Goal: Task Accomplishment & Management: Use online tool/utility

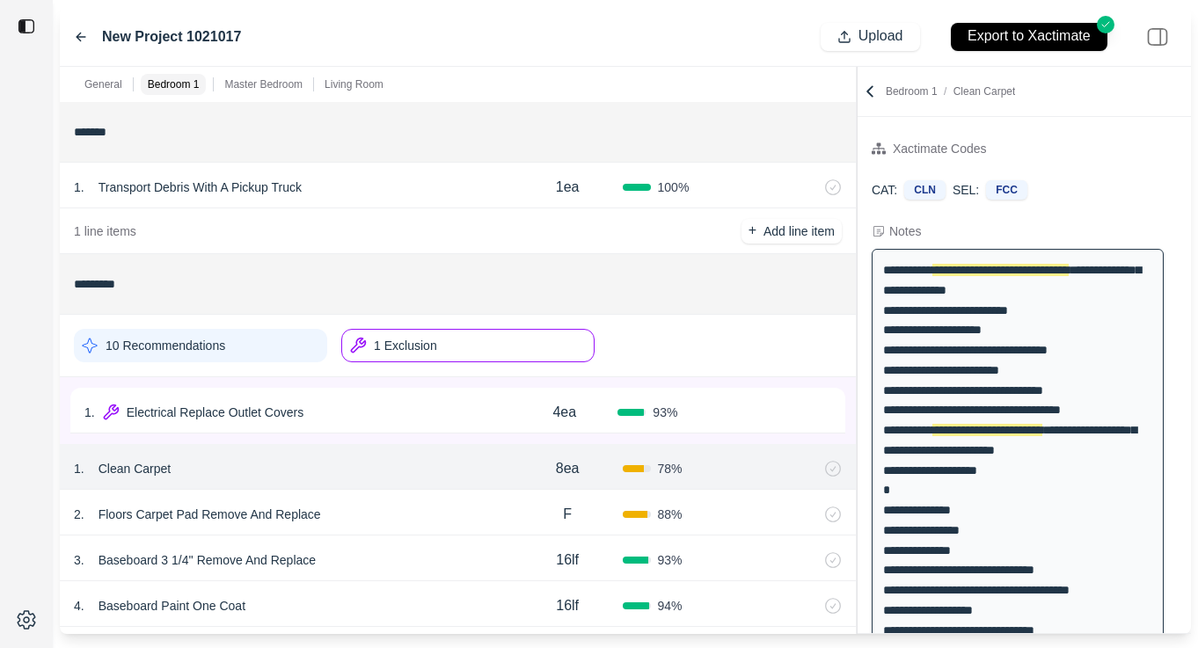
scroll to position [104, 0]
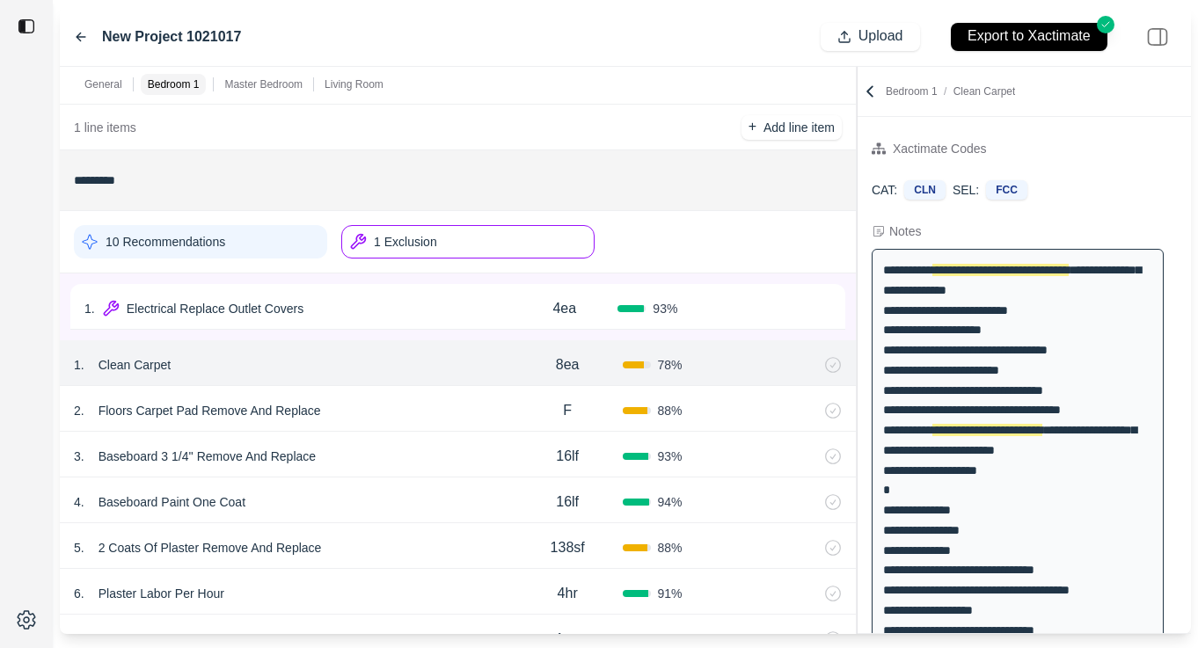
click at [440, 409] on div "2 . Floors Carpet Pad Remove And Replace" at bounding box center [293, 410] width 439 height 25
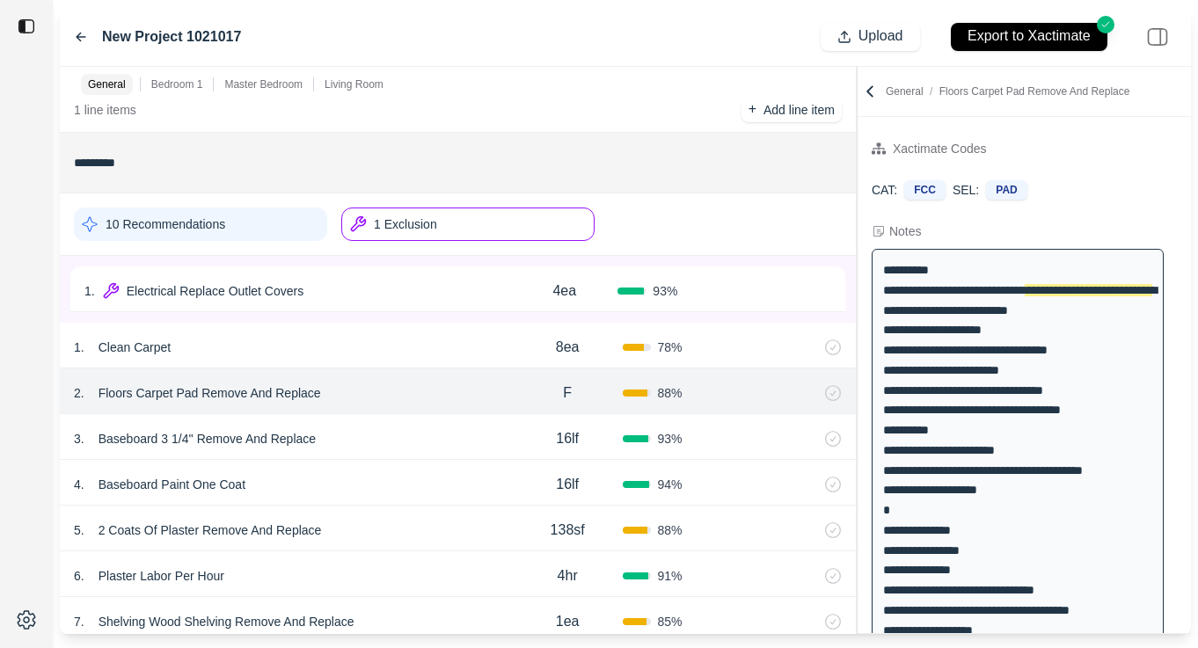
scroll to position [151, 0]
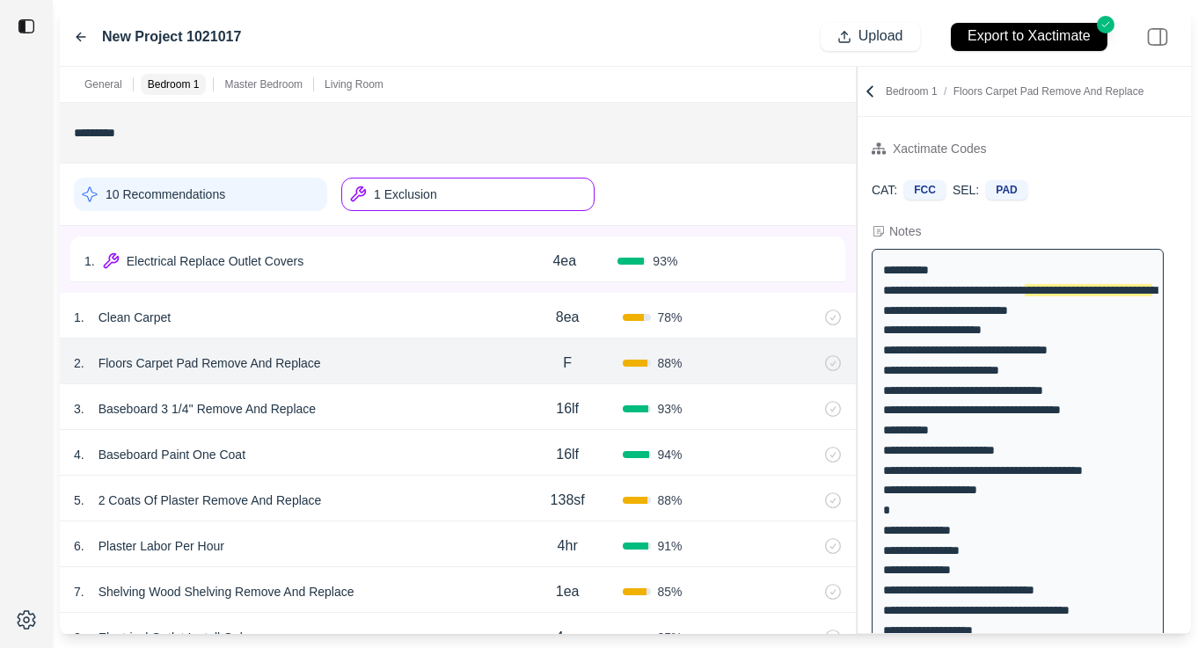
click at [354, 459] on div "4 . Baseboard Paint One Coat" at bounding box center [293, 454] width 439 height 25
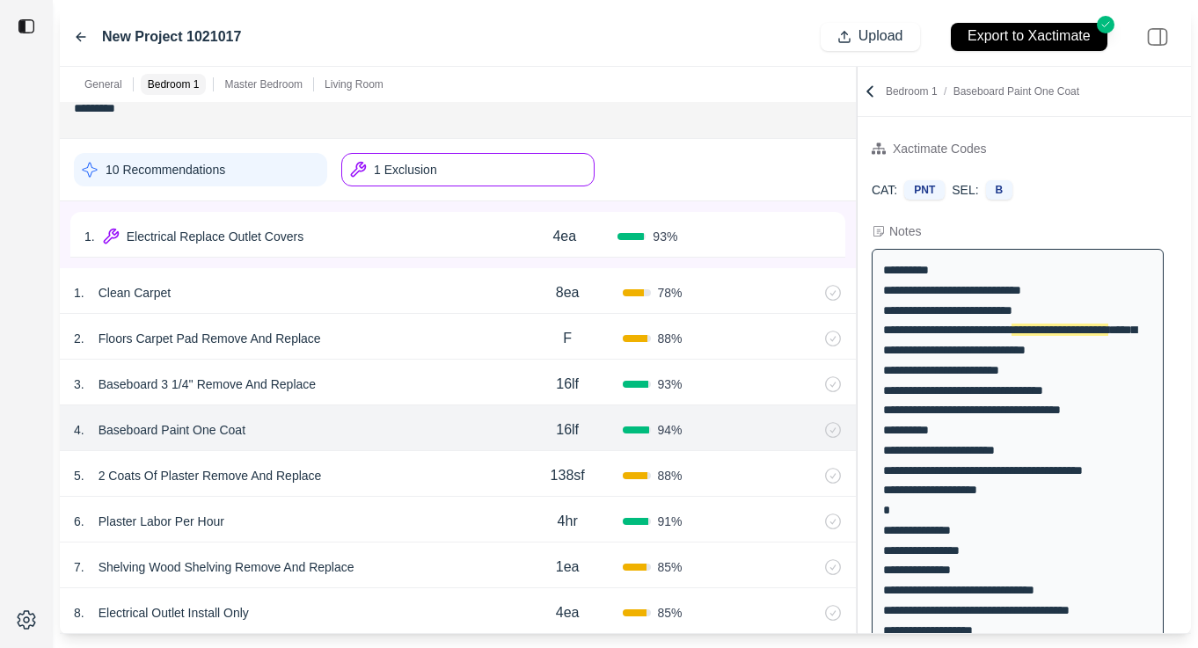
scroll to position [181, 0]
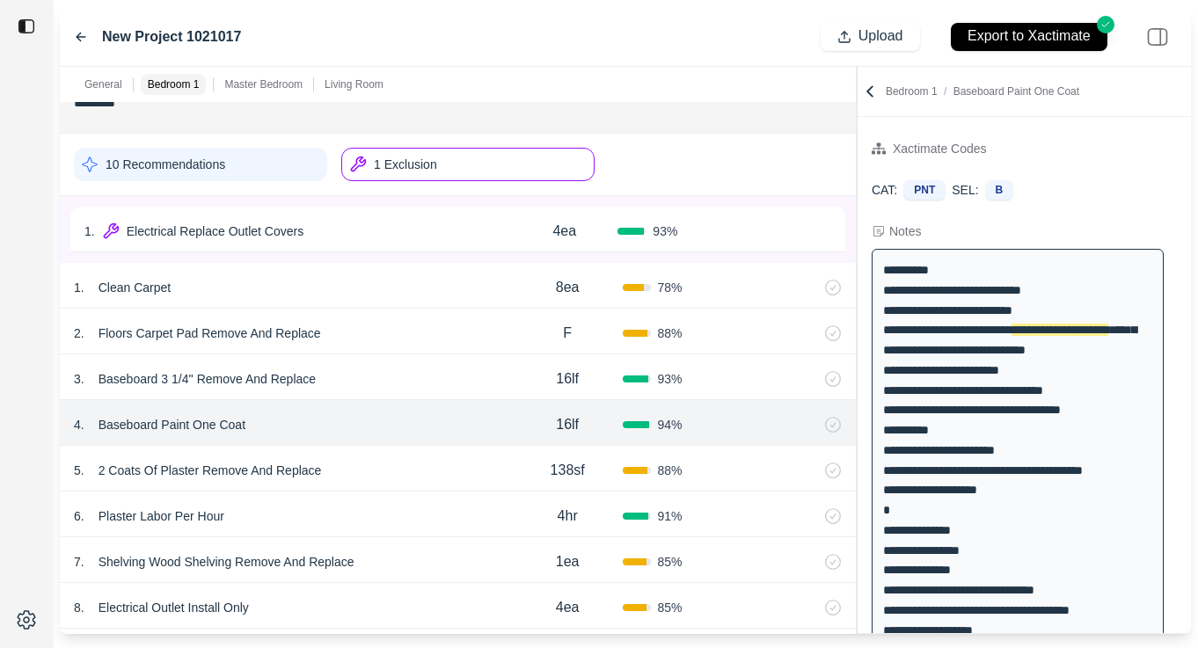
click at [452, 486] on div "5 . 2 Coats Of Plaster Remove And Replace 138sf 88 %" at bounding box center [458, 469] width 796 height 46
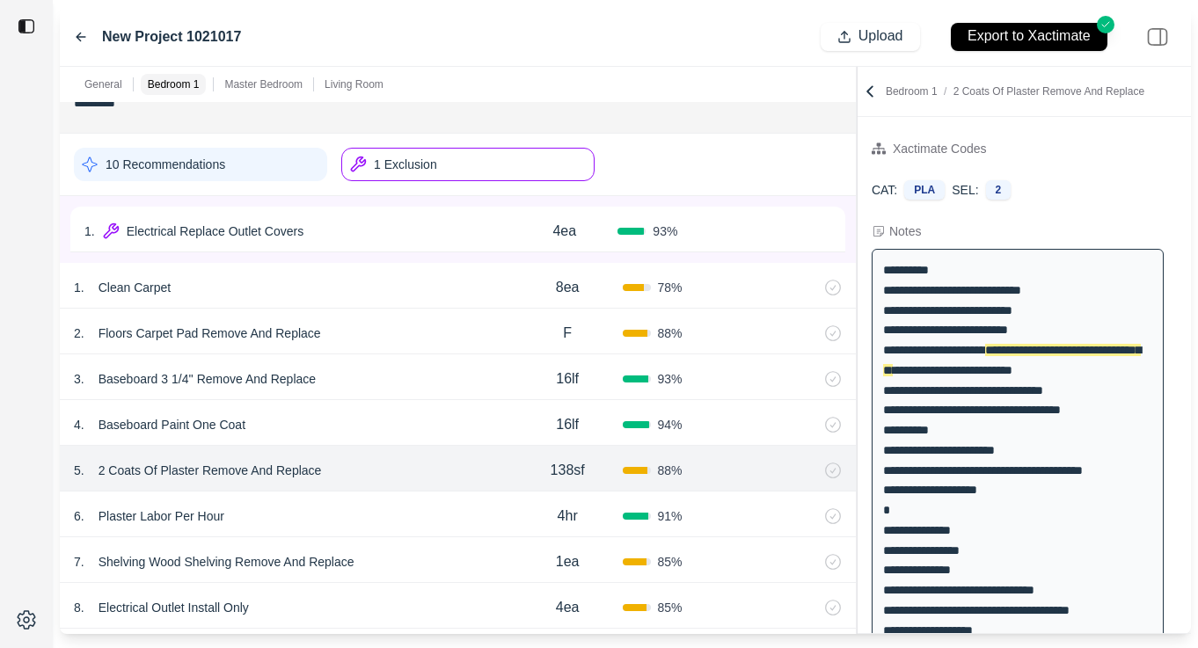
click at [438, 516] on div "6 . Plaster Labor Per Hour" at bounding box center [293, 516] width 439 height 25
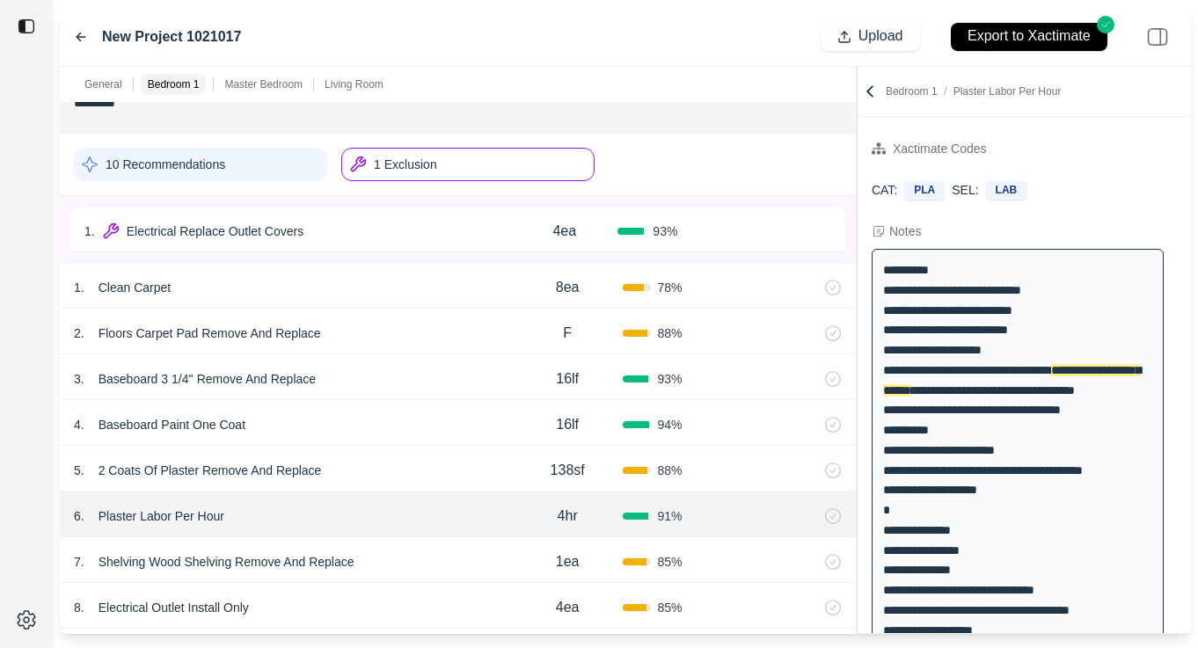
scroll to position [15, 0]
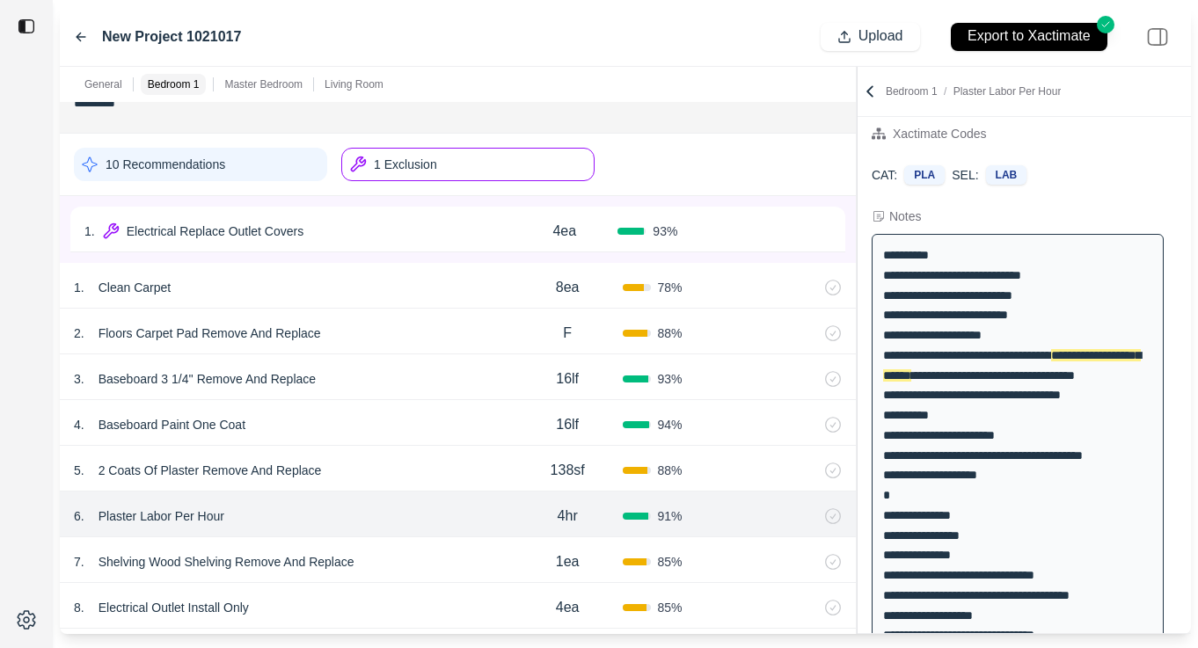
click at [433, 565] on div "7 . Shelving Wood Shelving Remove And Replace" at bounding box center [293, 562] width 439 height 25
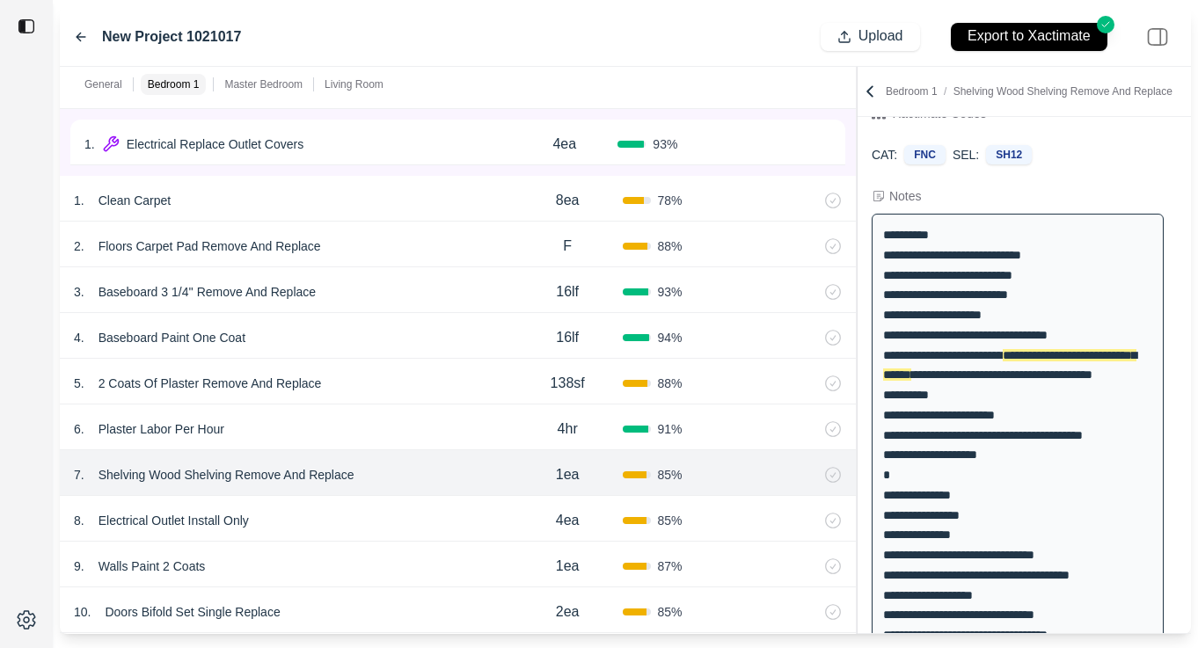
scroll to position [272, 0]
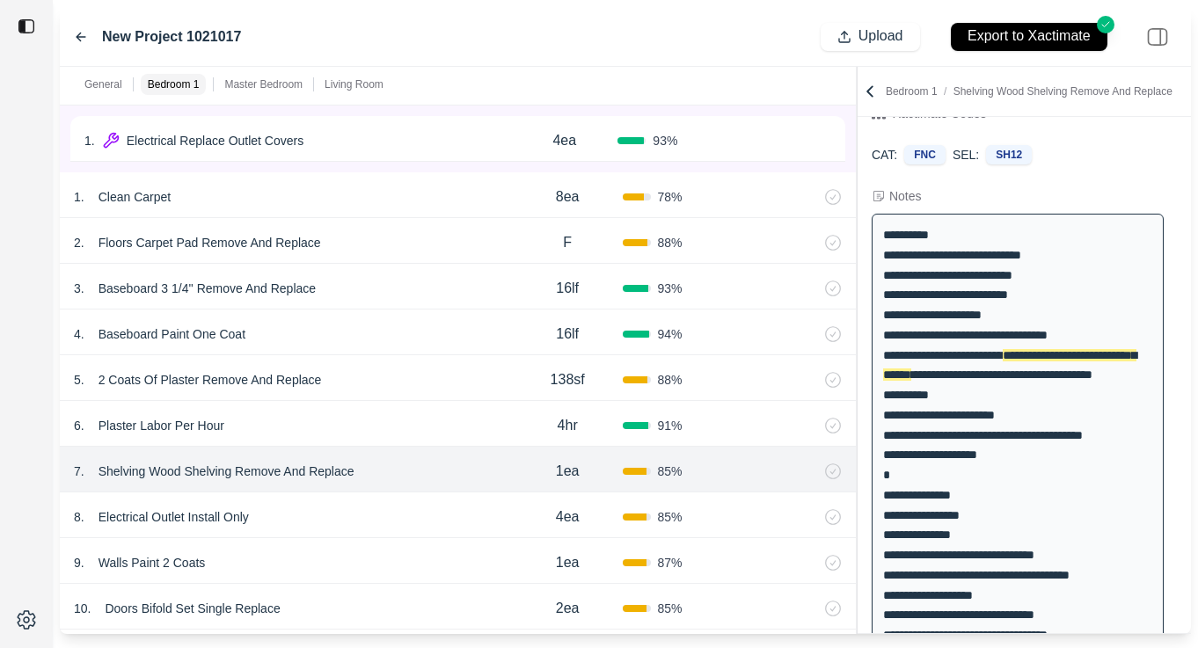
click at [382, 506] on div "8 . Electrical Outlet Install Only" at bounding box center [293, 517] width 439 height 25
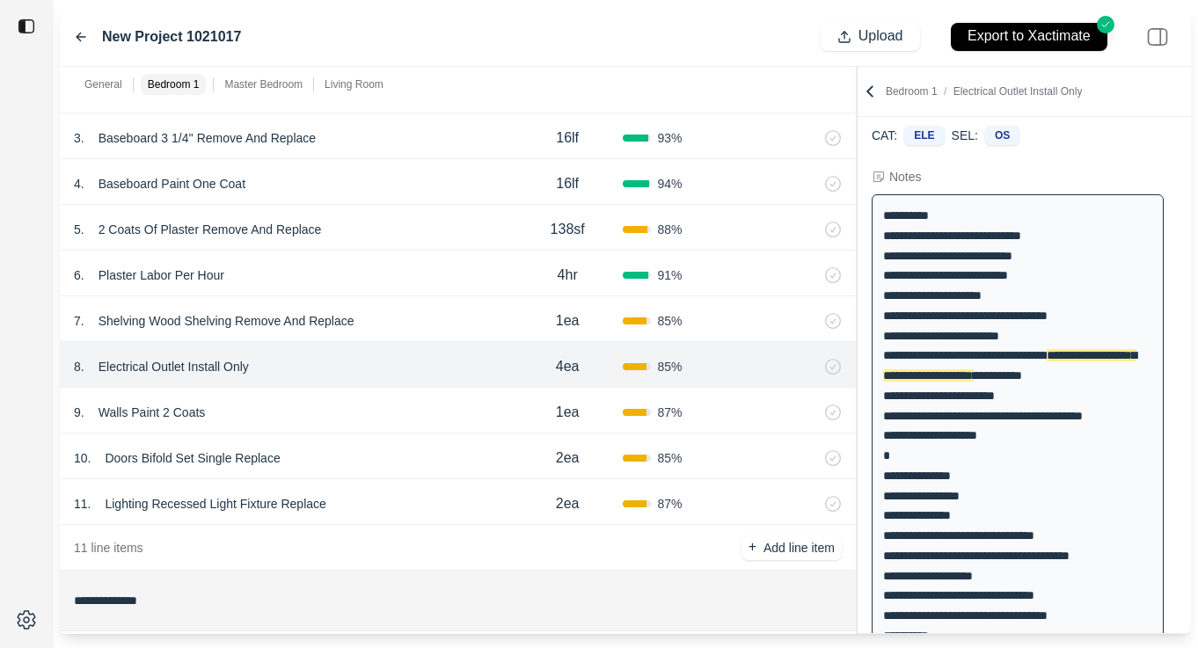
scroll to position [424, 0]
click at [331, 453] on div "10 . Doors Bifold Set Single Replace" at bounding box center [293, 456] width 439 height 25
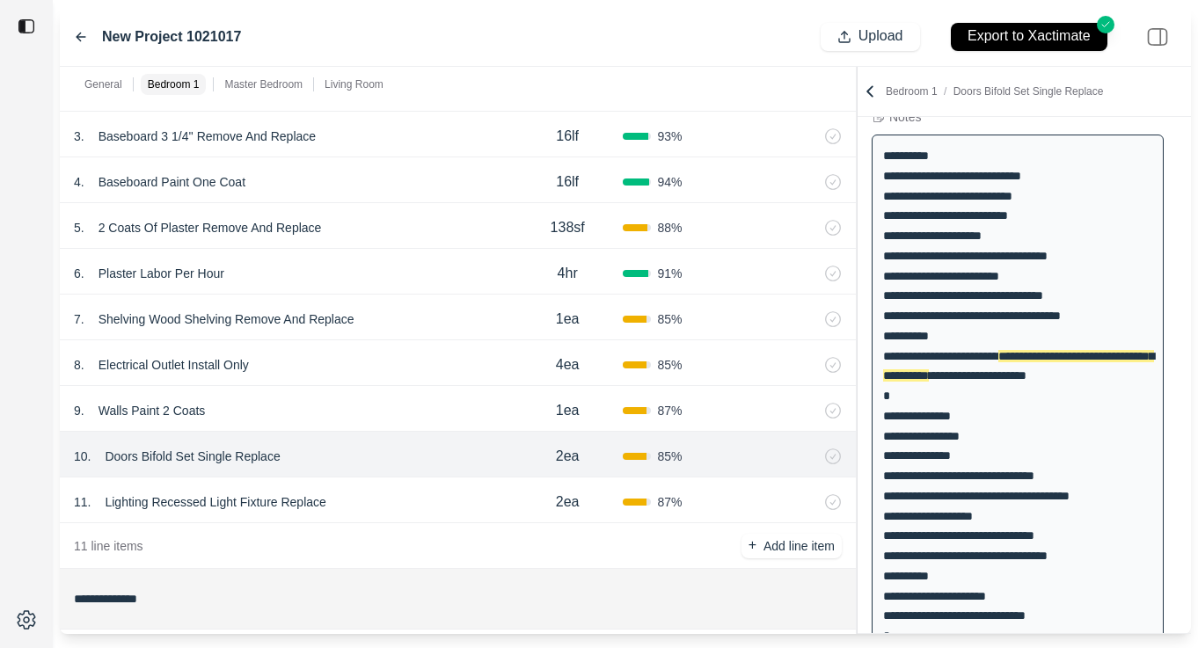
scroll to position [115, 0]
click at [427, 519] on div "11 . Lighting Recessed Light Fixture Replace 2ea 87 %" at bounding box center [458, 501] width 796 height 46
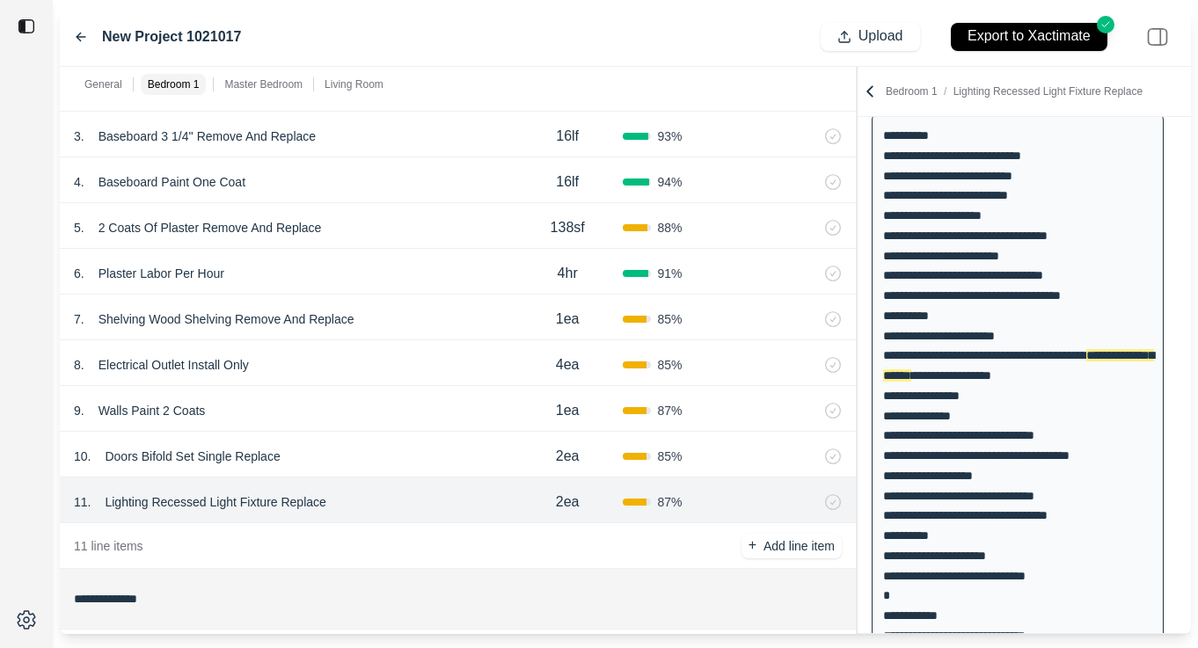
scroll to position [135, 0]
click at [264, 497] on p "Lighting Recessed Light Fixture Replace" at bounding box center [215, 502] width 235 height 25
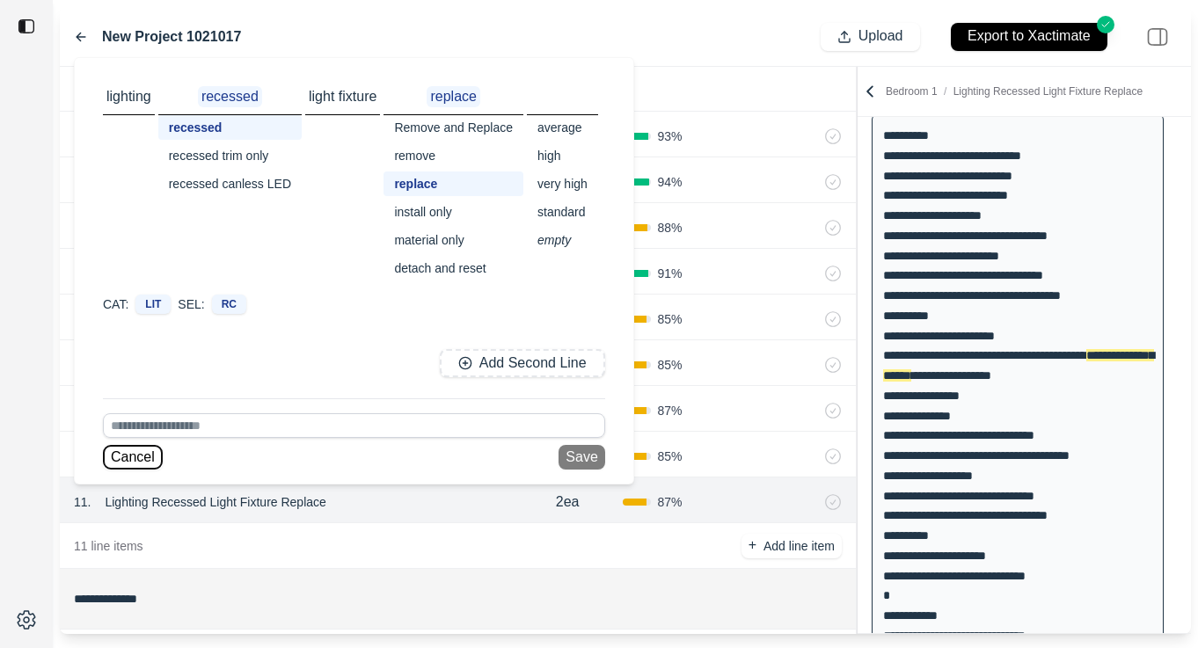
click at [136, 464] on button "Cancel" at bounding box center [133, 457] width 60 height 25
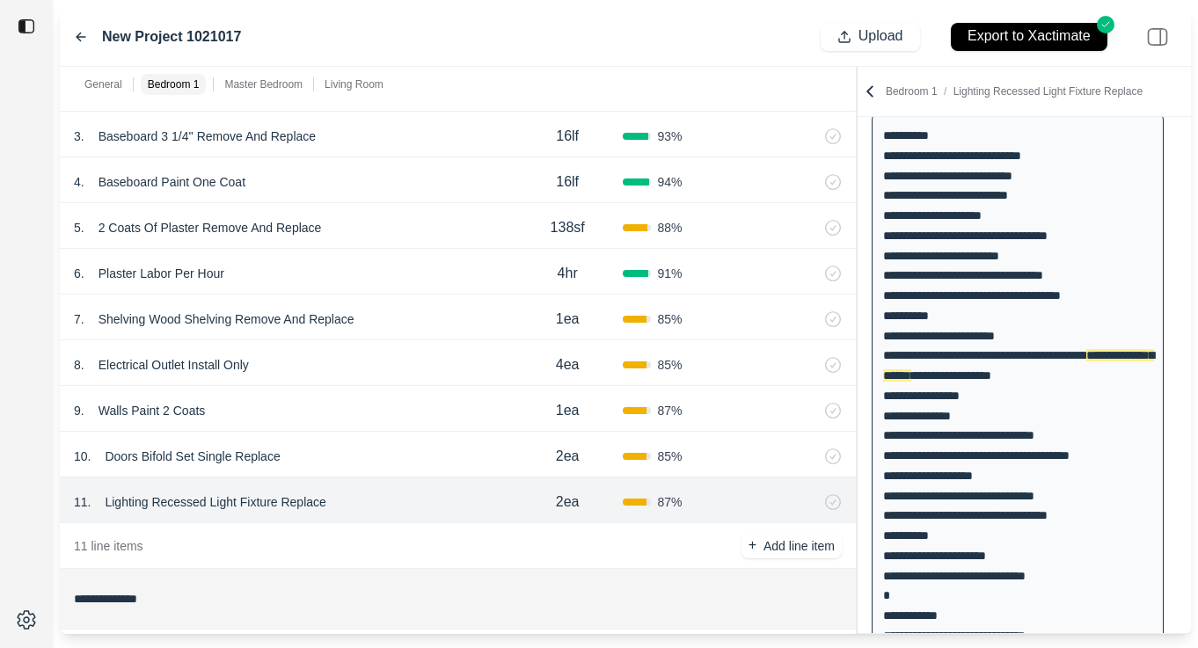
click at [206, 498] on p "Lighting Recessed Light Fixture Replace" at bounding box center [215, 502] width 235 height 25
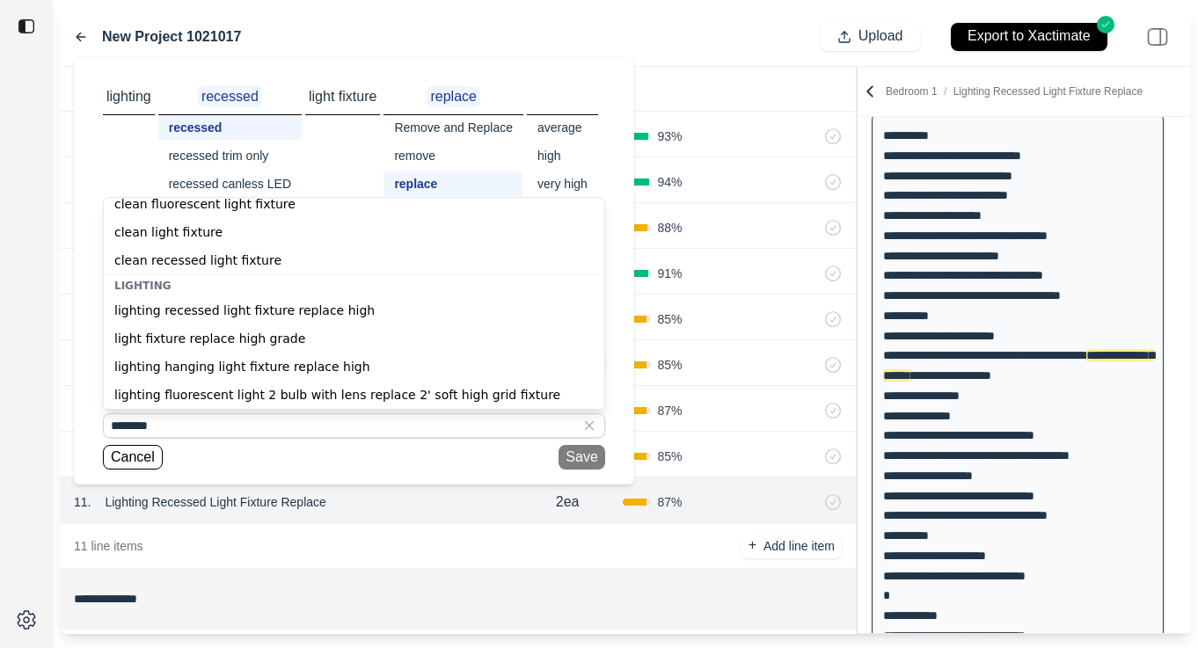
scroll to position [91, 0]
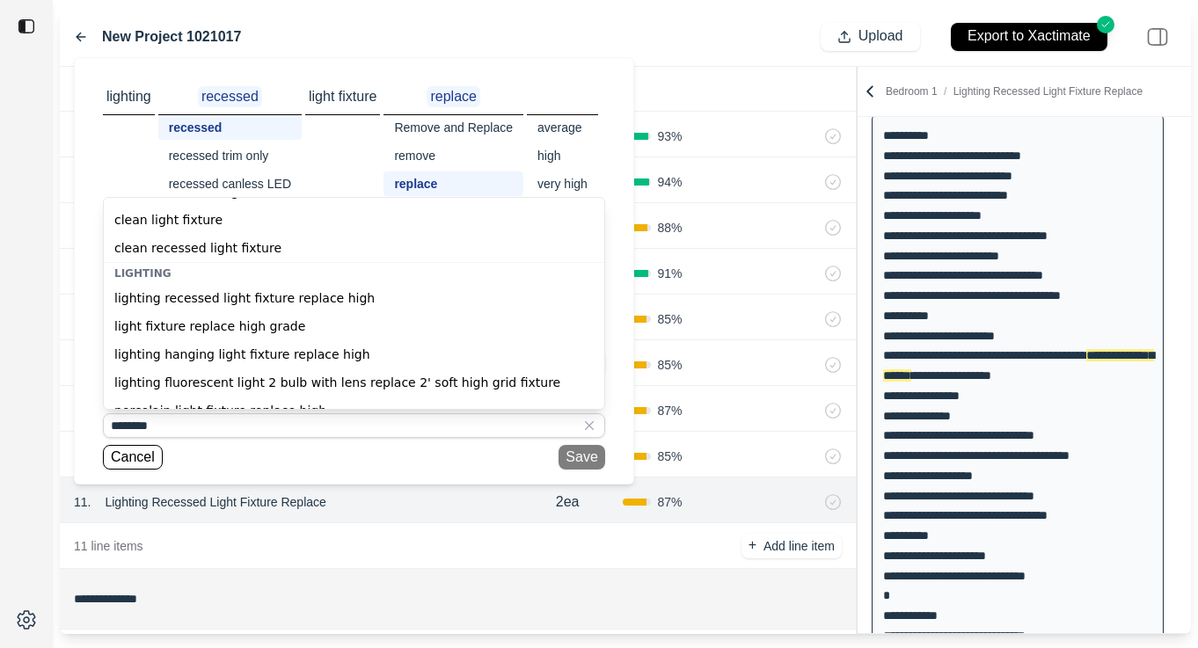
type input "********"
click at [134, 461] on button "Cancel" at bounding box center [133, 457] width 60 height 25
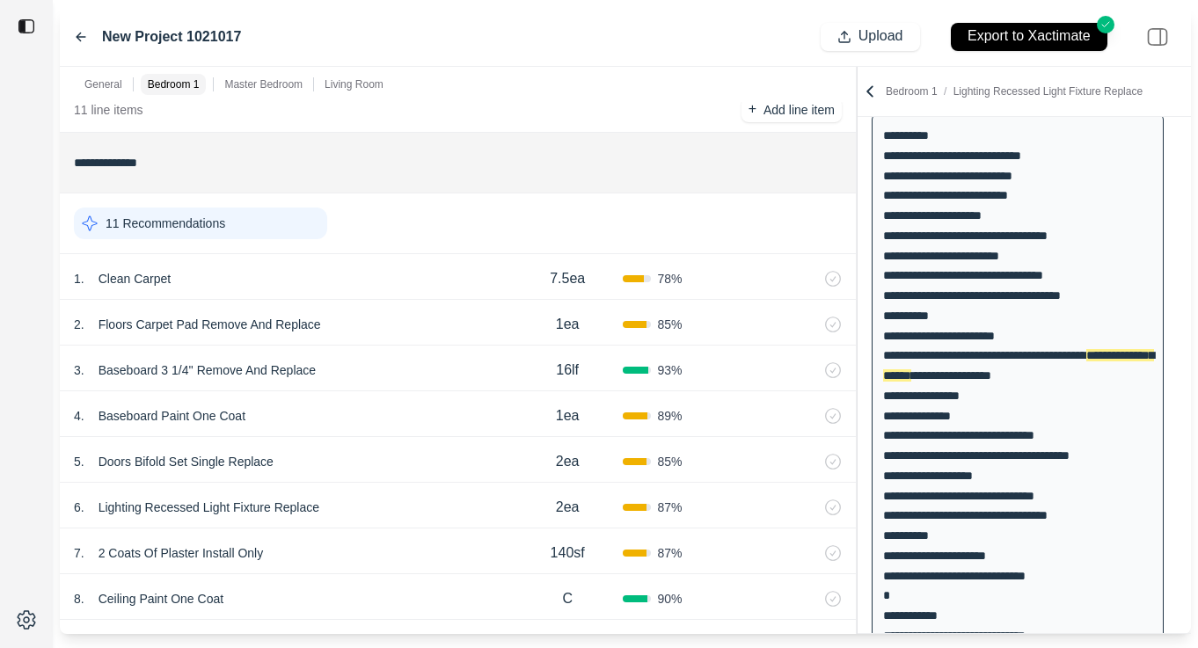
scroll to position [859, 0]
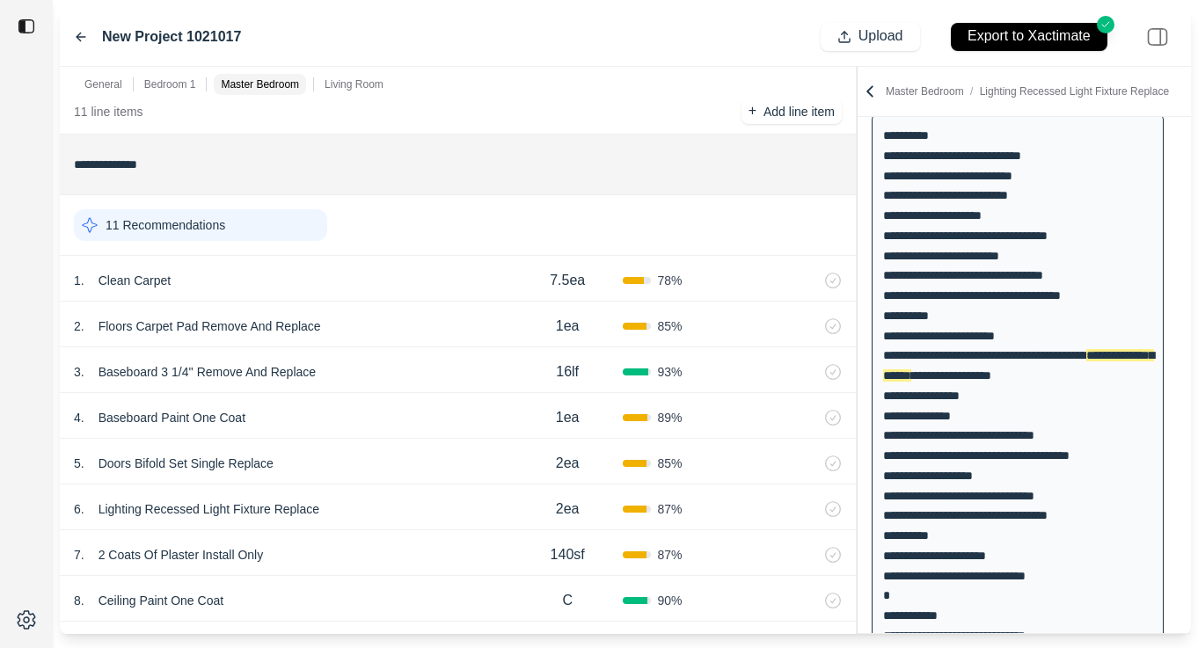
click at [408, 284] on div "1 . Clean Carpet" at bounding box center [293, 280] width 439 height 25
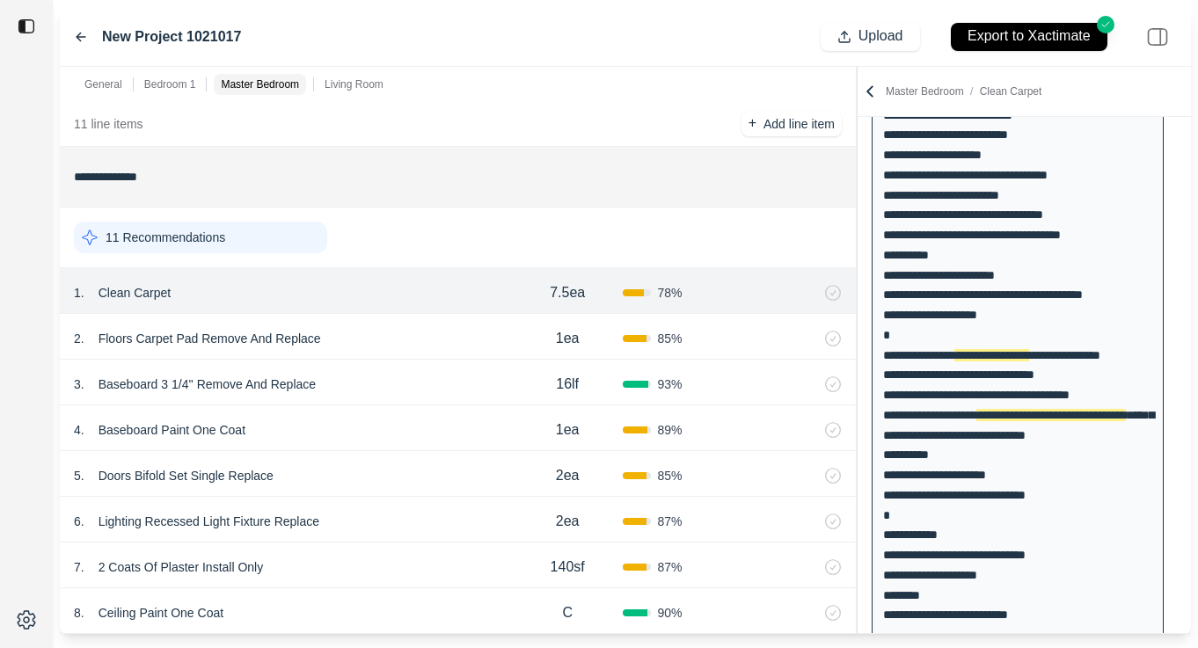
scroll to position [848, 0]
click at [397, 338] on div "2 . Floors Carpet Pad Remove And Replace" at bounding box center [293, 337] width 439 height 25
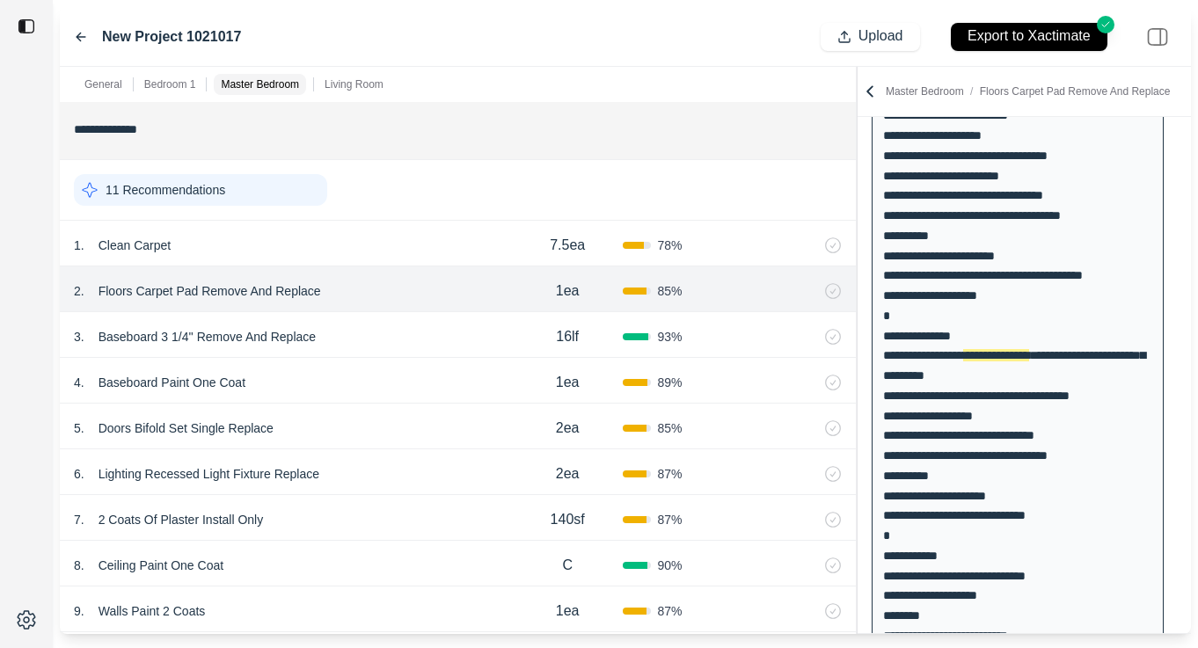
scroll to position [959, 0]
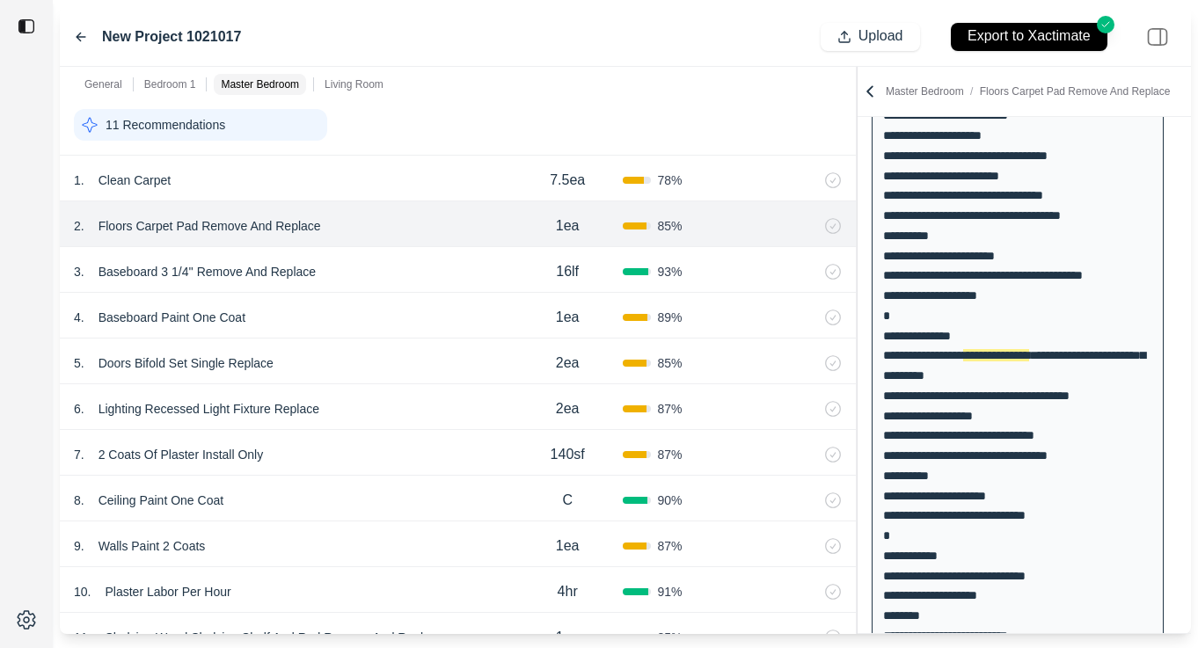
click at [450, 172] on div "1 . Clean Carpet" at bounding box center [293, 180] width 439 height 25
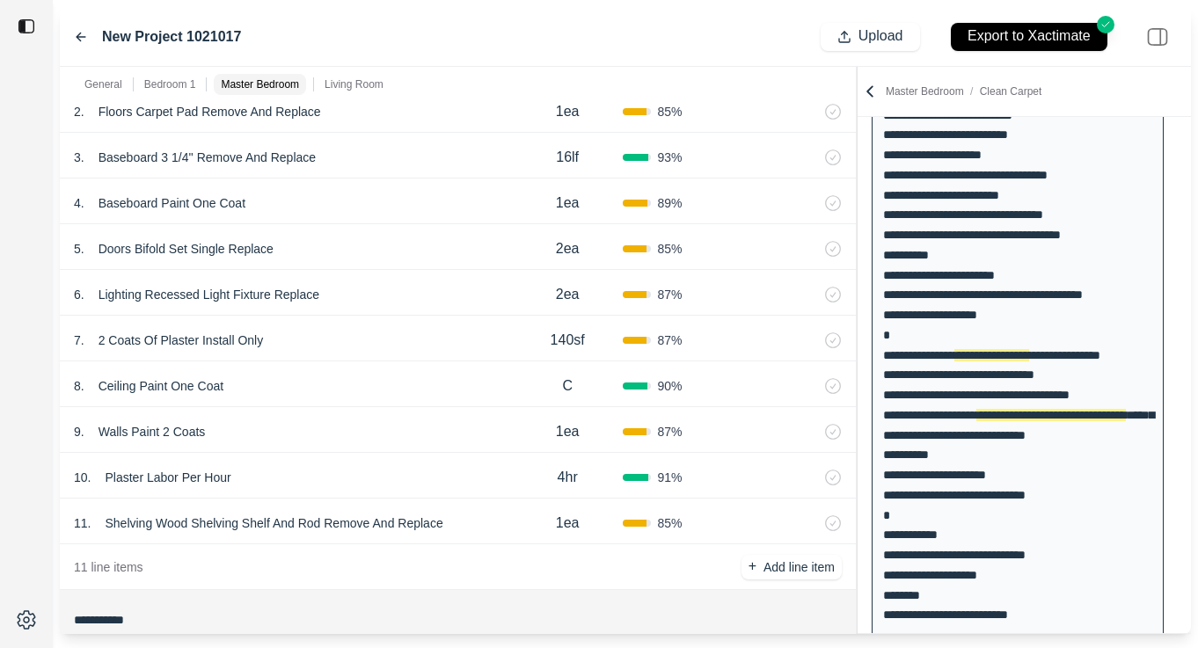
scroll to position [1076, 0]
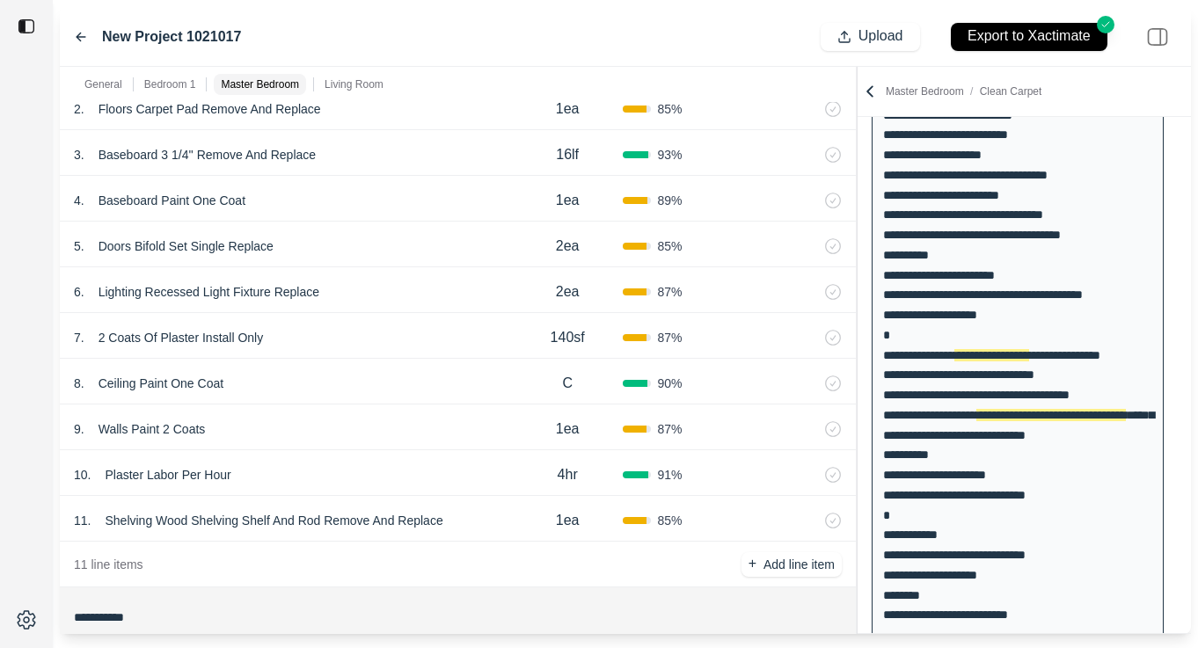
click at [379, 339] on div "7 . 2 Coats Of Plaster Install Only" at bounding box center [293, 337] width 439 height 25
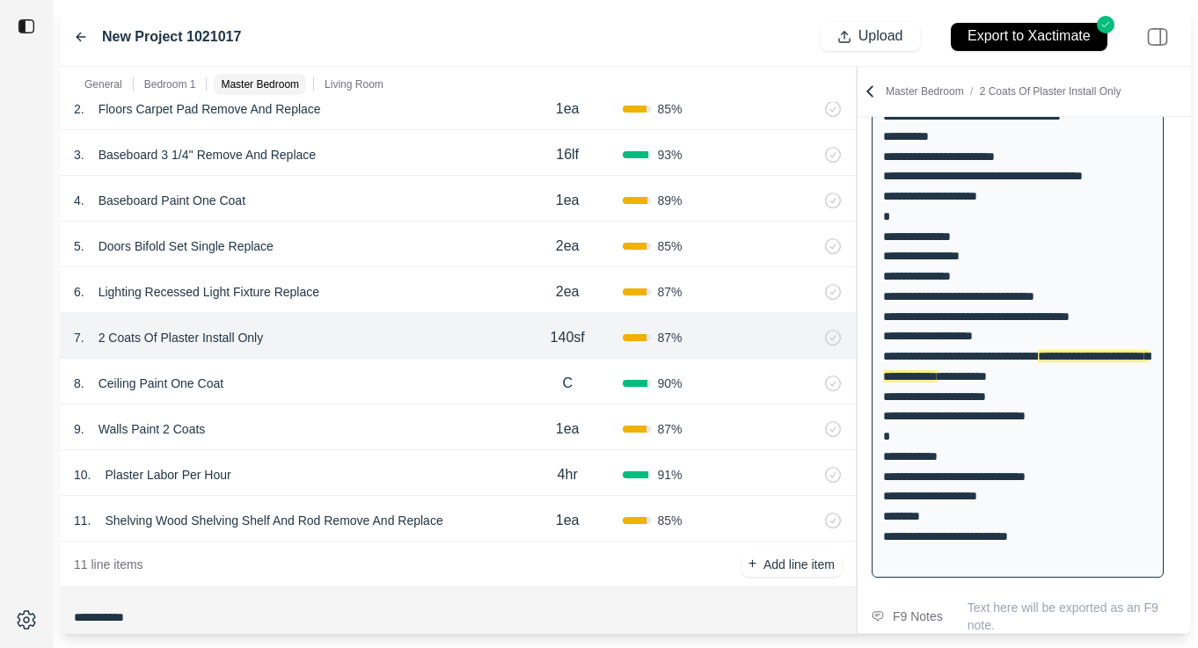
scroll to position [315, 0]
click at [343, 435] on div "9 . Walls Paint 2 Coats" at bounding box center [293, 429] width 439 height 25
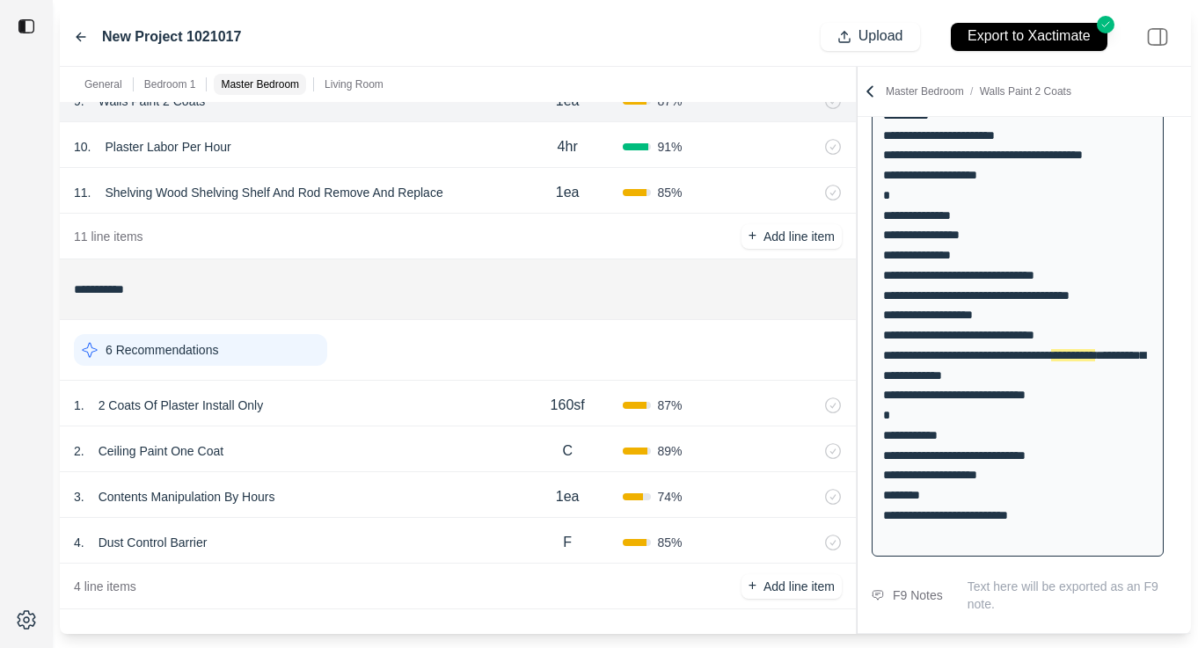
scroll to position [1407, 0]
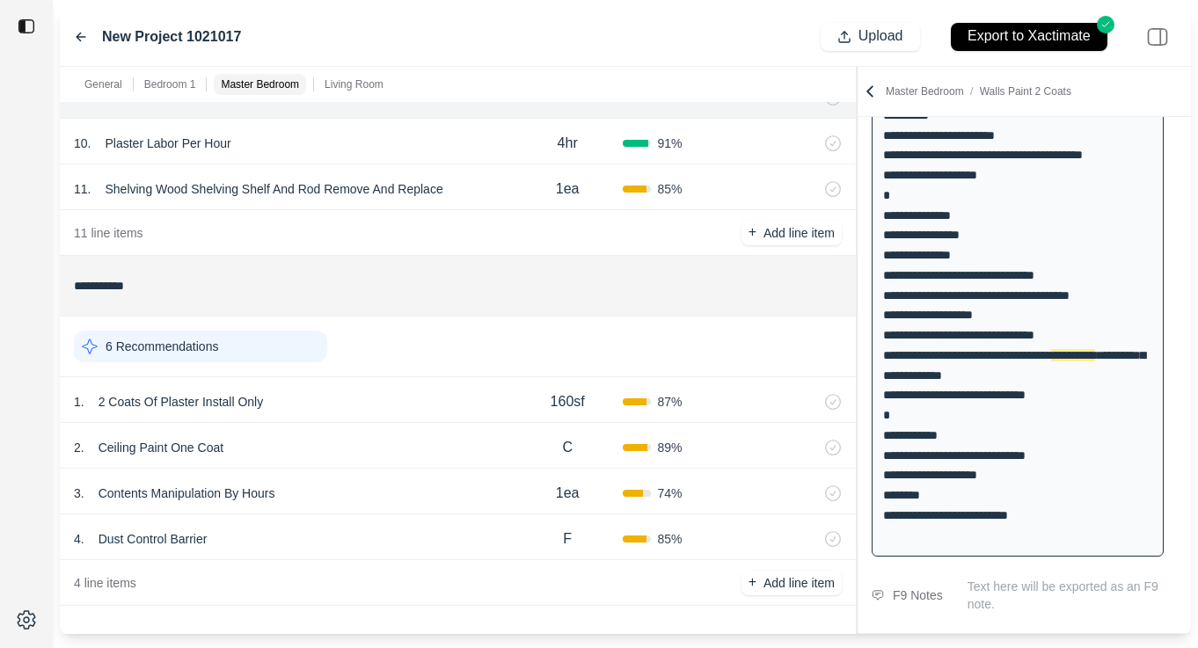
click at [402, 402] on div "1 . 2 Coats Of Plaster Install Only" at bounding box center [293, 402] width 439 height 25
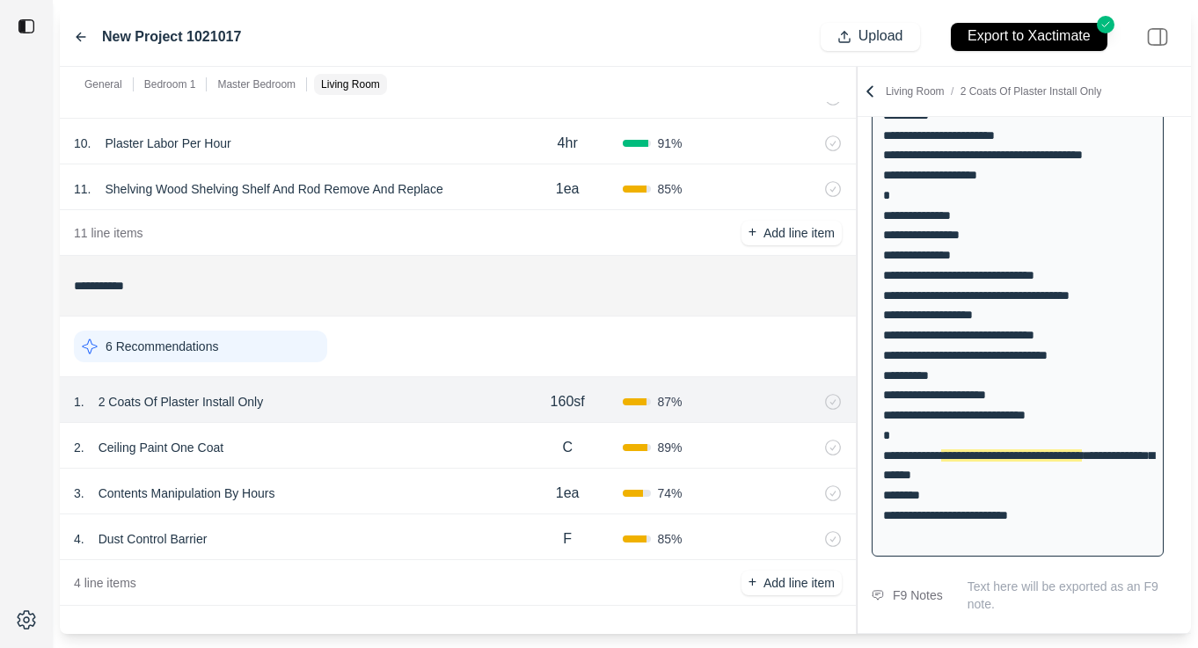
scroll to position [343, 0]
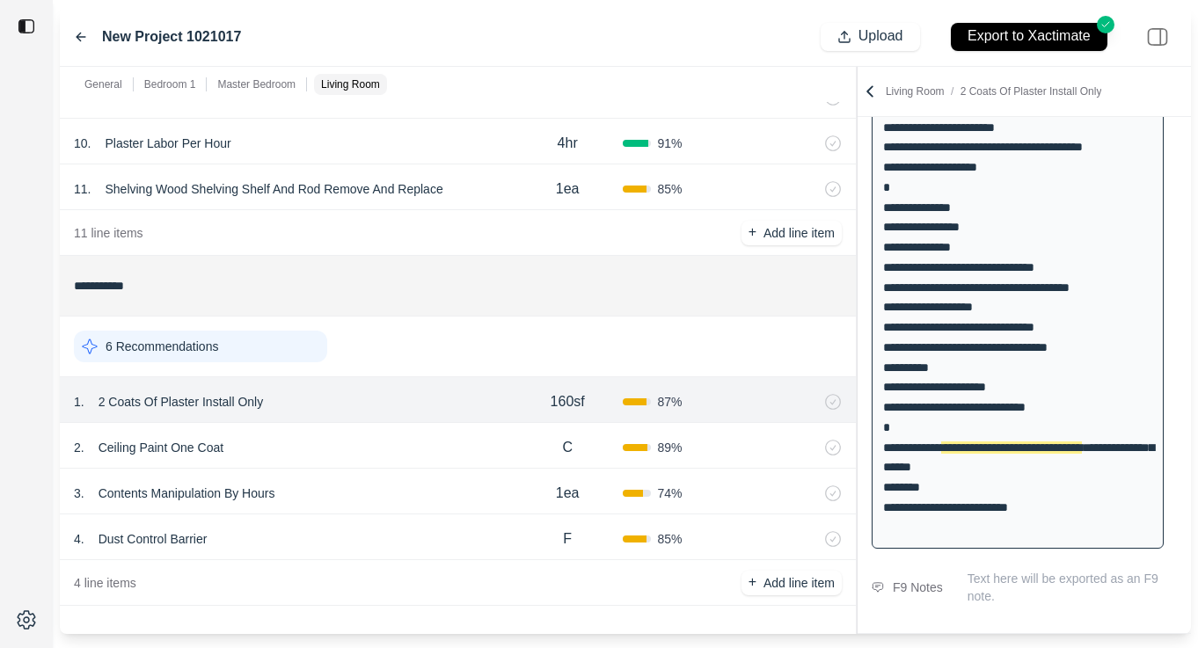
click at [135, 444] on p "Ceiling Paint One Coat" at bounding box center [160, 447] width 139 height 25
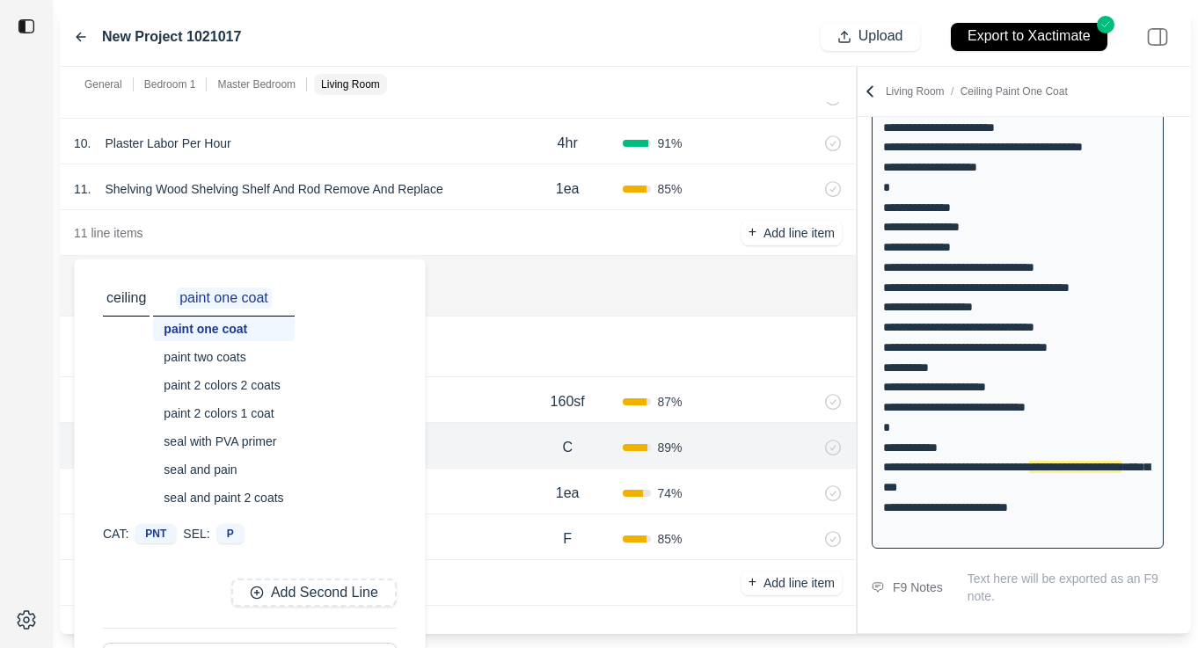
click at [648, 274] on input "**********" at bounding box center [458, 286] width 768 height 32
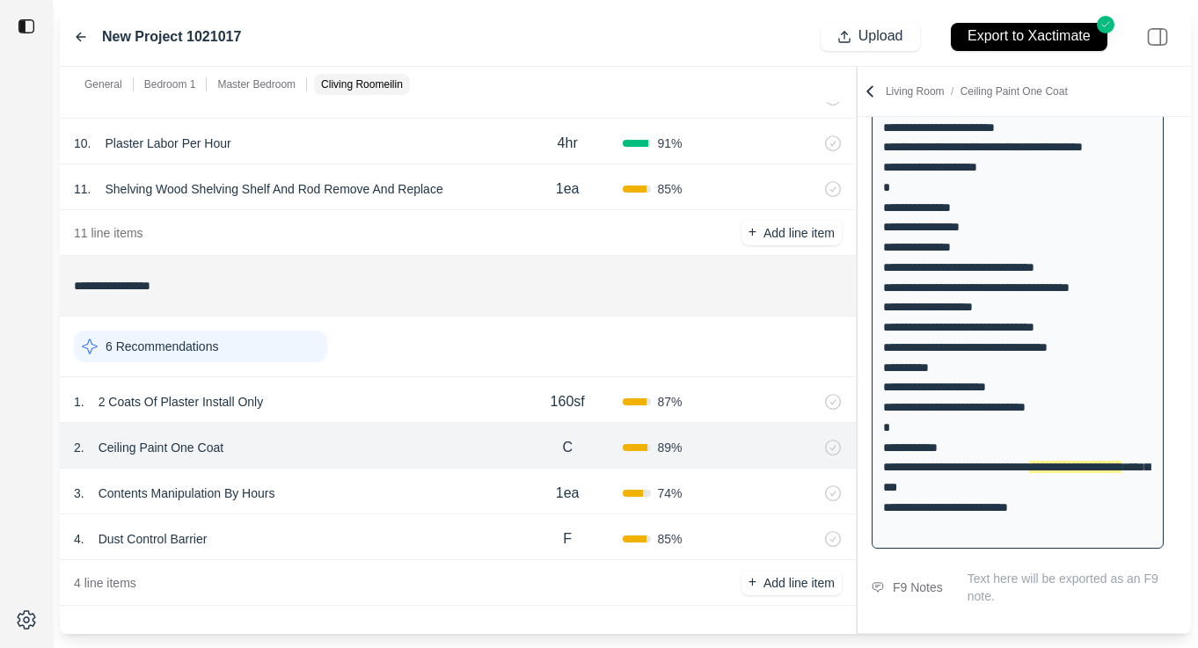
click at [170, 437] on p "Ceiling Paint One Coat" at bounding box center [160, 447] width 139 height 25
click at [203, 449] on p "Ceiling Paint One Coat" at bounding box center [160, 447] width 139 height 25
click at [501, 253] on div "11 line items + Add line item" at bounding box center [458, 233] width 796 height 46
click at [121, 439] on p "Ceiling Paint One Coat" at bounding box center [160, 447] width 139 height 25
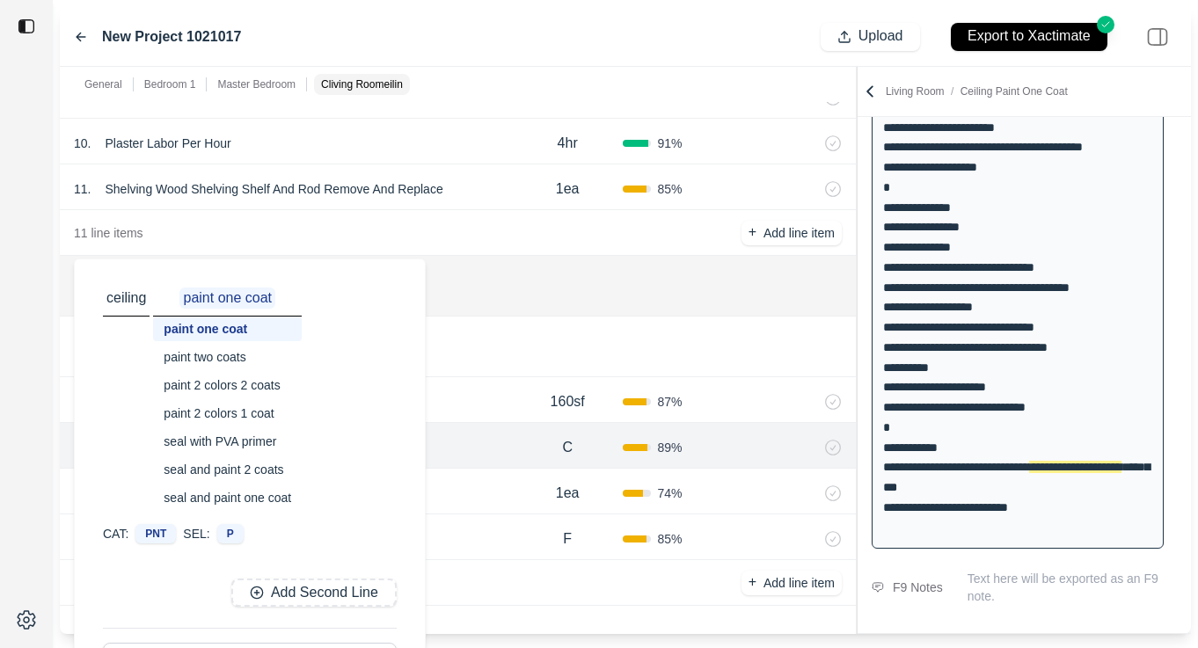
click at [278, 269] on div "ceiling paint one coat paint one coat paint two coats paint 2 colors 2 coats pa…" at bounding box center [250, 479] width 350 height 440
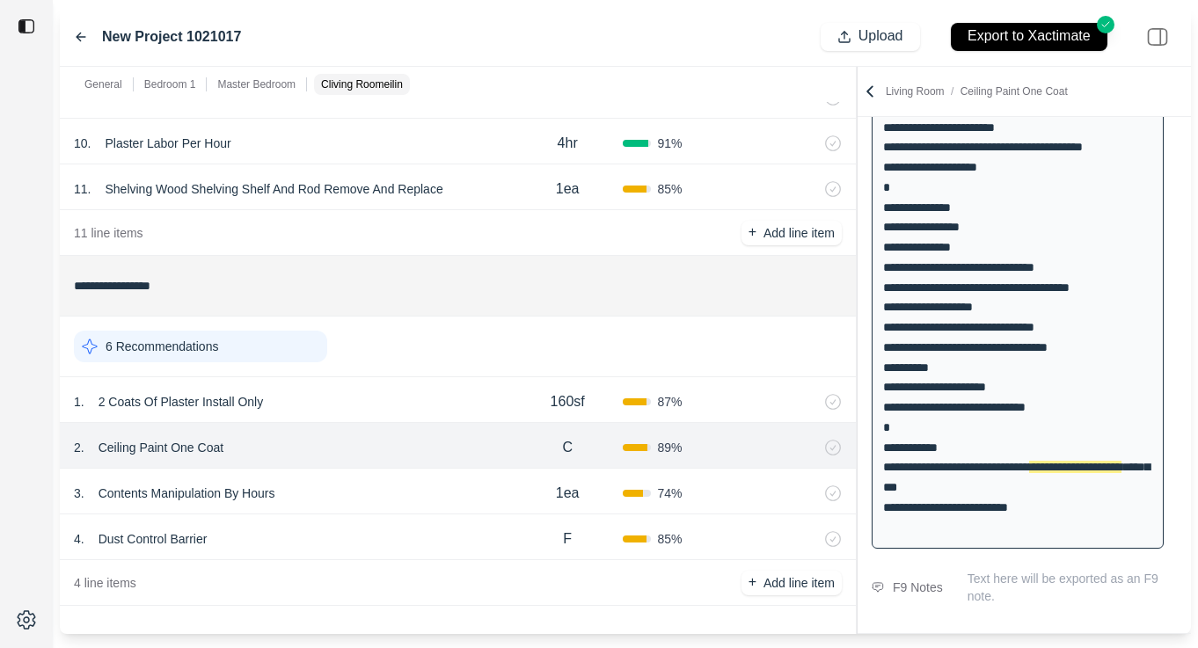
click at [444, 270] on input "**********" at bounding box center [458, 286] width 768 height 32
drag, startPoint x: 195, startPoint y: 281, endPoint x: 67, endPoint y: 272, distance: 128.7
click at [65, 272] on div "**********" at bounding box center [458, 286] width 796 height 61
type input "**********"
click at [305, 432] on div "2 . Ceiling Paint One Coat C 89 %" at bounding box center [458, 446] width 796 height 46
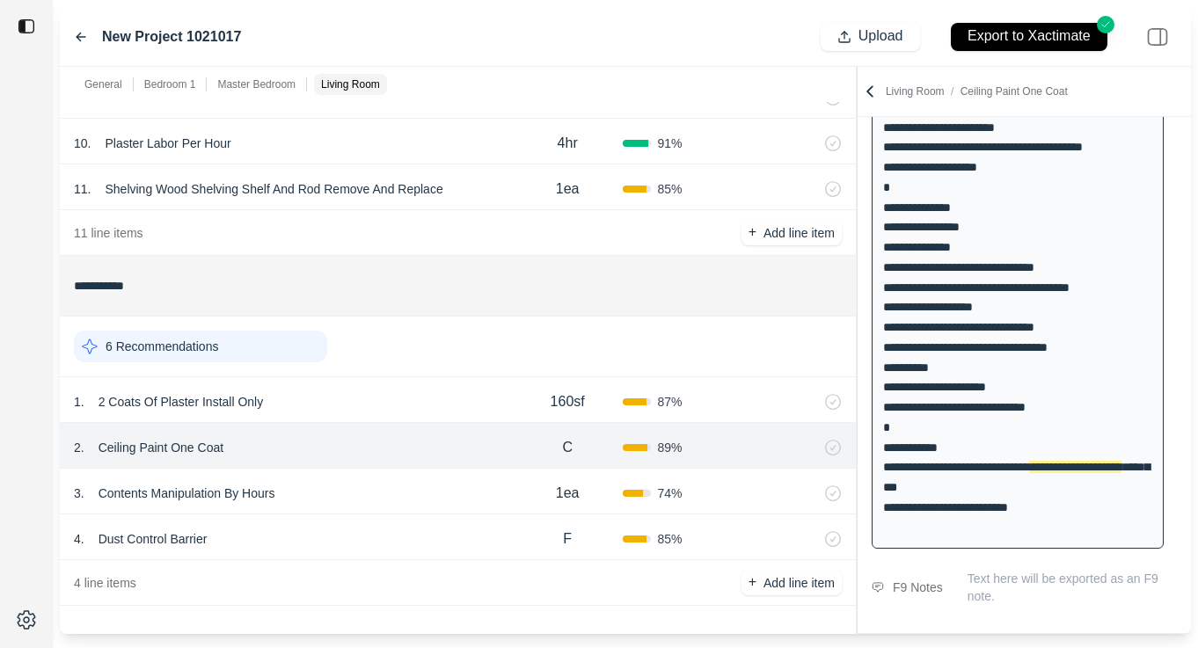
click at [348, 541] on div "4 . Dust Control Barrier" at bounding box center [293, 539] width 439 height 25
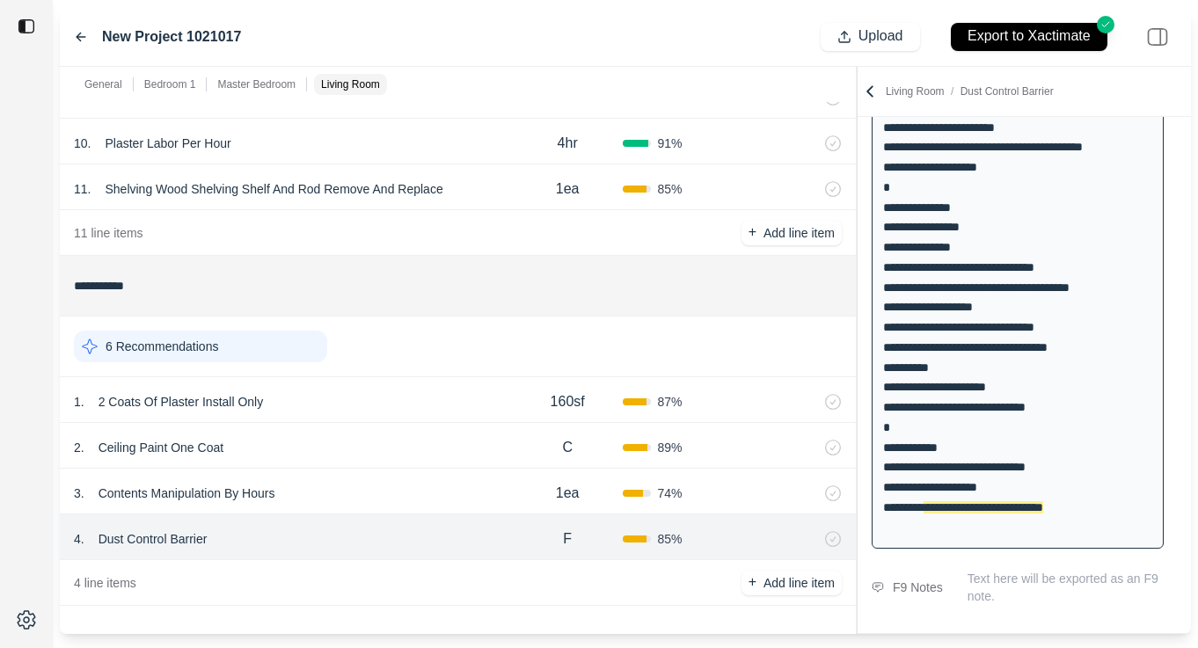
click at [155, 537] on p "Dust Control Barrier" at bounding box center [152, 539] width 123 height 25
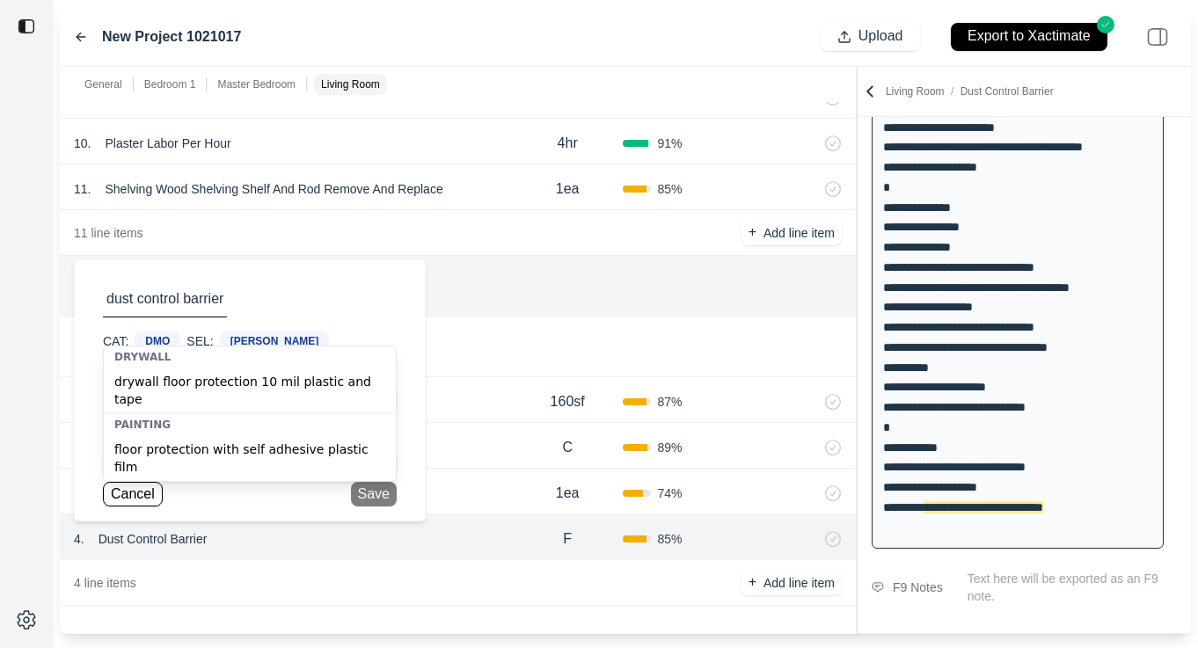
type input "**********"
click at [131, 494] on button "Cancel" at bounding box center [133, 494] width 60 height 25
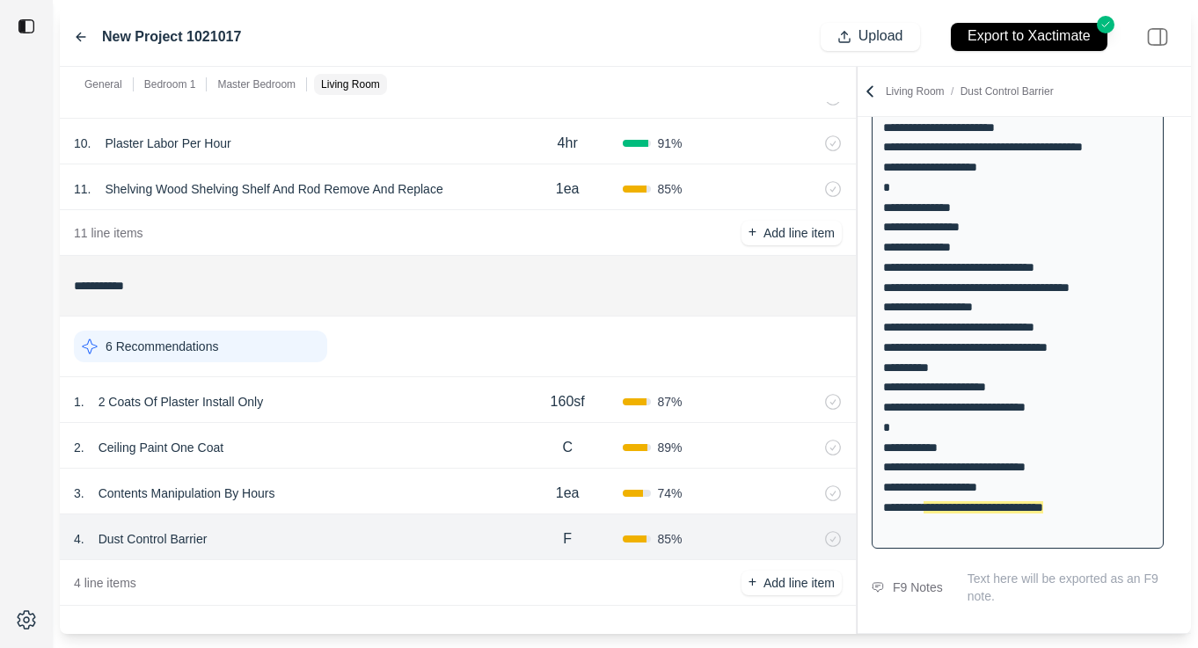
click at [88, 47] on div "New Project 1021017 Upload Export to Xactimate" at bounding box center [625, 37] width 1131 height 60
click at [73, 33] on div "New Project 1021017 Upload Export to Xactimate" at bounding box center [625, 37] width 1131 height 60
click at [76, 35] on icon at bounding box center [81, 37] width 14 height 14
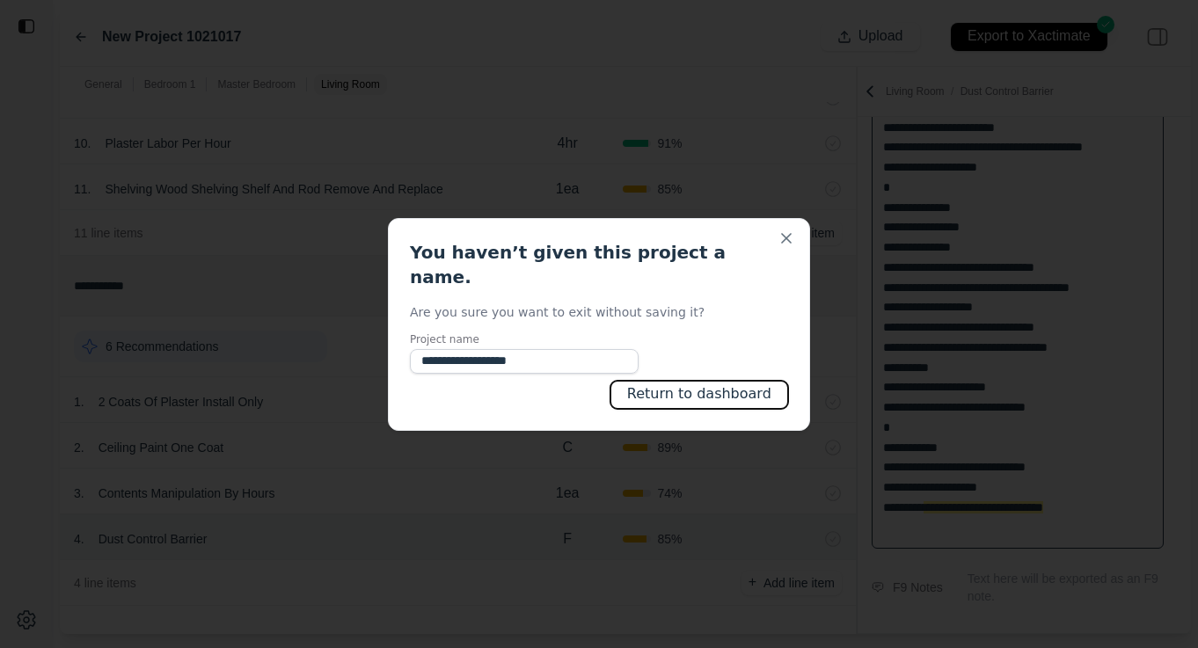
click at [664, 391] on button "Return to dashboard" at bounding box center [699, 395] width 178 height 28
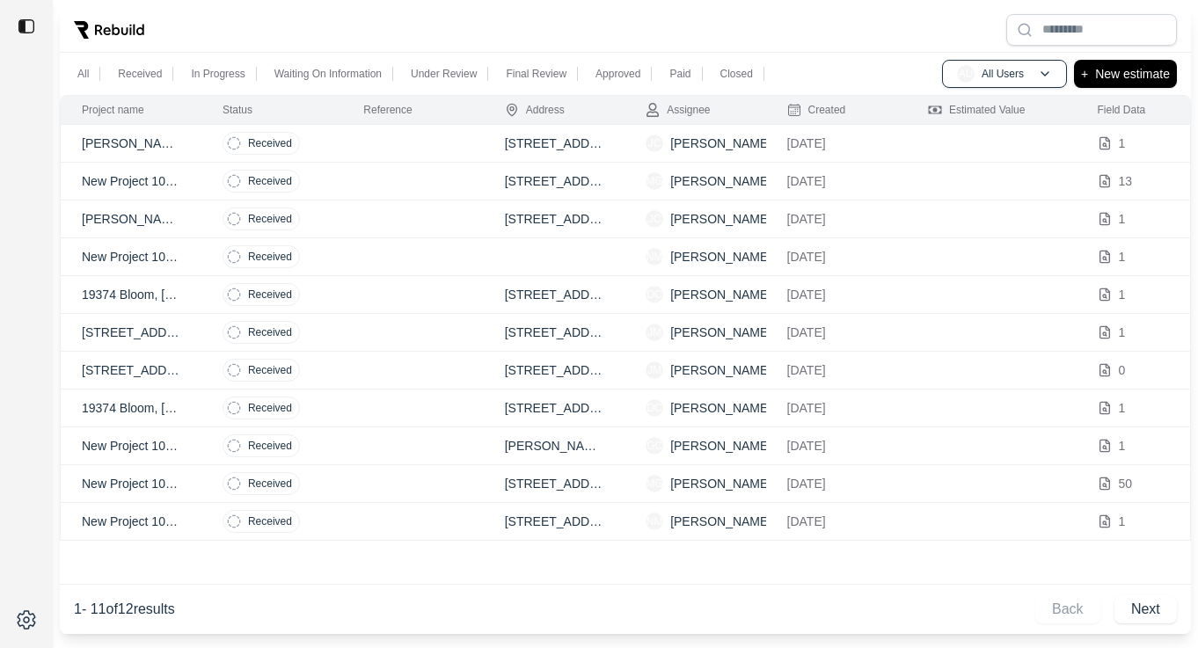
click at [416, 408] on td at bounding box center [412, 409] width 141 height 38
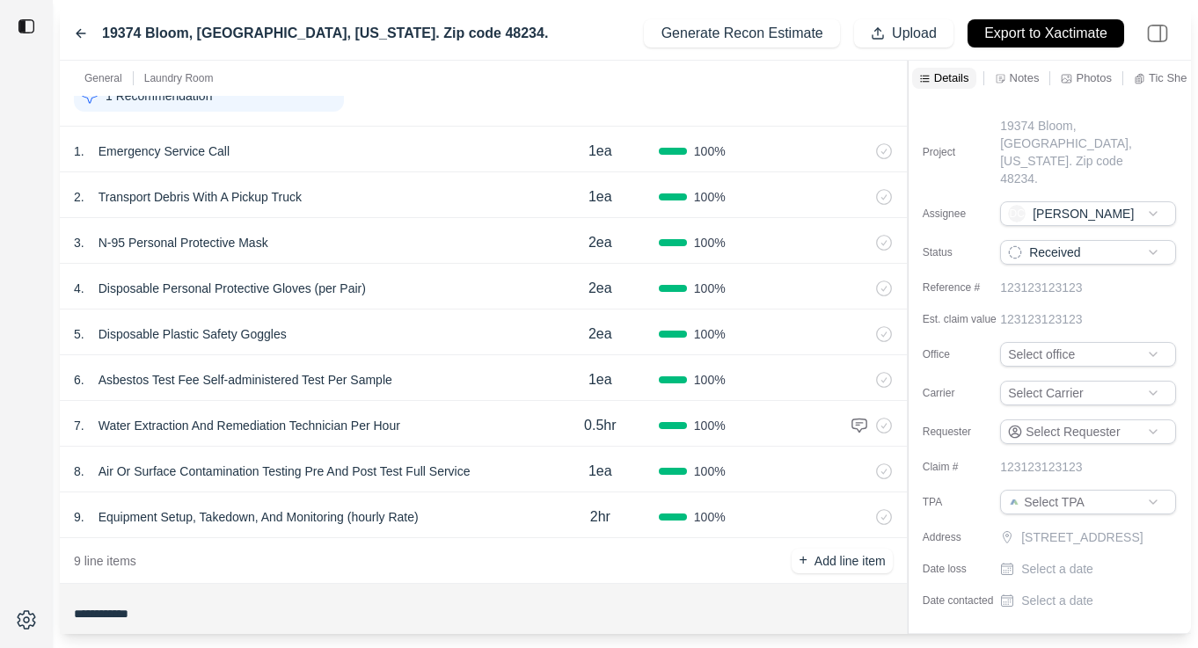
scroll to position [464, 0]
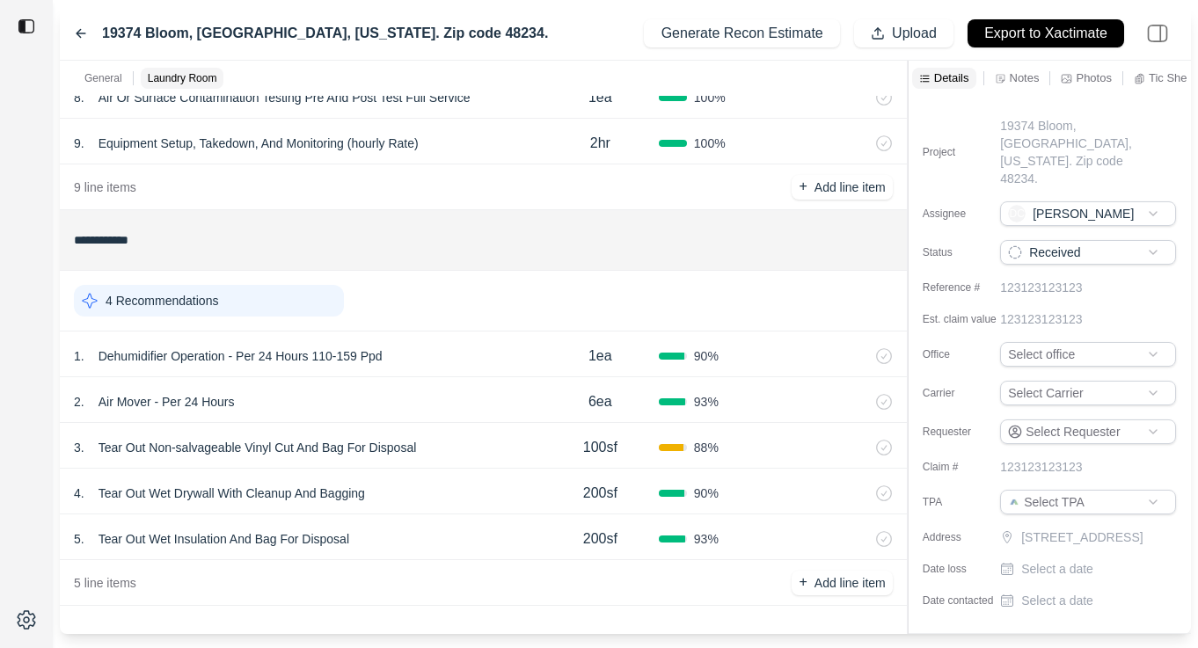
click at [435, 347] on div "1 . Dehumidifier Operation - Per 24 Hours 110-159 Ppd" at bounding box center [308, 356] width 468 height 25
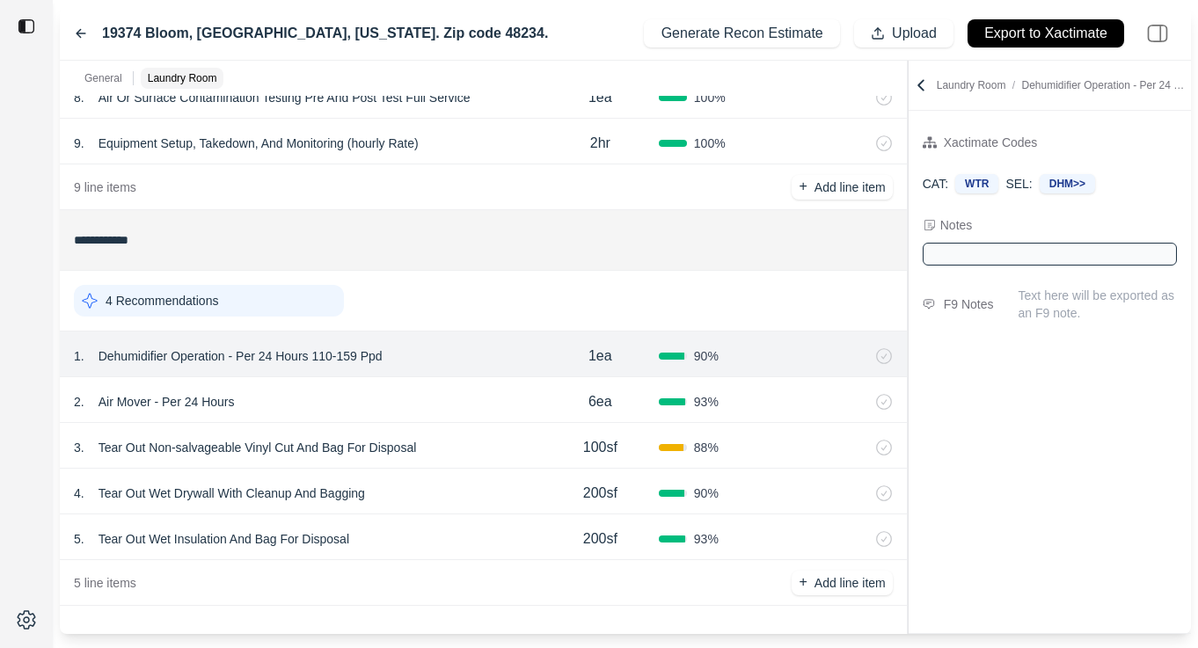
click at [926, 85] on icon at bounding box center [921, 86] width 18 height 18
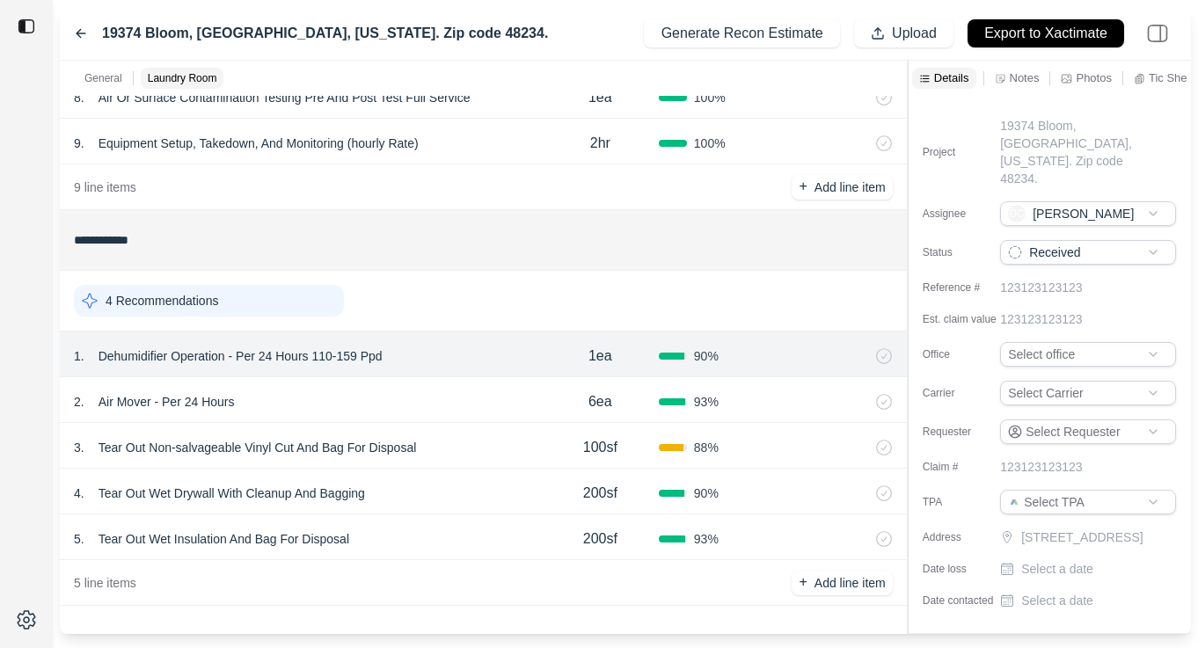
click at [1018, 78] on p "Notes" at bounding box center [1025, 77] width 30 height 15
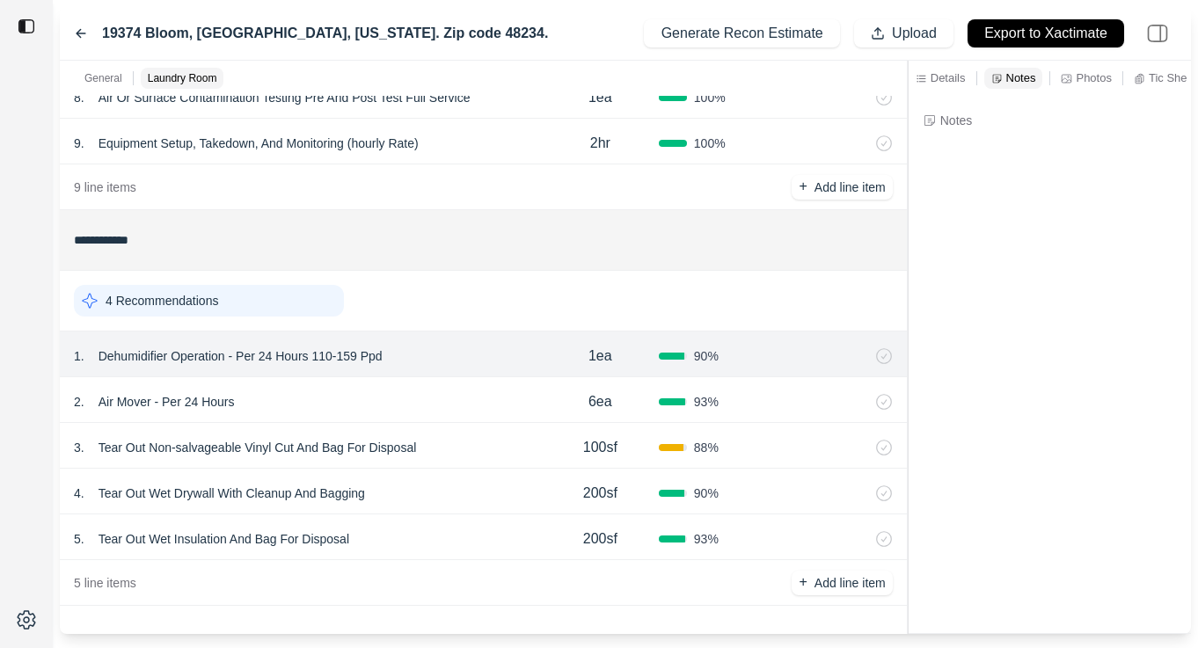
click at [1072, 84] on div "Photos" at bounding box center [1085, 78] width 57 height 21
click at [1097, 84] on p "Links" at bounding box center [1091, 77] width 26 height 15
click at [1156, 79] on p "Other" at bounding box center [1156, 77] width 29 height 15
click at [995, 72] on p "Tic Sheets" at bounding box center [1008, 77] width 54 height 15
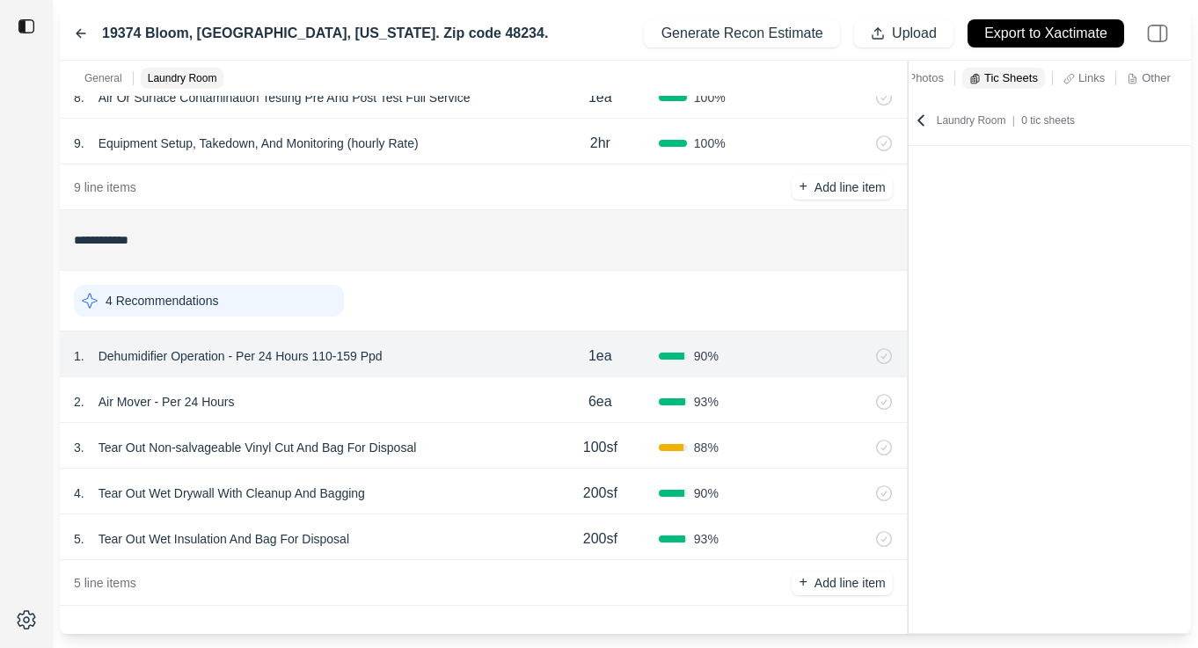
click at [939, 77] on p "Photos" at bounding box center [925, 77] width 35 height 15
click at [1027, 70] on p "Notes" at bounding box center [1018, 77] width 30 height 15
click at [436, 394] on div "2 . Air Mover - Per 24 Hours" at bounding box center [308, 402] width 468 height 25
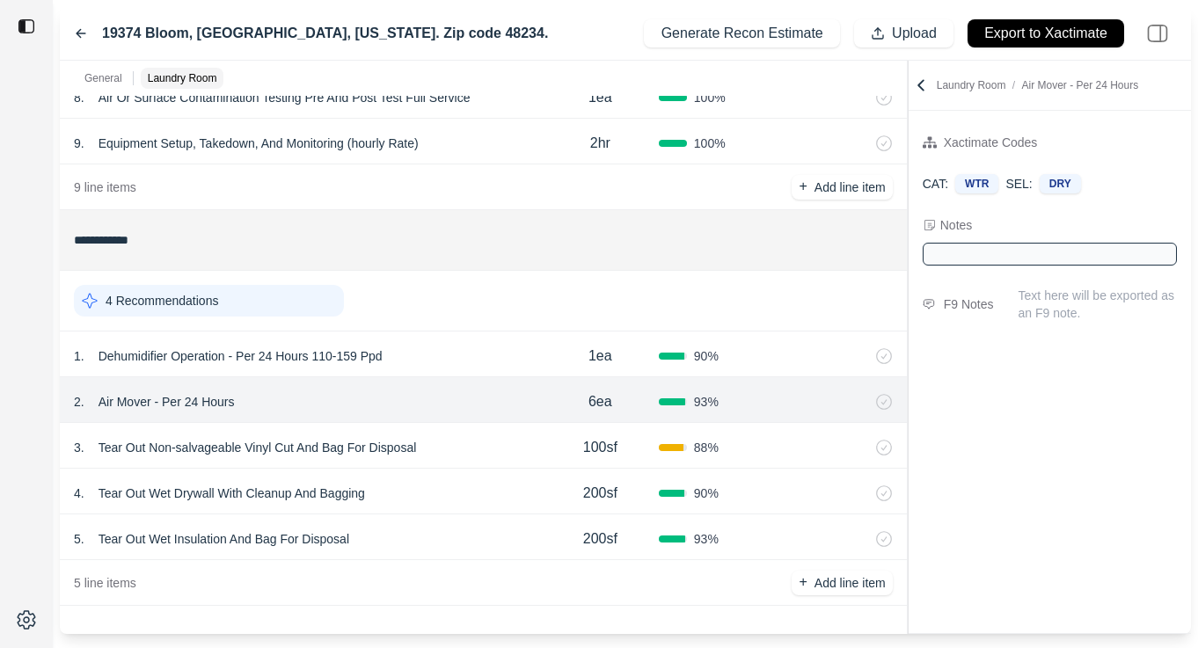
click at [446, 474] on div "4 . Tear Out Wet Drywall With Cleanup And Bagging 200sf 90 %" at bounding box center [483, 492] width 847 height 46
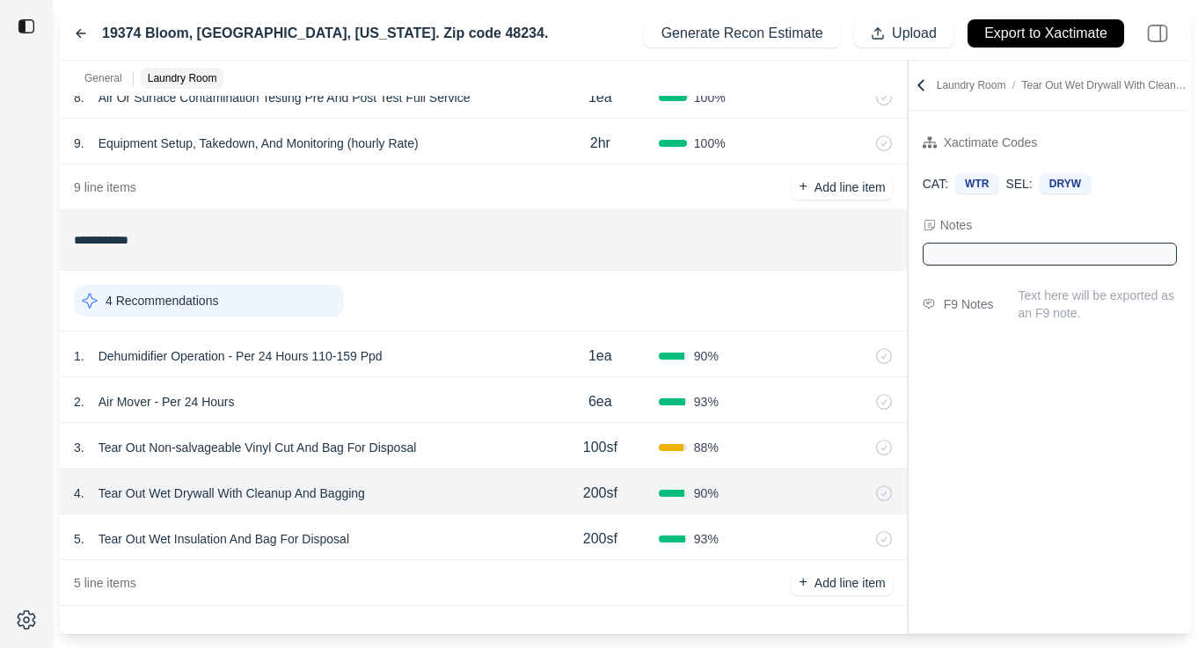
click at [957, 251] on div at bounding box center [1050, 254] width 254 height 23
click at [457, 394] on div "2 . Air Mover - Per 24 Hours" at bounding box center [308, 402] width 468 height 25
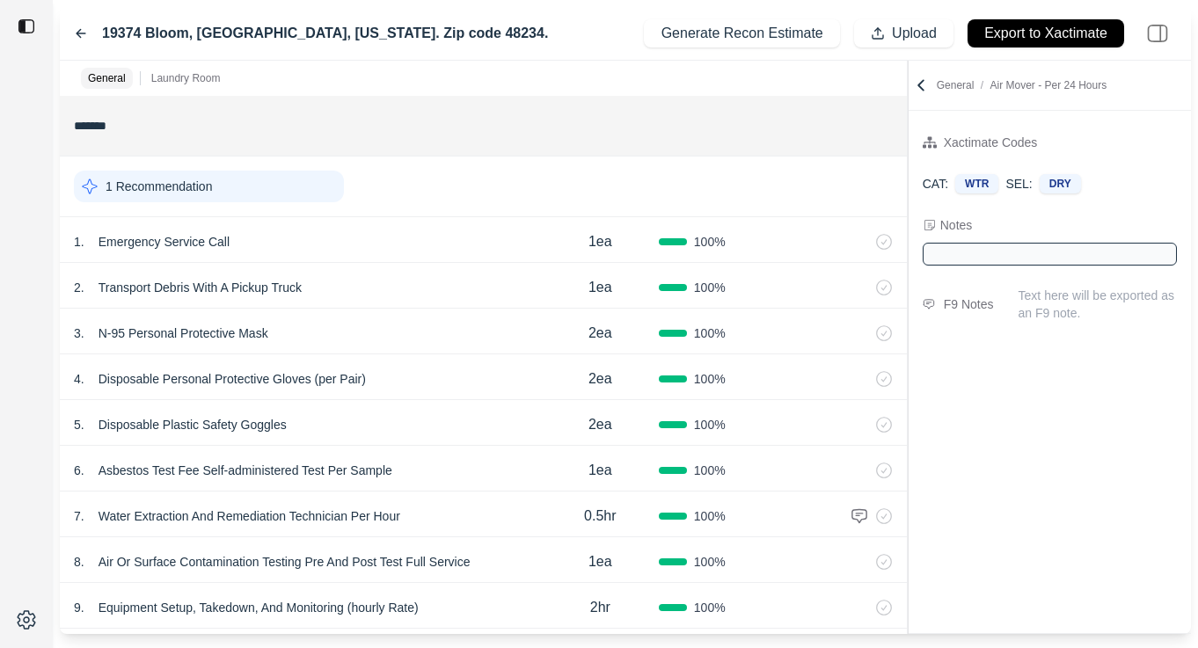
click at [1008, 234] on div "**********" at bounding box center [625, 348] width 1131 height 574
click at [920, 84] on icon at bounding box center [920, 85] width 5 height 10
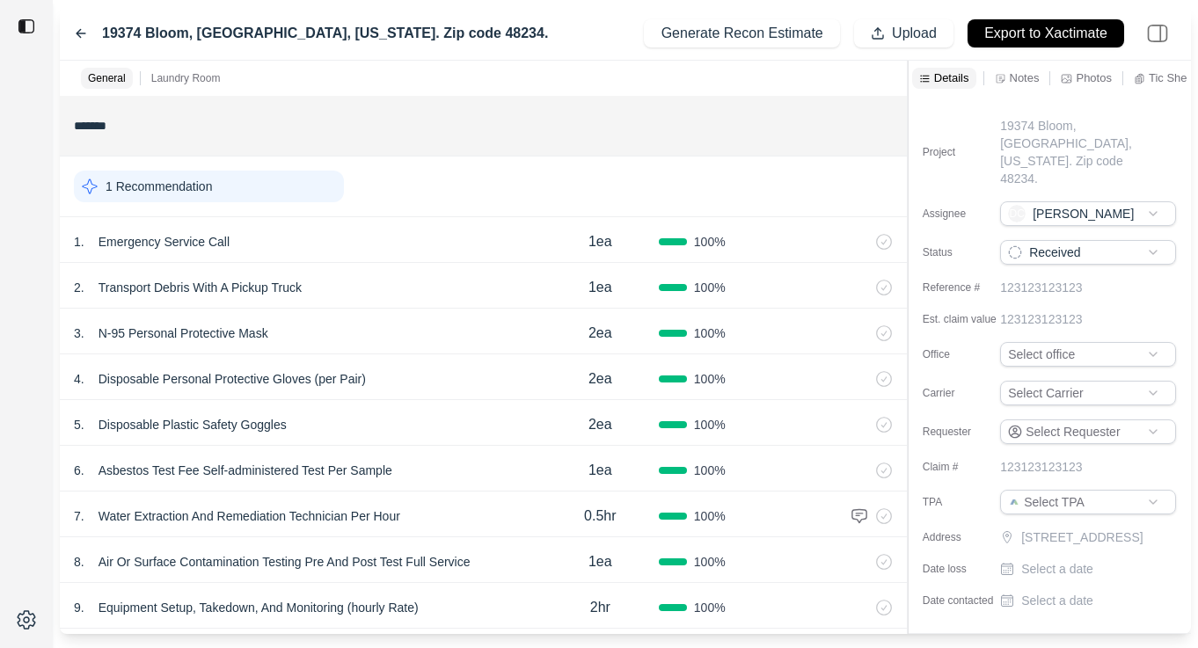
click at [1010, 81] on p "Notes" at bounding box center [1025, 77] width 30 height 15
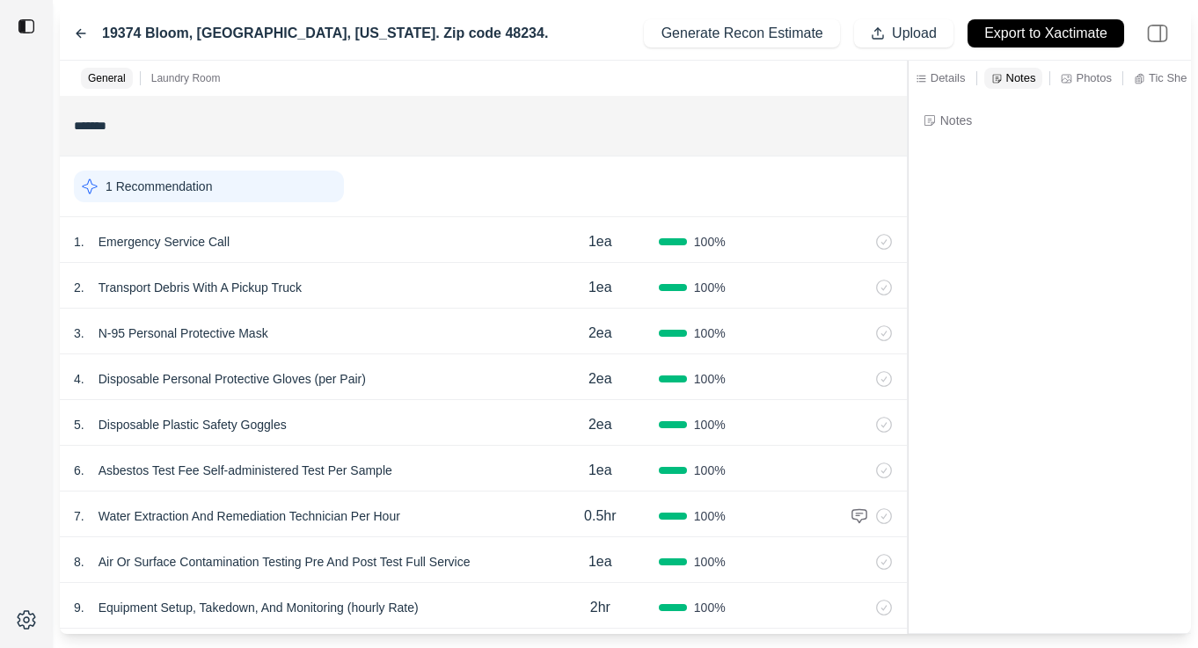
scroll to position [464, 0]
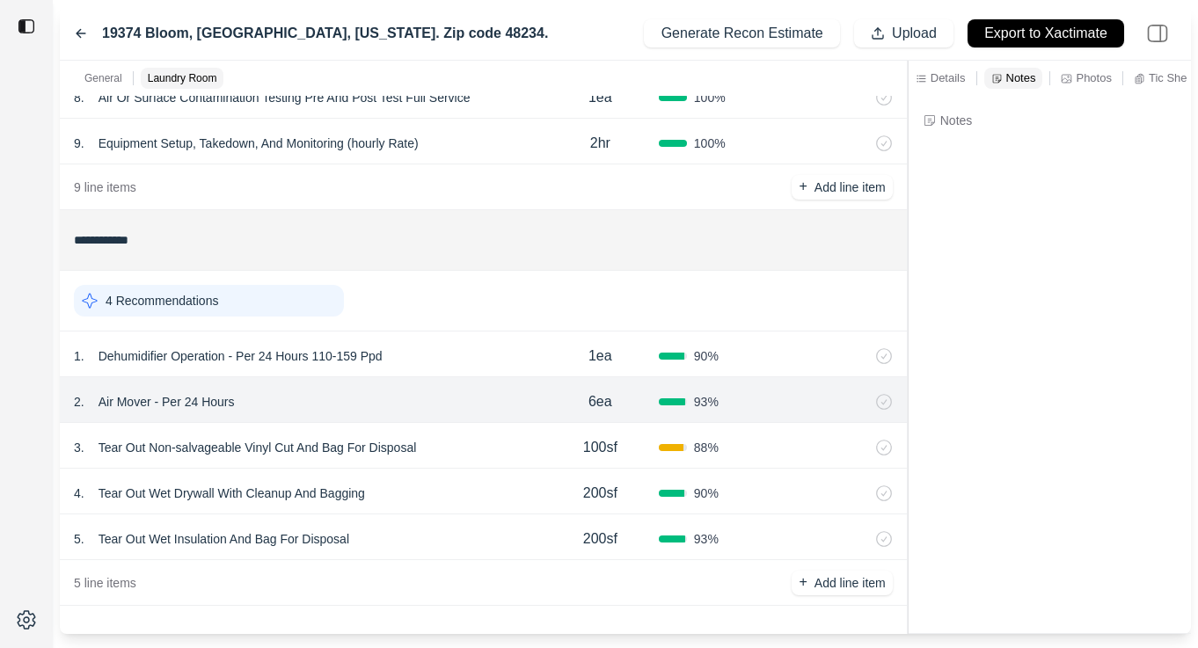
click at [449, 536] on div "5 . Tear Out Wet Insulation And Bag For Disposal" at bounding box center [308, 539] width 468 height 25
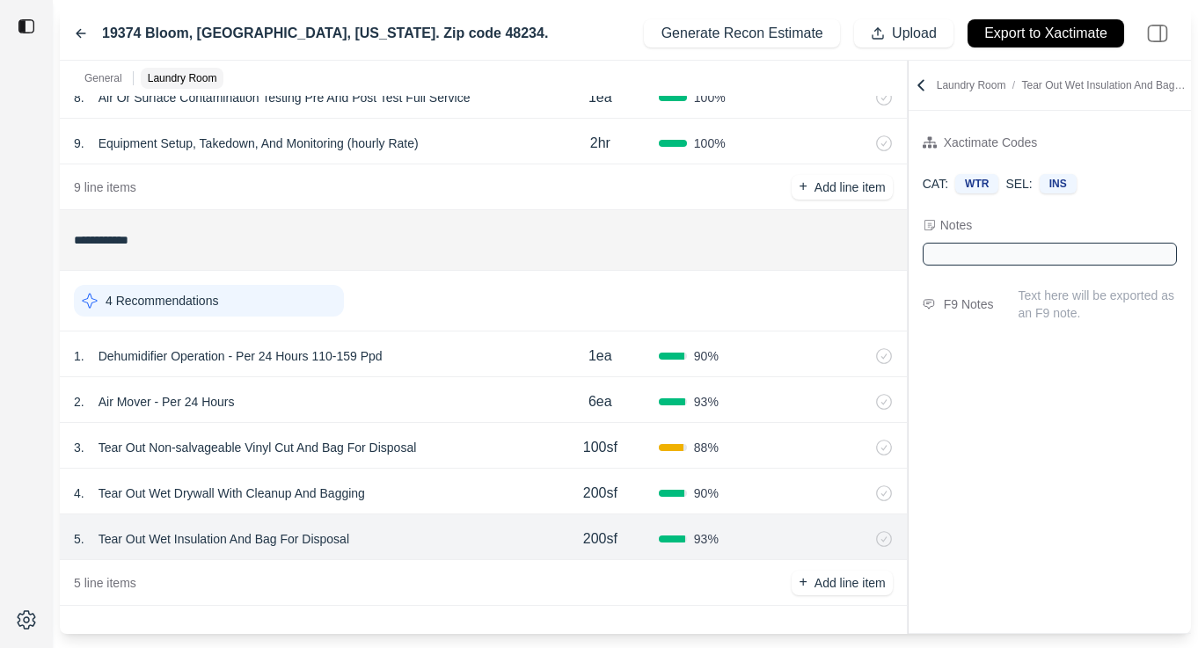
click at [441, 498] on div "4 . Tear Out Wet Drywall With Cleanup And Bagging" at bounding box center [308, 493] width 468 height 25
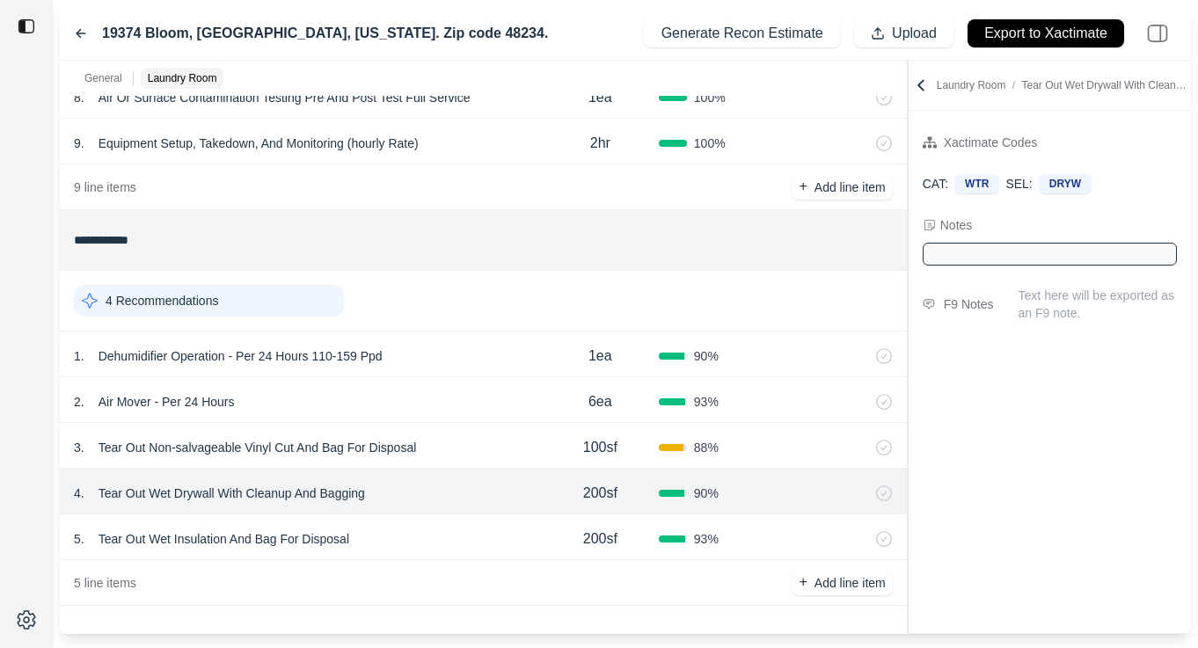
click at [446, 467] on div "3 . Tear Out Non-salvageable Vinyl Cut And Bag For Disposal 100sf 88 %" at bounding box center [483, 446] width 847 height 46
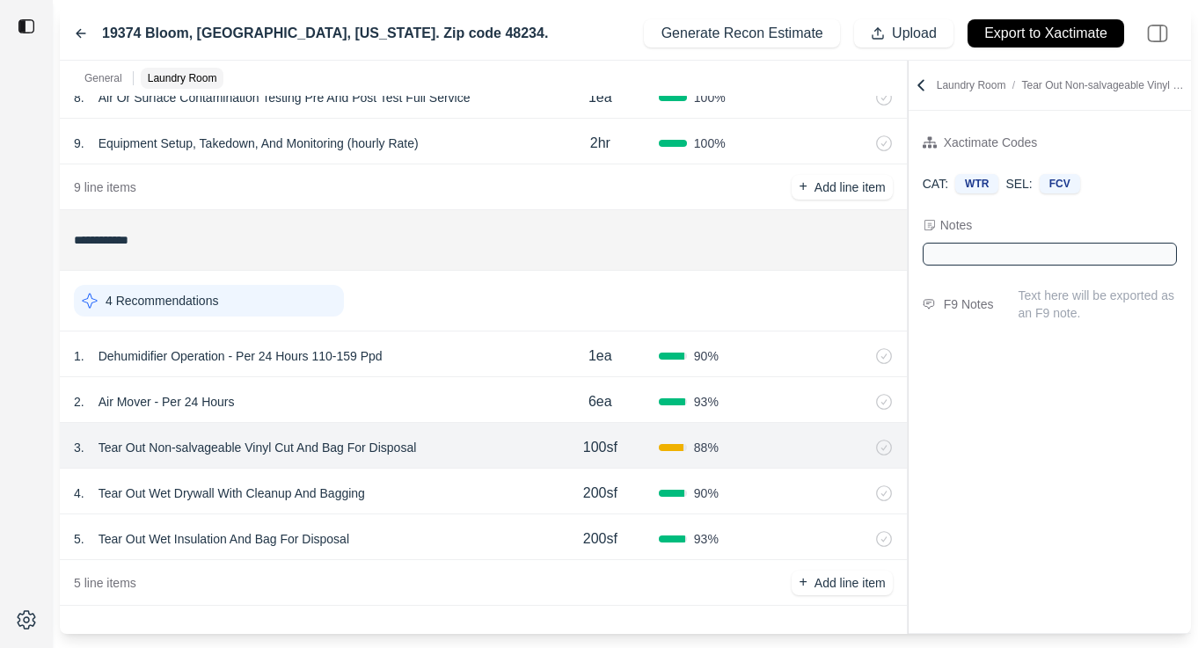
click at [442, 399] on div "2 . Air Mover - Per 24 Hours" at bounding box center [308, 402] width 468 height 25
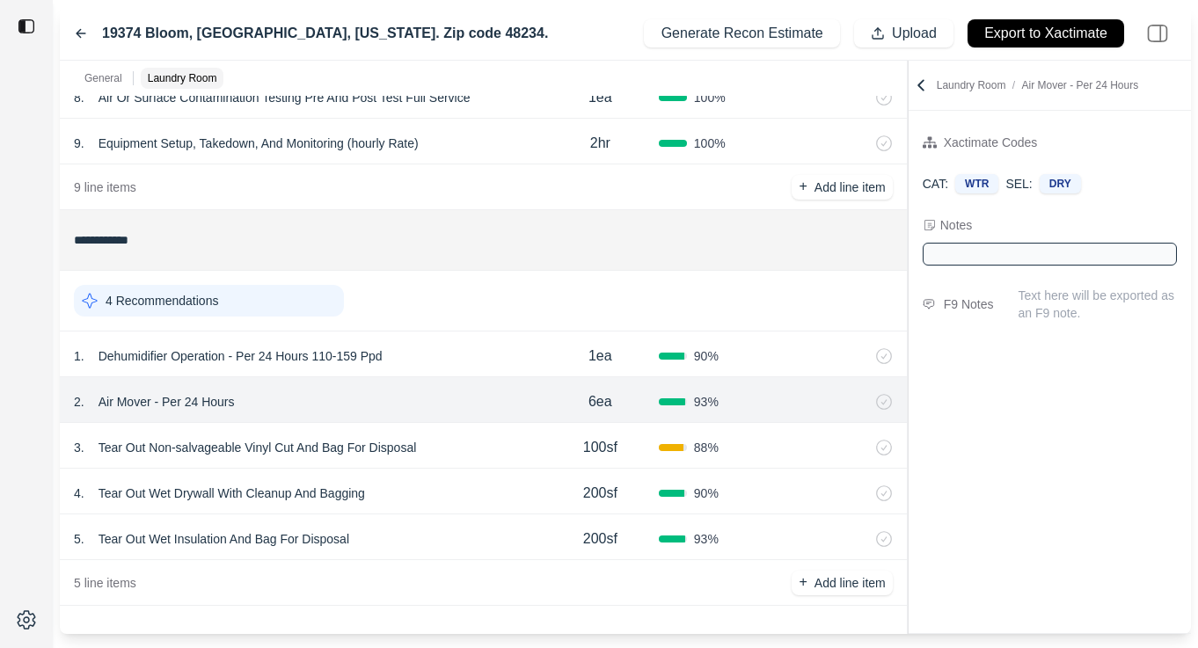
click at [475, 358] on div "1 . Dehumidifier Operation - Per 24 Hours 110-159 Ppd" at bounding box center [308, 356] width 468 height 25
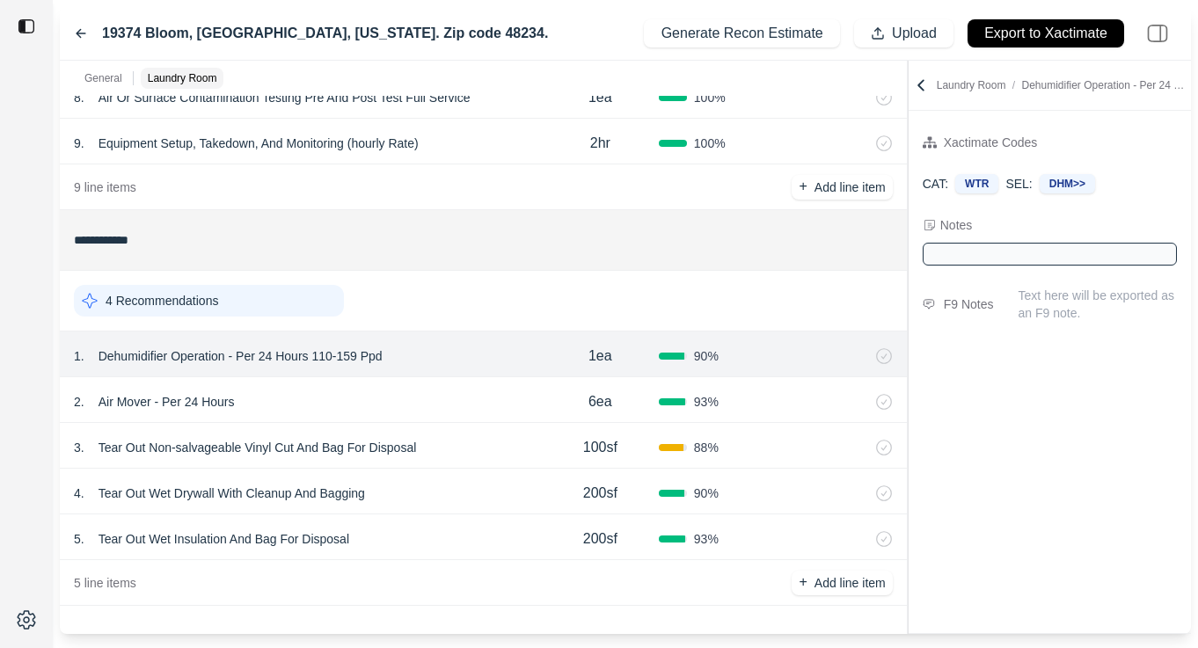
click at [994, 258] on div at bounding box center [1050, 254] width 254 height 23
click at [75, 31] on icon at bounding box center [81, 33] width 14 height 14
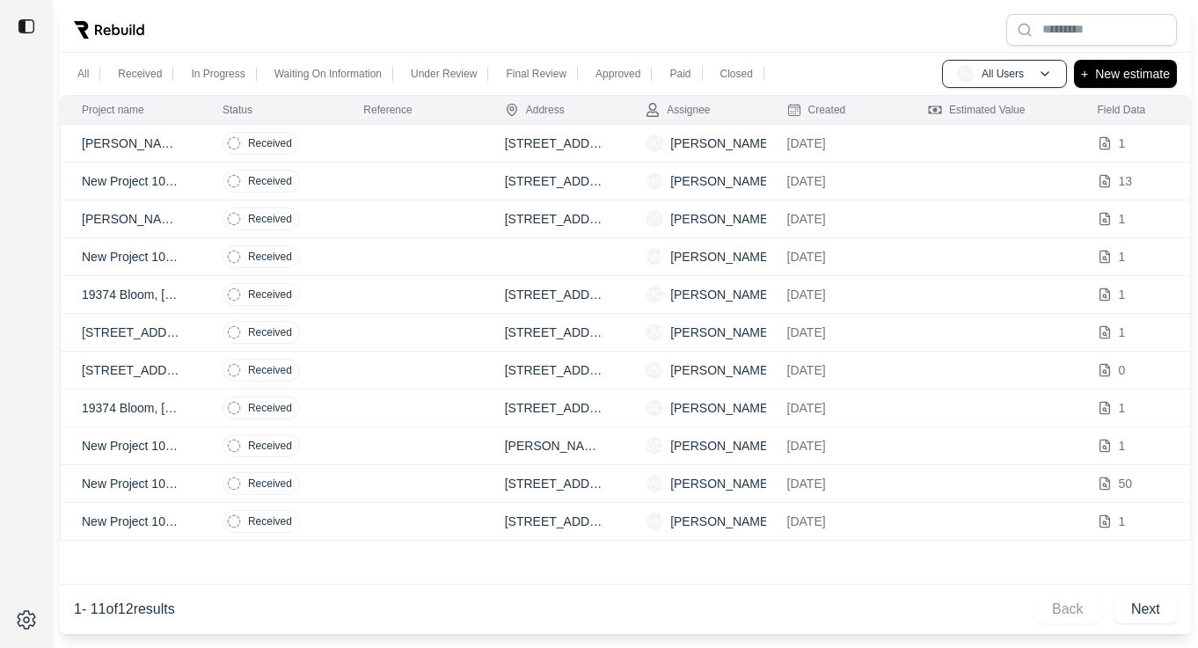
click at [178, 405] on p "19374 Bloom, [GEOGRAPHIC_DATA], [US_STATE]. Zip Code 48234." at bounding box center [131, 408] width 99 height 18
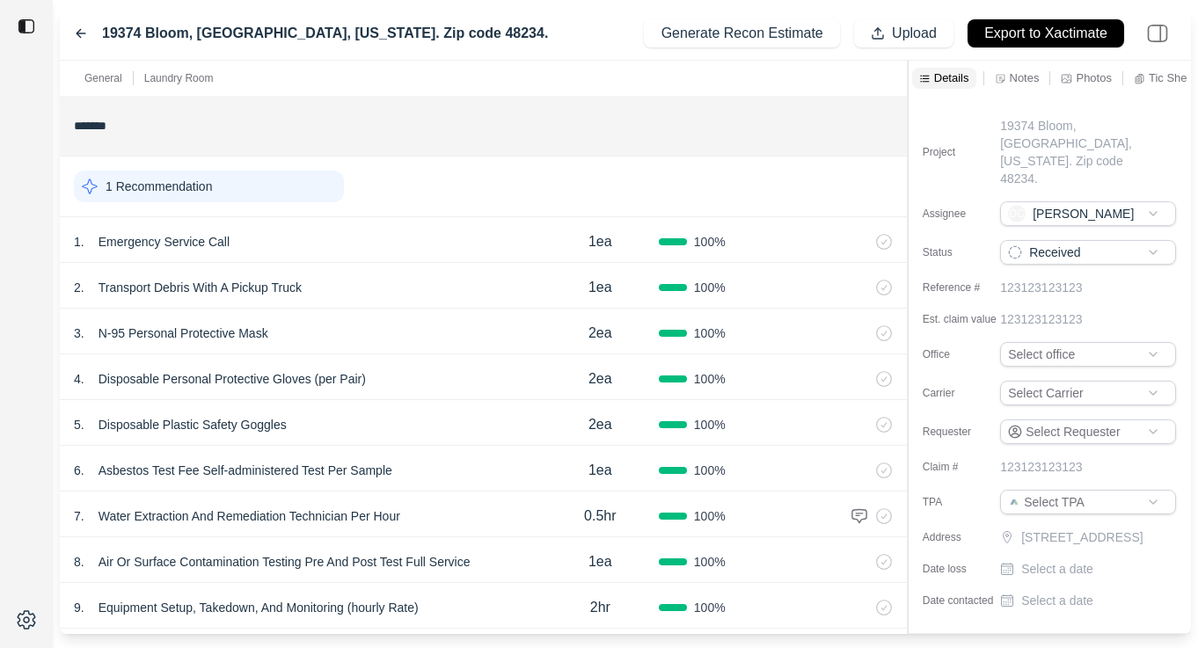
click at [1018, 73] on p "Notes" at bounding box center [1025, 77] width 30 height 15
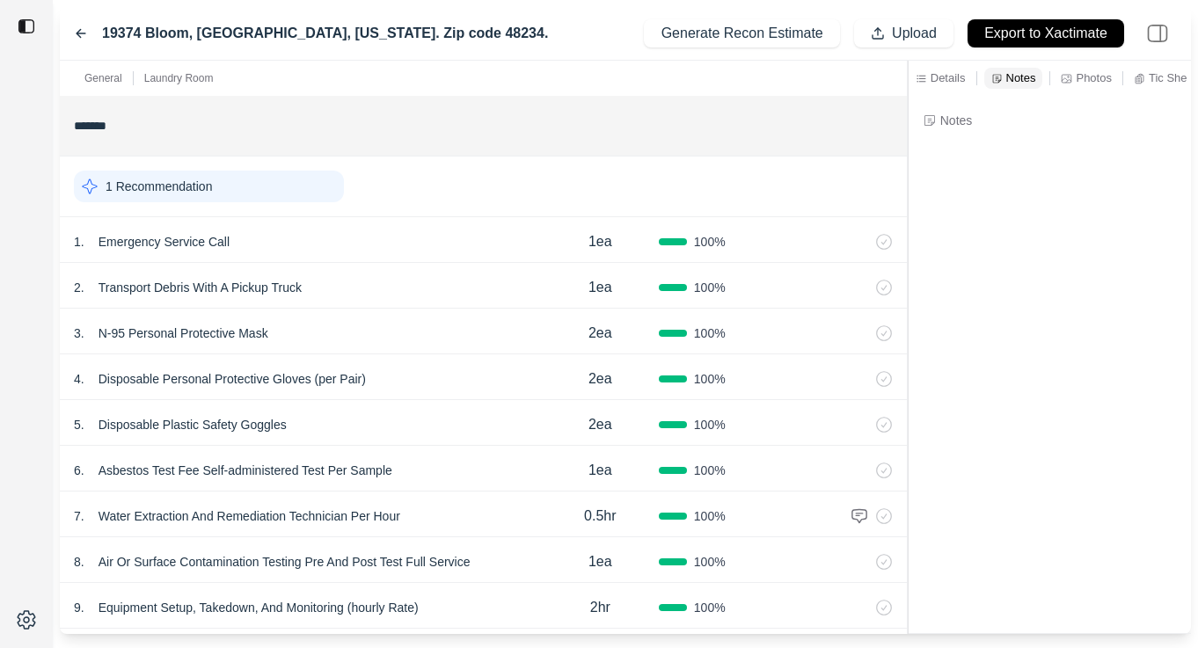
click at [78, 40] on div "19374 Bloom, [GEOGRAPHIC_DATA], [US_STATE]. Zip code 48234." at bounding box center [311, 33] width 474 height 21
click at [79, 35] on icon at bounding box center [81, 33] width 14 height 14
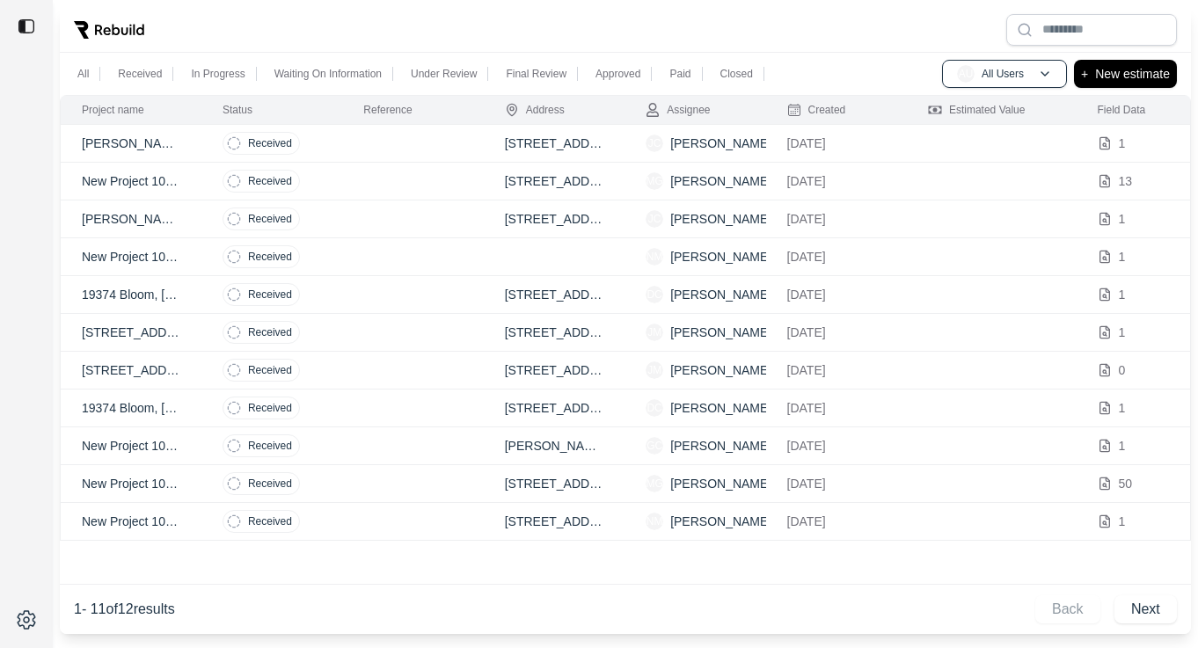
click at [419, 369] on td at bounding box center [412, 371] width 141 height 38
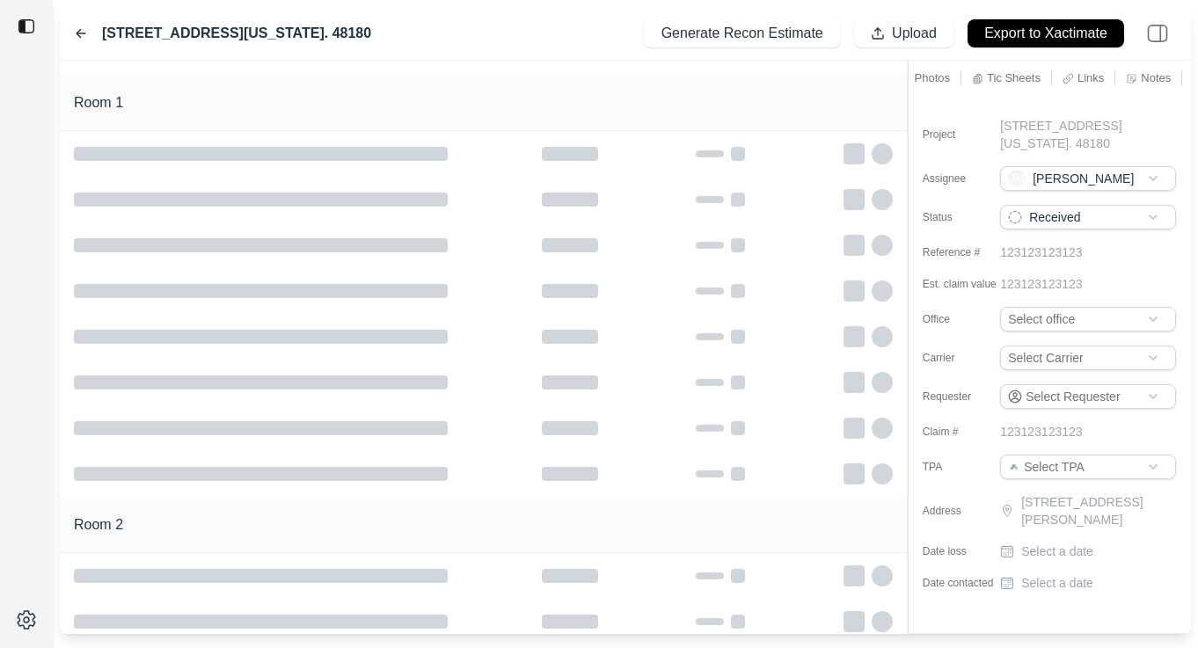
scroll to position [0, 161]
click at [1085, 77] on p "Notes" at bounding box center [1090, 77] width 30 height 15
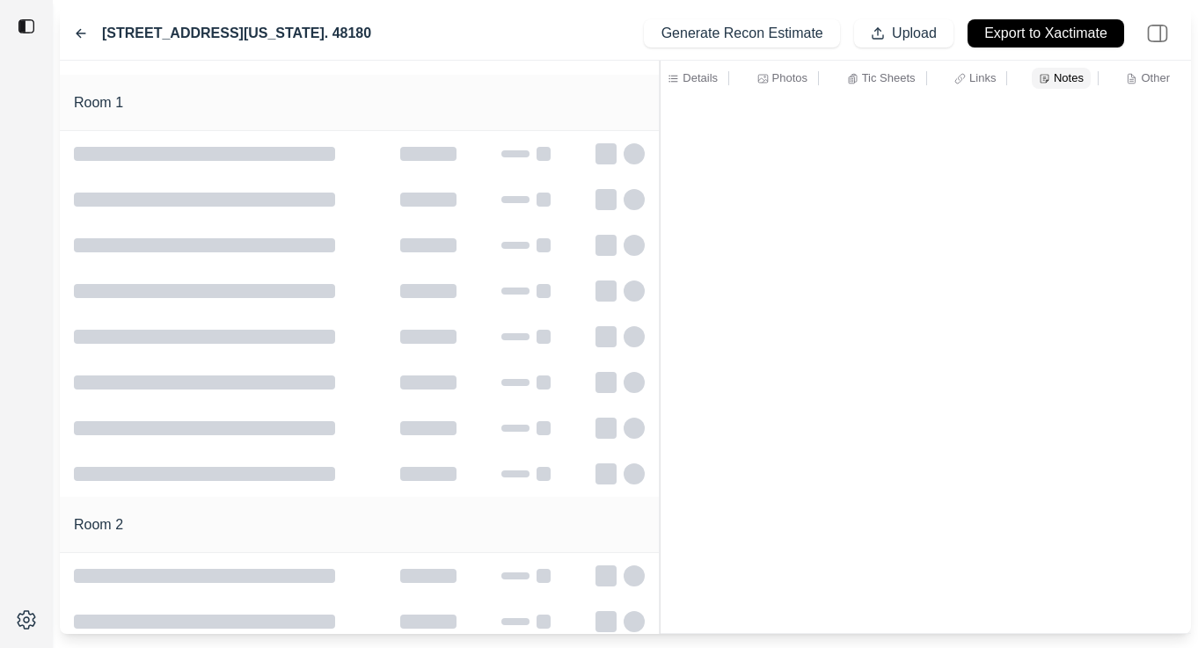
scroll to position [0, 0]
click at [660, 257] on div at bounding box center [660, 348] width 1 height 574
click at [778, 75] on p "Photos" at bounding box center [782, 77] width 35 height 15
click at [882, 76] on p "Tic Sheets" at bounding box center [891, 77] width 54 height 15
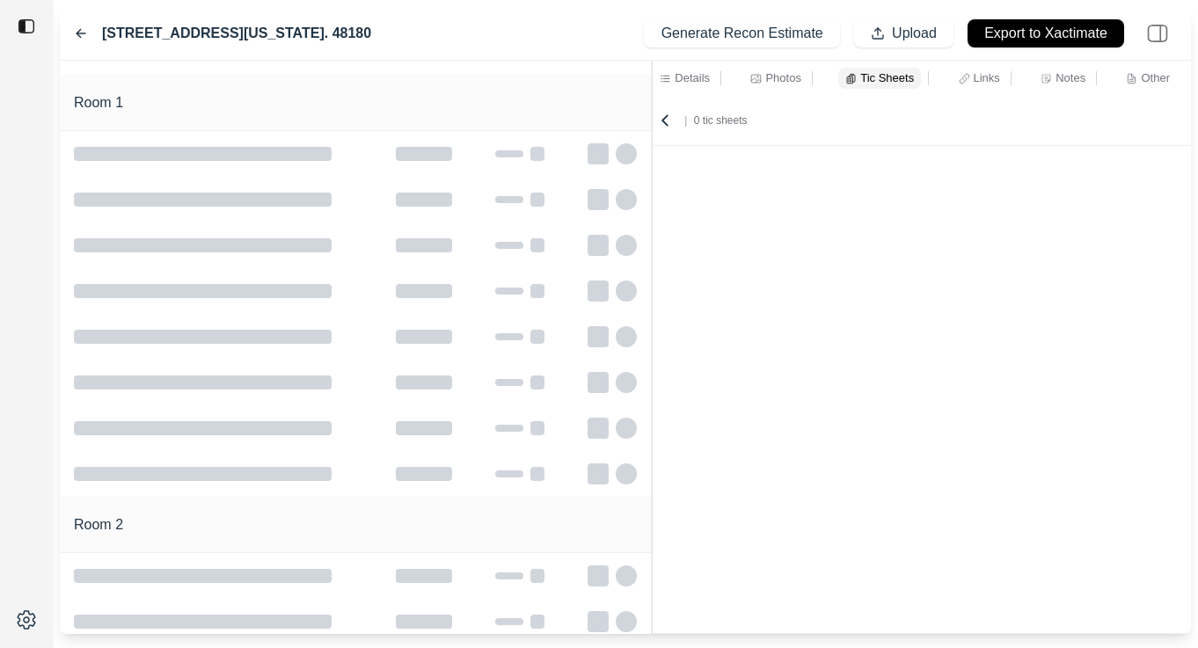
click at [987, 81] on p "Links" at bounding box center [987, 77] width 26 height 15
click at [1076, 78] on p "Notes" at bounding box center [1071, 77] width 30 height 15
click at [1170, 80] on div "Other" at bounding box center [1147, 78] width 51 height 21
click at [698, 84] on p "Details" at bounding box center [692, 77] width 35 height 15
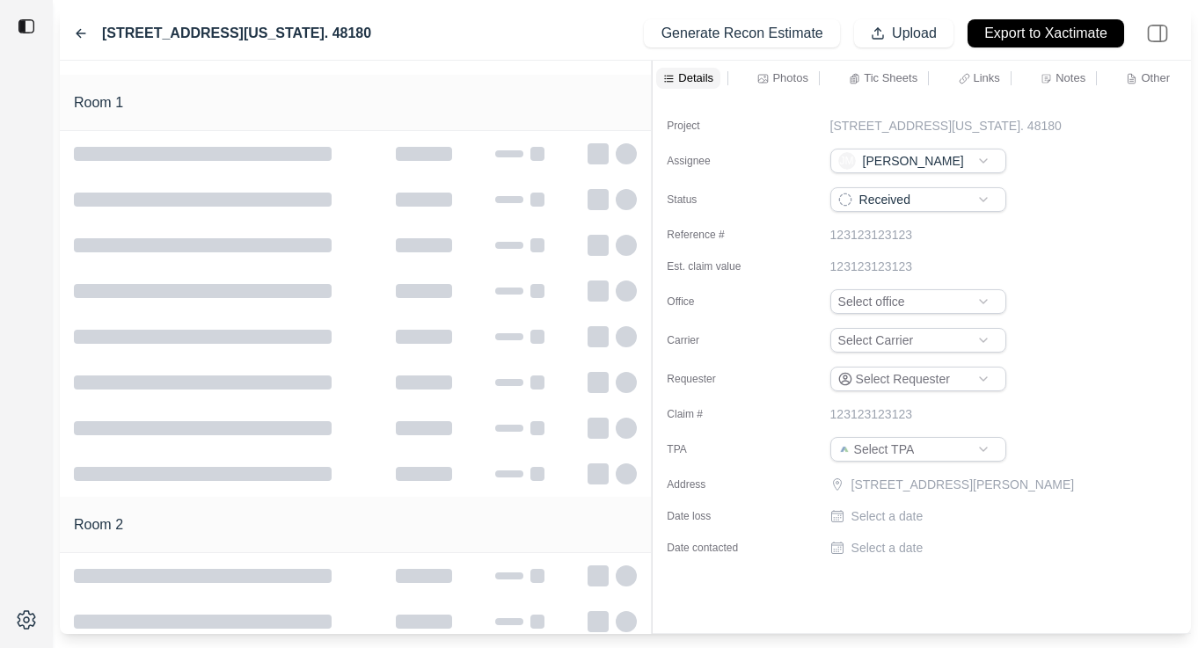
click at [82, 34] on icon at bounding box center [81, 33] width 14 height 14
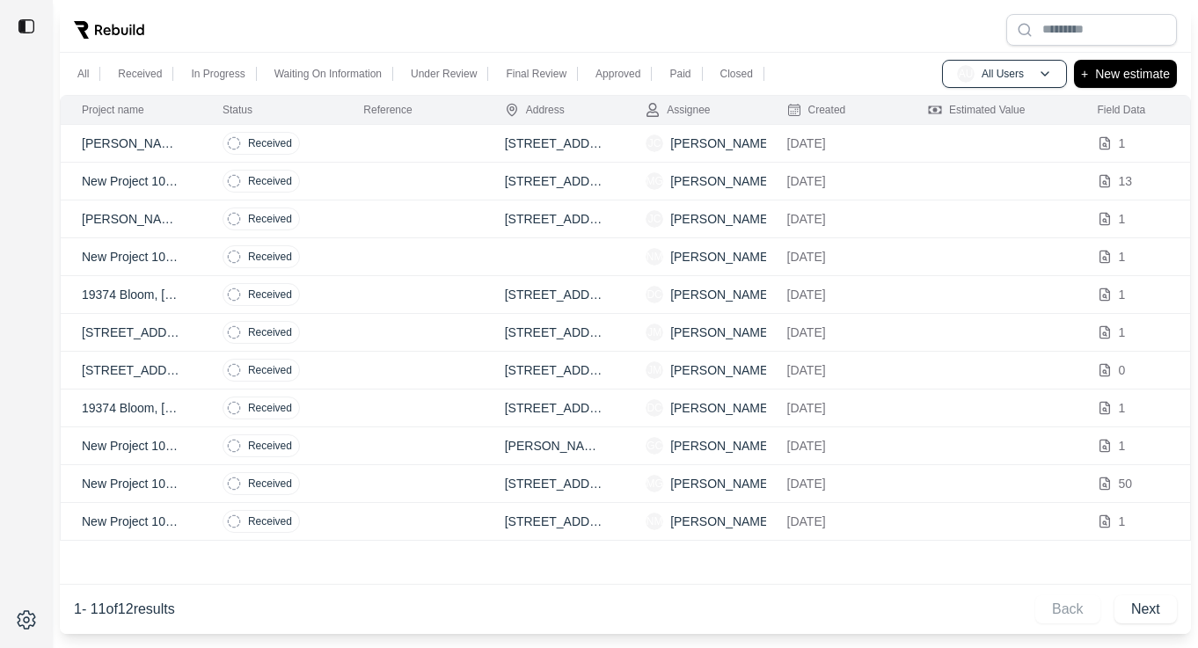
click at [399, 336] on td at bounding box center [412, 333] width 141 height 38
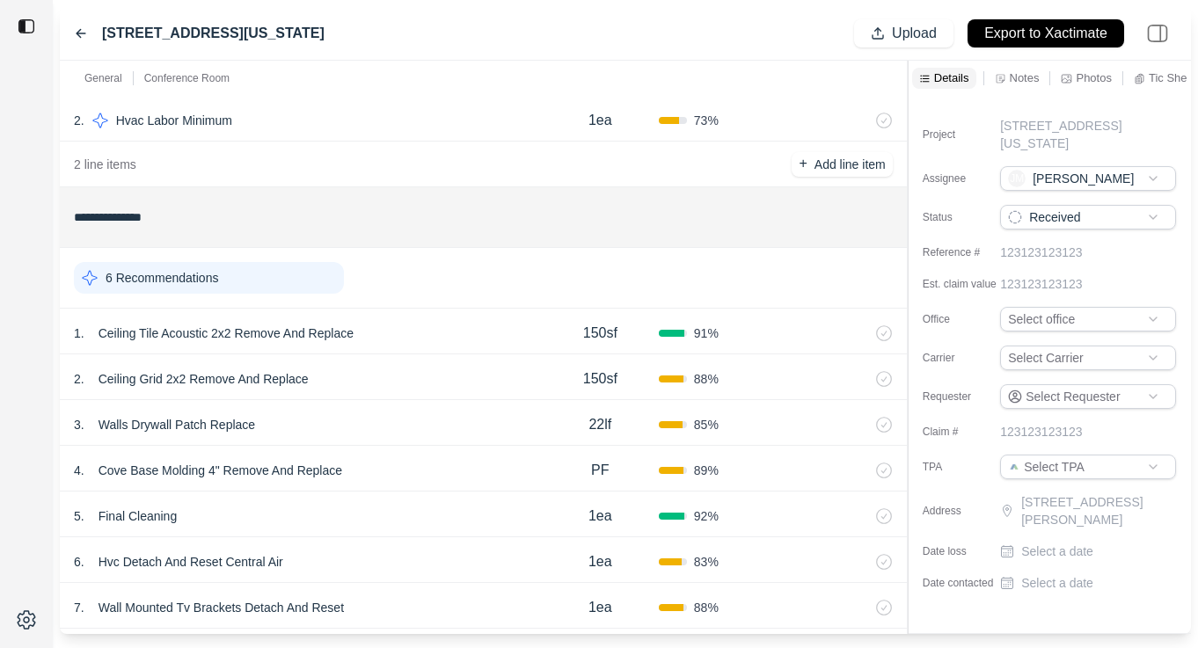
scroll to position [203, 0]
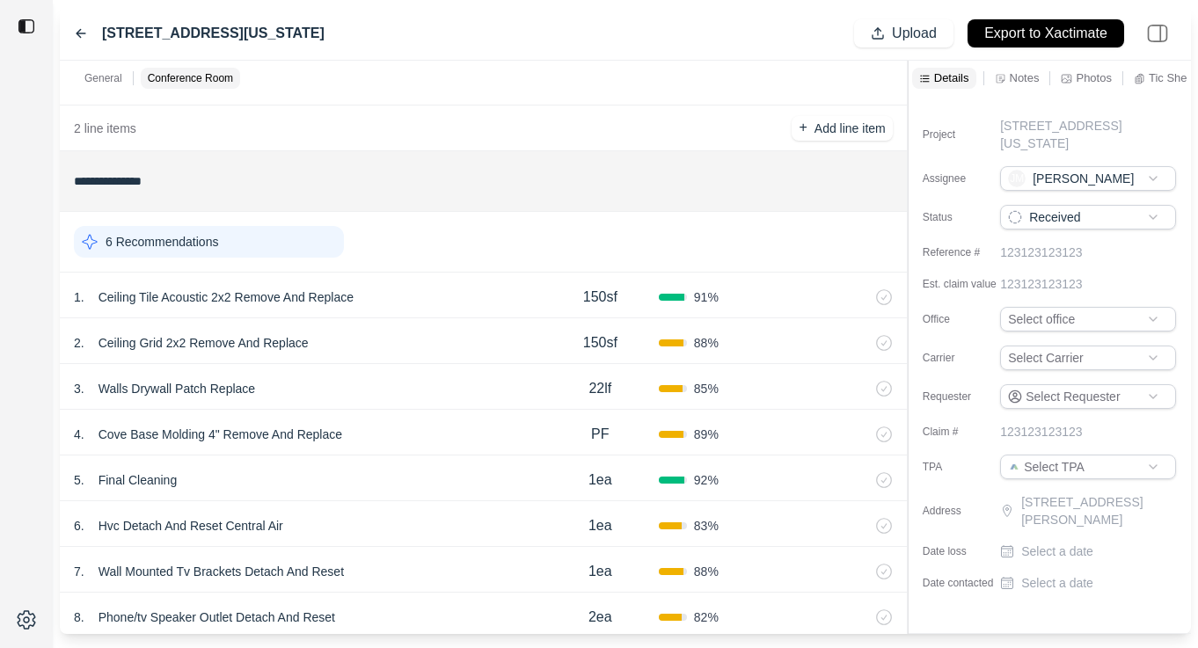
click at [1019, 78] on p "Notes" at bounding box center [1025, 77] width 30 height 15
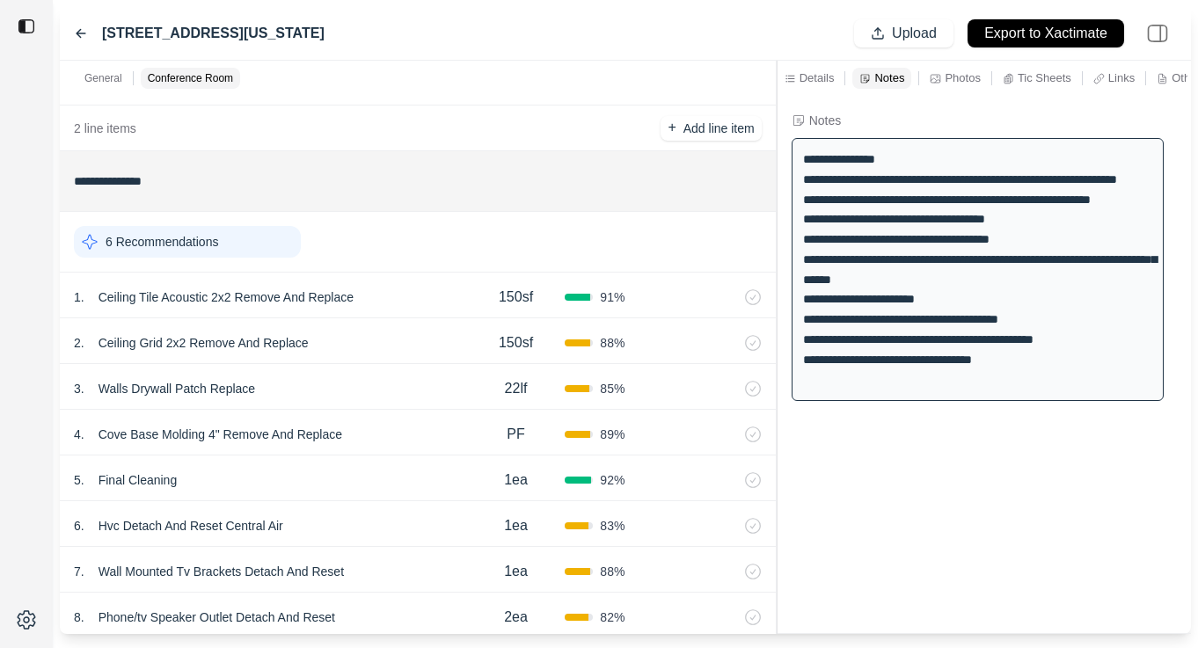
click at [778, 276] on div "**********" at bounding box center [625, 348] width 1131 height 574
click at [325, 37] on label "[STREET_ADDRESS][US_STATE]" at bounding box center [213, 33] width 223 height 21
drag, startPoint x: 437, startPoint y: 34, endPoint x: 165, endPoint y: 40, distance: 271.9
click at [165, 40] on div "6750 Monroe Boulevard, Taylor, Michigan, 48180 Upload Export to Xactimate" at bounding box center [625, 34] width 1131 height 54
drag, startPoint x: 102, startPoint y: 36, endPoint x: 398, endPoint y: 55, distance: 296.1
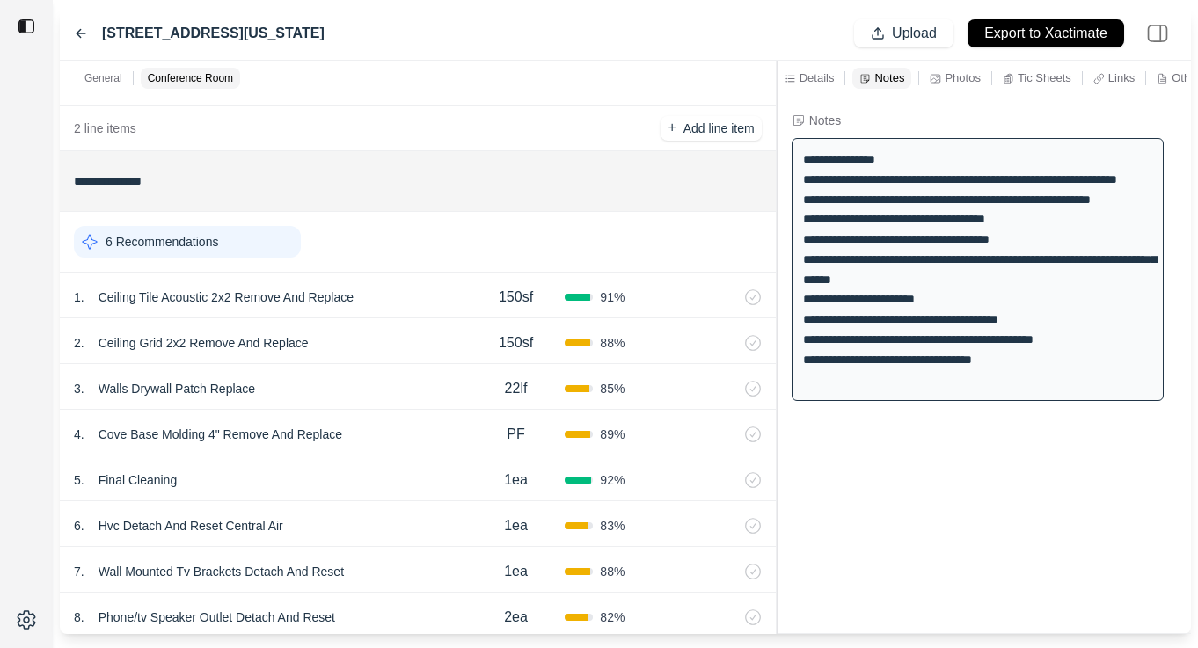
click at [398, 55] on div "6750 Monroe Boulevard, Taylor, Michigan, 48180 Upload Export to Xactimate" at bounding box center [625, 34] width 1131 height 54
copy label "[STREET_ADDRESS][US_STATE]"
drag, startPoint x: 851, startPoint y: 199, endPoint x: 825, endPoint y: 186, distance: 29.5
click at [825, 186] on div "**********" at bounding box center [978, 269] width 372 height 263
copy div "**********"
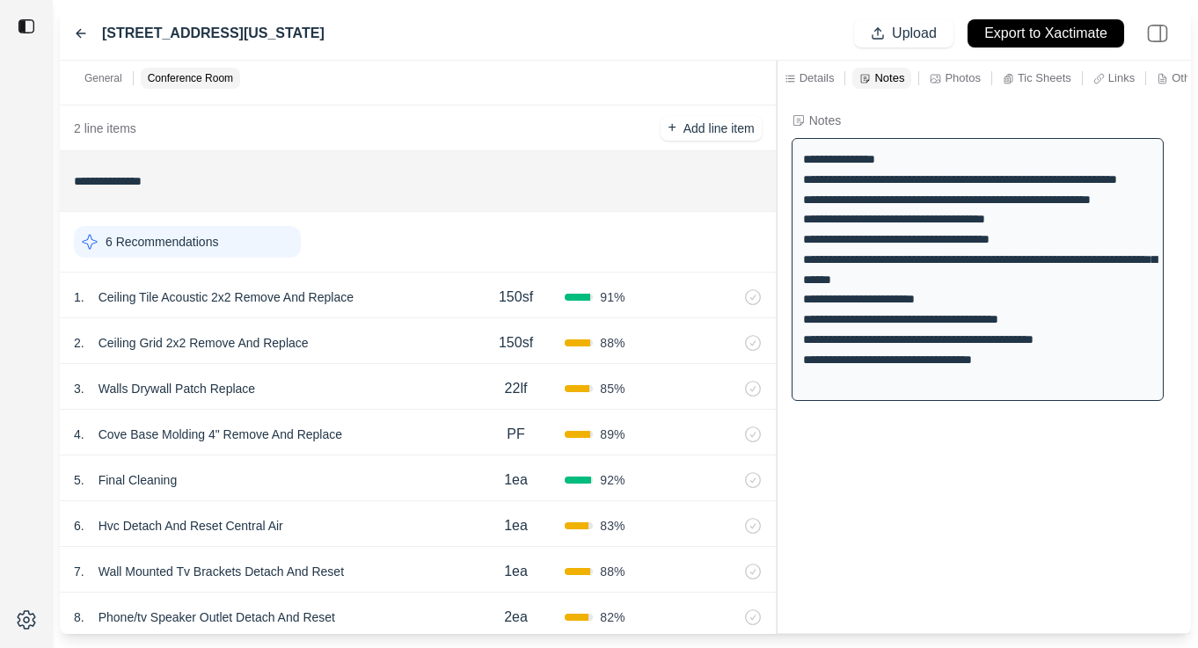
click at [864, 228] on div "**********" at bounding box center [978, 269] width 372 height 263
drag, startPoint x: 825, startPoint y: 223, endPoint x: 1144, endPoint y: 212, distance: 319.5
click at [1144, 212] on div "**********" at bounding box center [978, 269] width 372 height 263
copy div "**********"
click at [915, 243] on div "**********" at bounding box center [978, 269] width 372 height 263
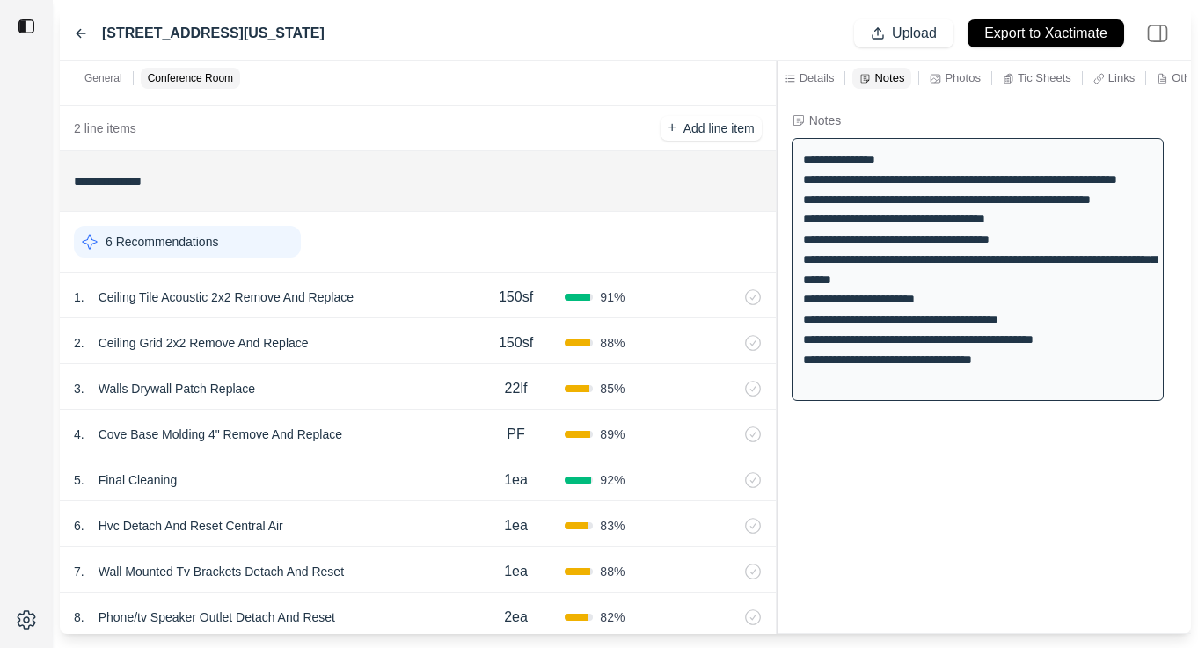
drag, startPoint x: 826, startPoint y: 240, endPoint x: 1031, endPoint y: 245, distance: 205.0
click at [1031, 245] on div "**********" at bounding box center [978, 269] width 372 height 263
drag, startPoint x: 1049, startPoint y: 244, endPoint x: 825, endPoint y: 246, distance: 224.3
click at [825, 245] on div "**********" at bounding box center [978, 269] width 372 height 263
copy div "**********"
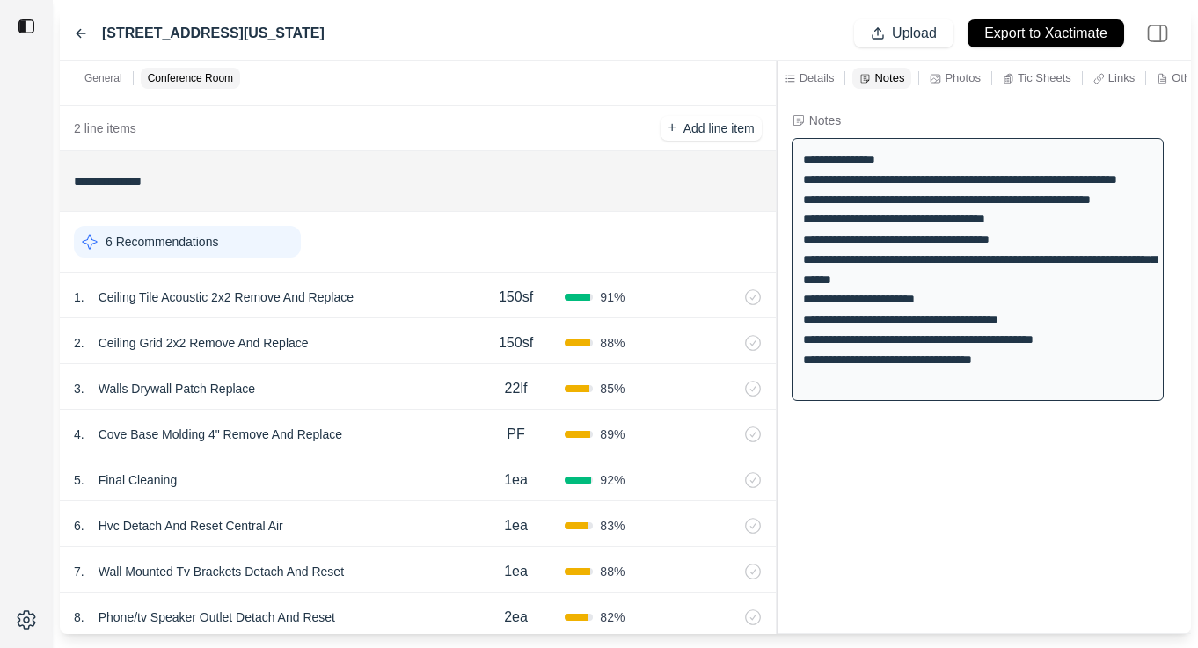
click at [853, 263] on div "**********" at bounding box center [978, 269] width 372 height 263
click at [826, 260] on div "**********" at bounding box center [978, 269] width 372 height 263
drag, startPoint x: 823, startPoint y: 260, endPoint x: 1050, endPoint y: 259, distance: 226.9
click at [1050, 259] on div "**********" at bounding box center [978, 269] width 372 height 263
copy div "**********"
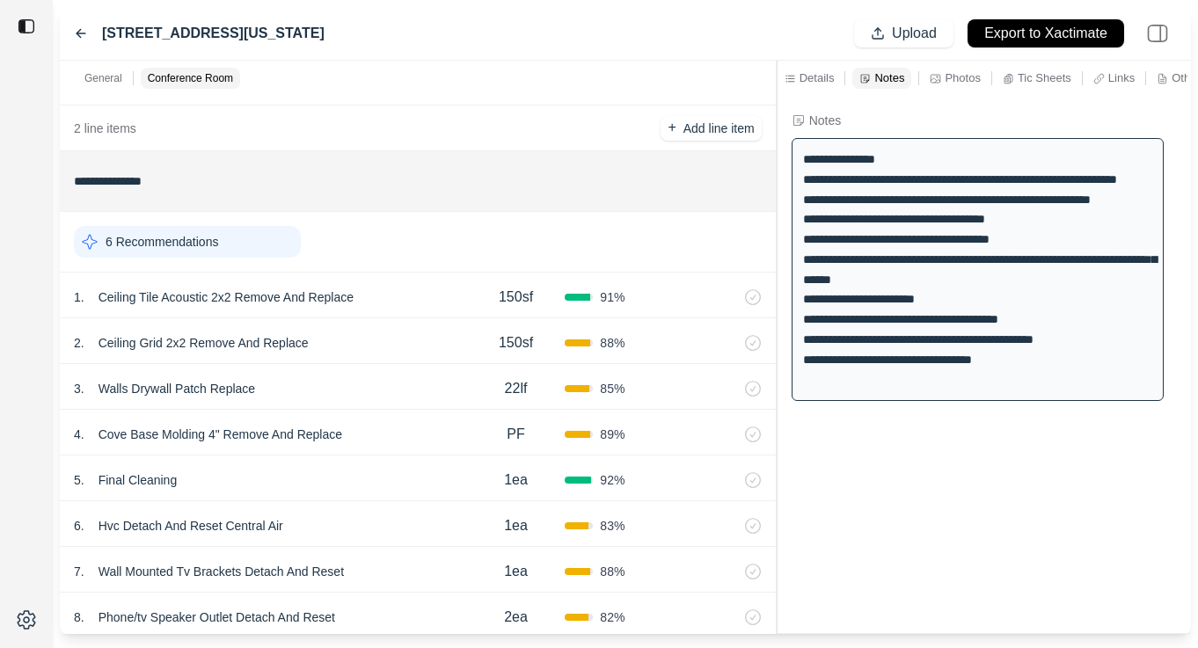
click at [841, 283] on div "**********" at bounding box center [978, 269] width 372 height 263
drag, startPoint x: 824, startPoint y: 281, endPoint x: 1147, endPoint y: 281, distance: 322.8
click at [1147, 281] on div "**********" at bounding box center [978, 269] width 372 height 263
click at [930, 289] on div "**********" at bounding box center [978, 269] width 372 height 263
drag, startPoint x: 917, startPoint y: 296, endPoint x: 826, endPoint y: 280, distance: 93.0
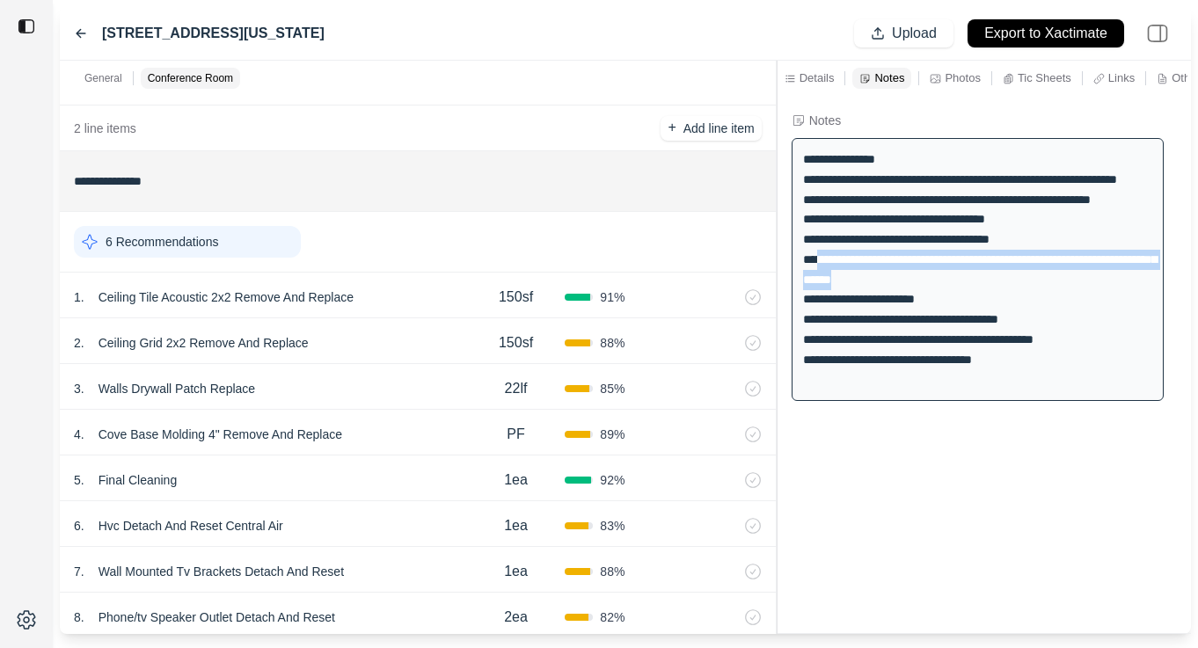
click at [826, 280] on div "**********" at bounding box center [978, 269] width 372 height 263
copy div "**********"
click at [864, 330] on div "**********" at bounding box center [978, 269] width 372 height 263
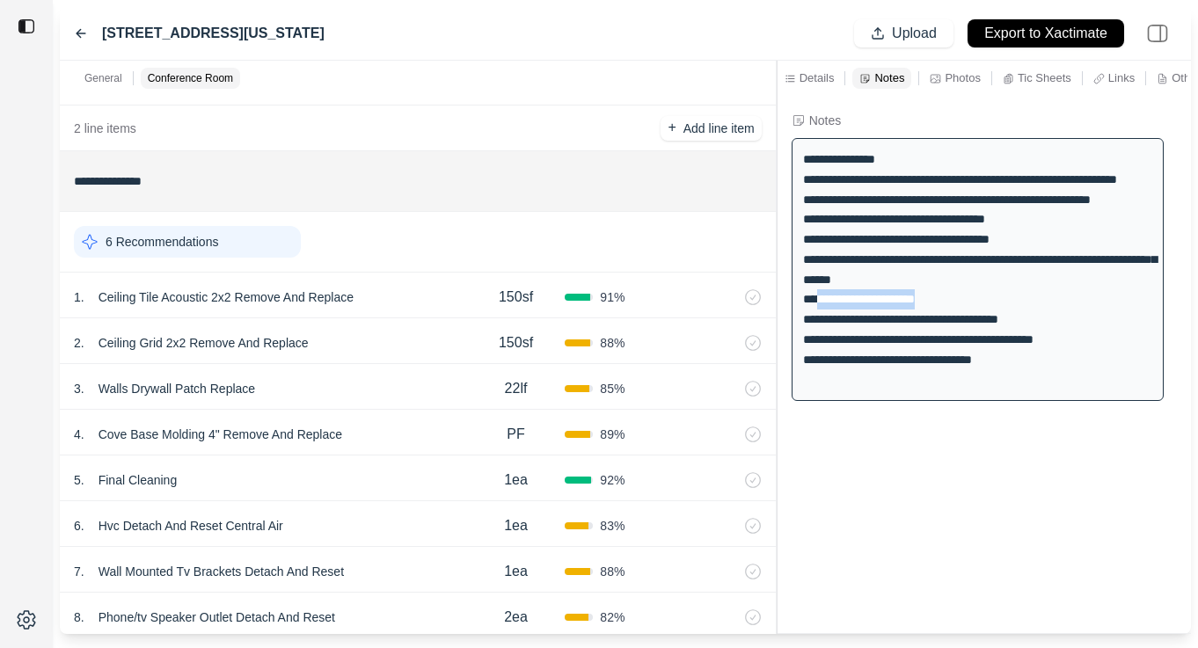
drag, startPoint x: 826, startPoint y: 322, endPoint x: 983, endPoint y: 316, distance: 157.6
click at [983, 316] on div "**********" at bounding box center [978, 269] width 372 height 263
copy div "**********"
click at [848, 354] on div "**********" at bounding box center [978, 269] width 372 height 263
click at [849, 354] on div "**********" at bounding box center [978, 269] width 372 height 263
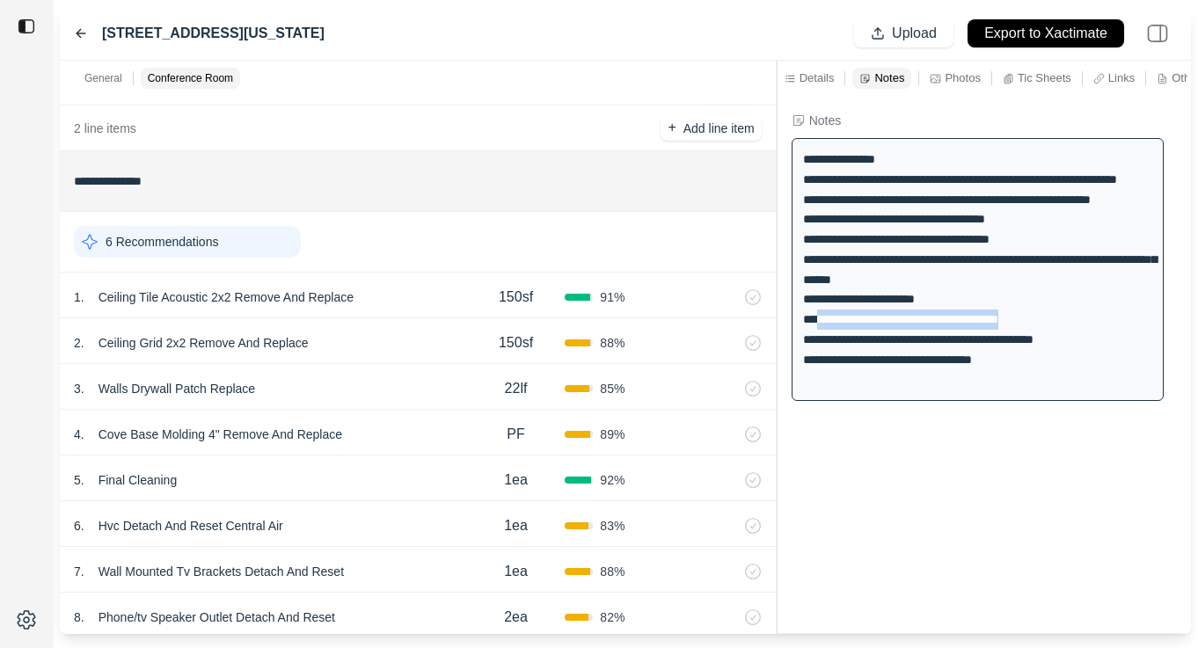
drag, startPoint x: 822, startPoint y: 340, endPoint x: 1032, endPoint y: 332, distance: 209.5
click at [1032, 332] on div "**********" at bounding box center [978, 269] width 372 height 263
copy div "**********"
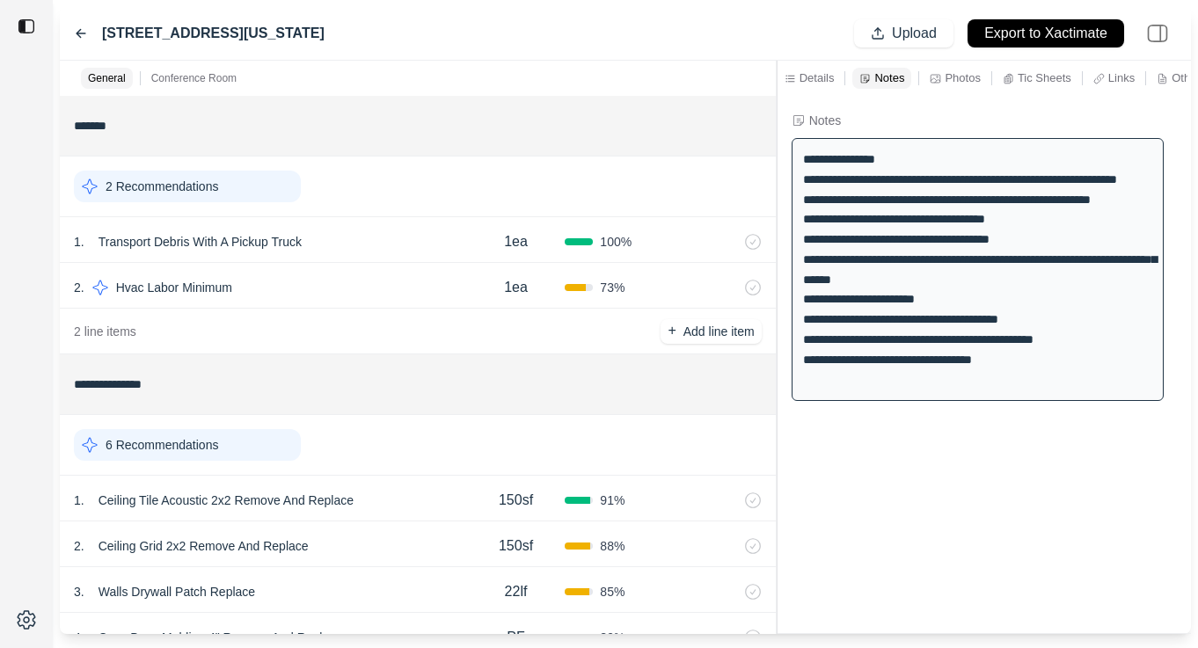
click at [873, 375] on div "**********" at bounding box center [978, 269] width 372 height 263
drag, startPoint x: 824, startPoint y: 362, endPoint x: 1088, endPoint y: 355, distance: 264.0
click at [1090, 355] on div "**********" at bounding box center [978, 269] width 372 height 263
copy div "**********"
click at [873, 377] on div "**********" at bounding box center [978, 269] width 372 height 263
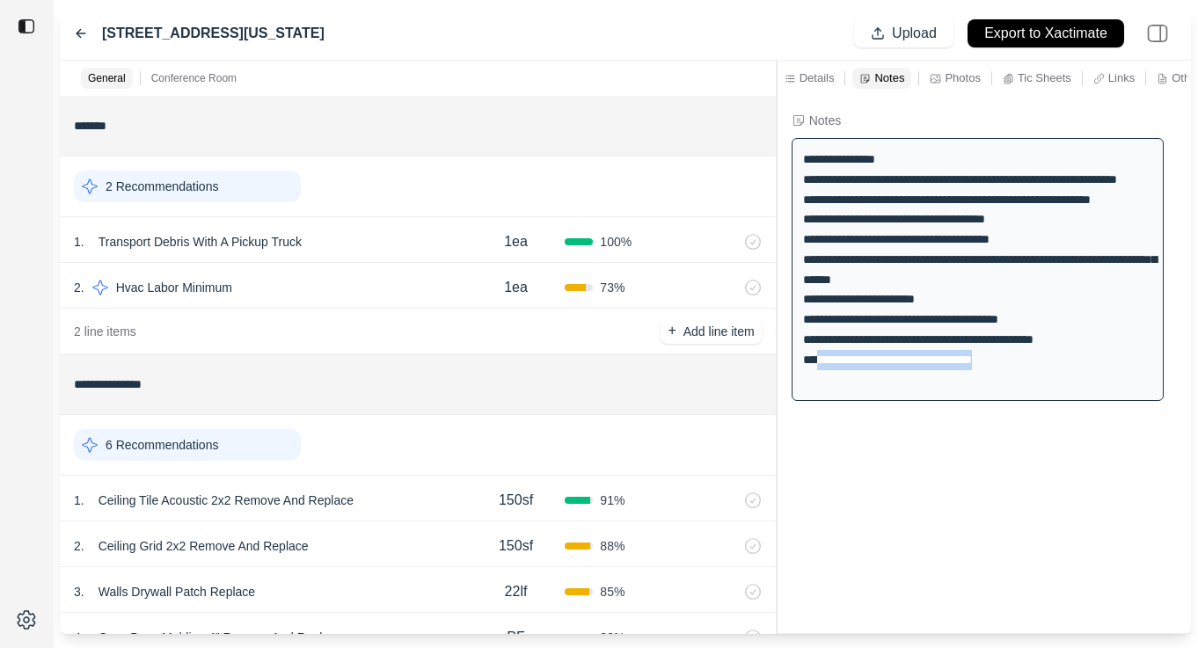
drag, startPoint x: 823, startPoint y: 381, endPoint x: 1059, endPoint y: 383, distance: 235.7
click at [1059, 383] on div "**********" at bounding box center [978, 269] width 372 height 263
copy div "**********"
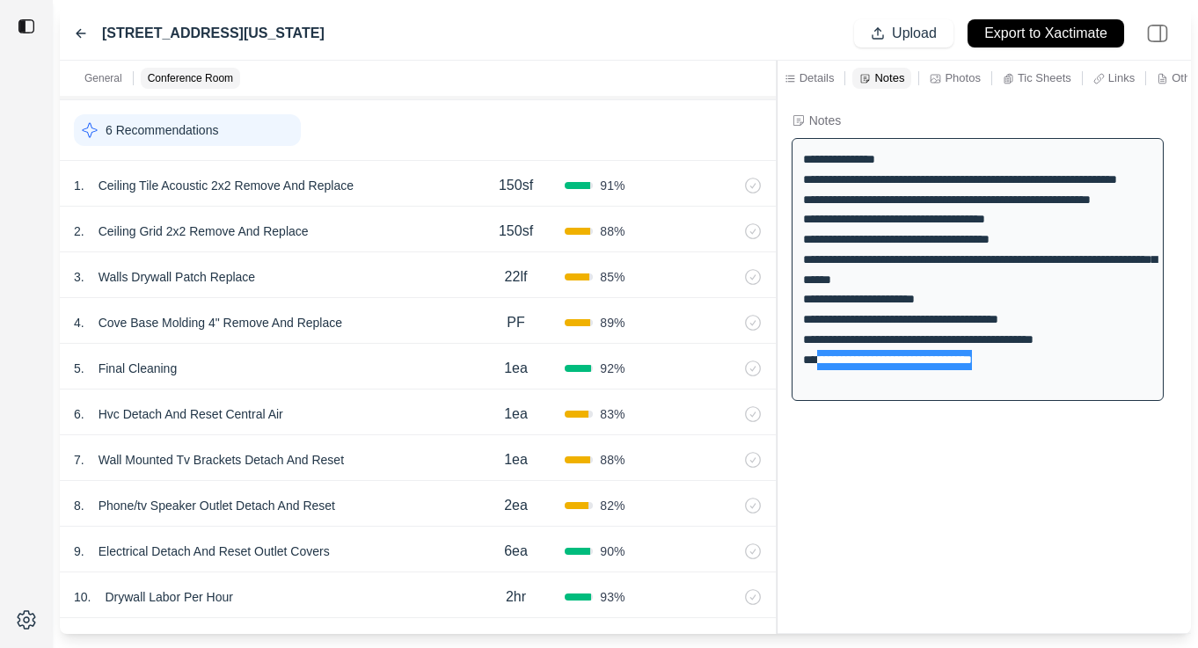
scroll to position [310, 0]
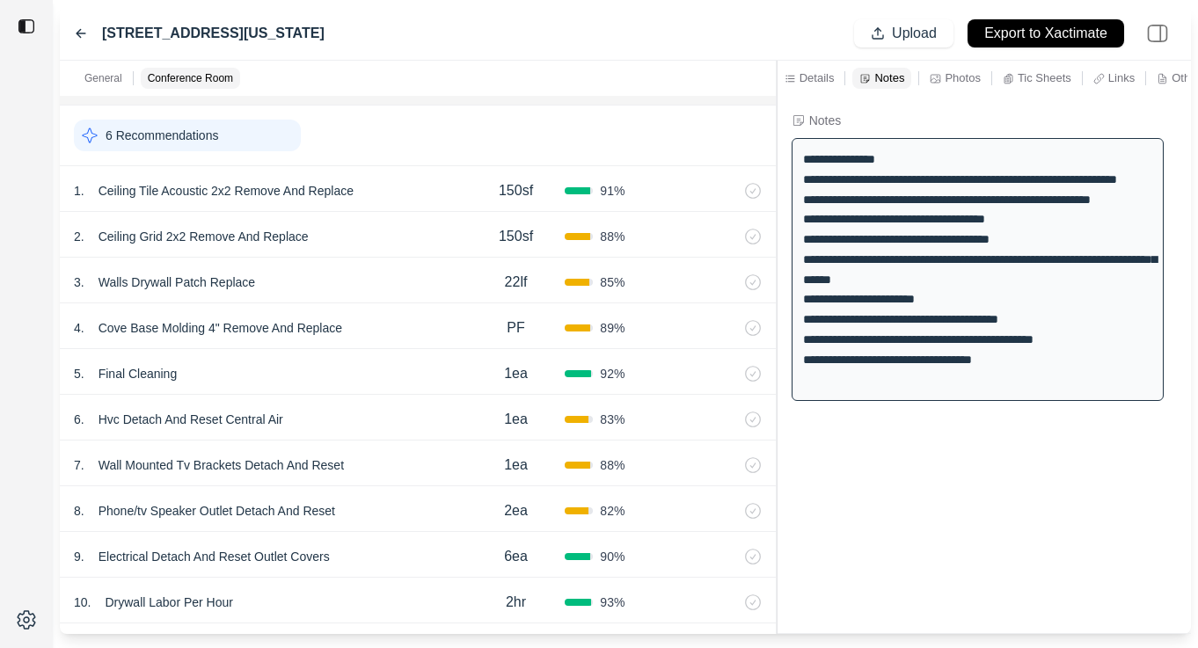
click at [406, 328] on div "4 . Cove Base Molding 4" Remove And Replace" at bounding box center [270, 328] width 393 height 25
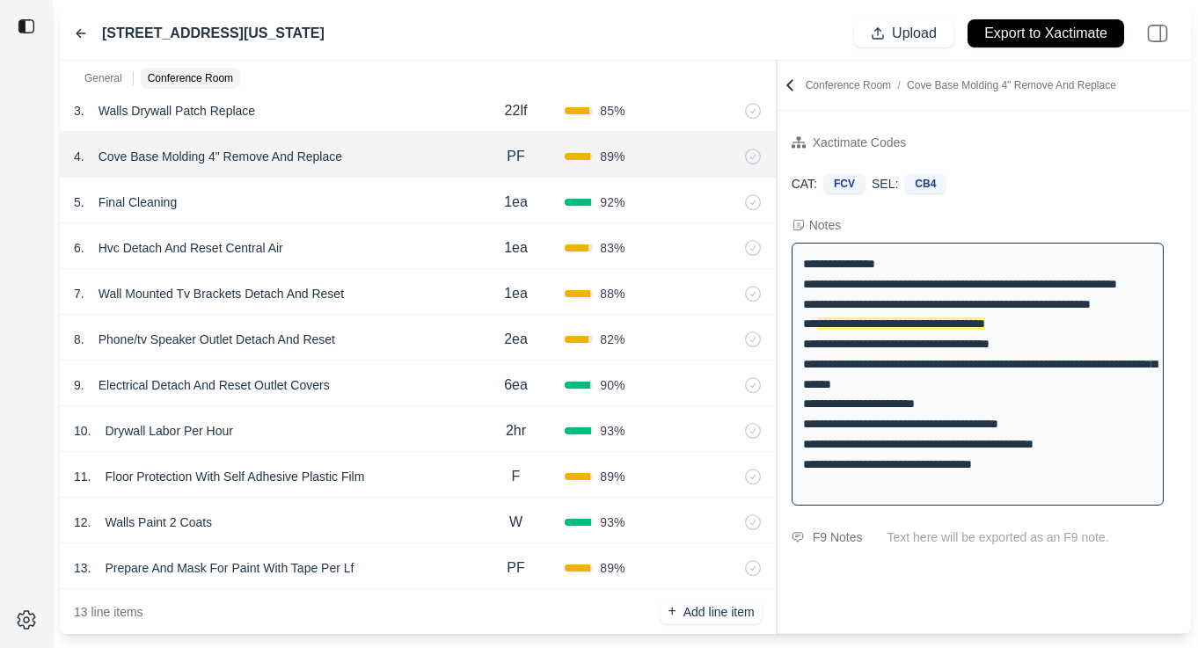
scroll to position [486, 0]
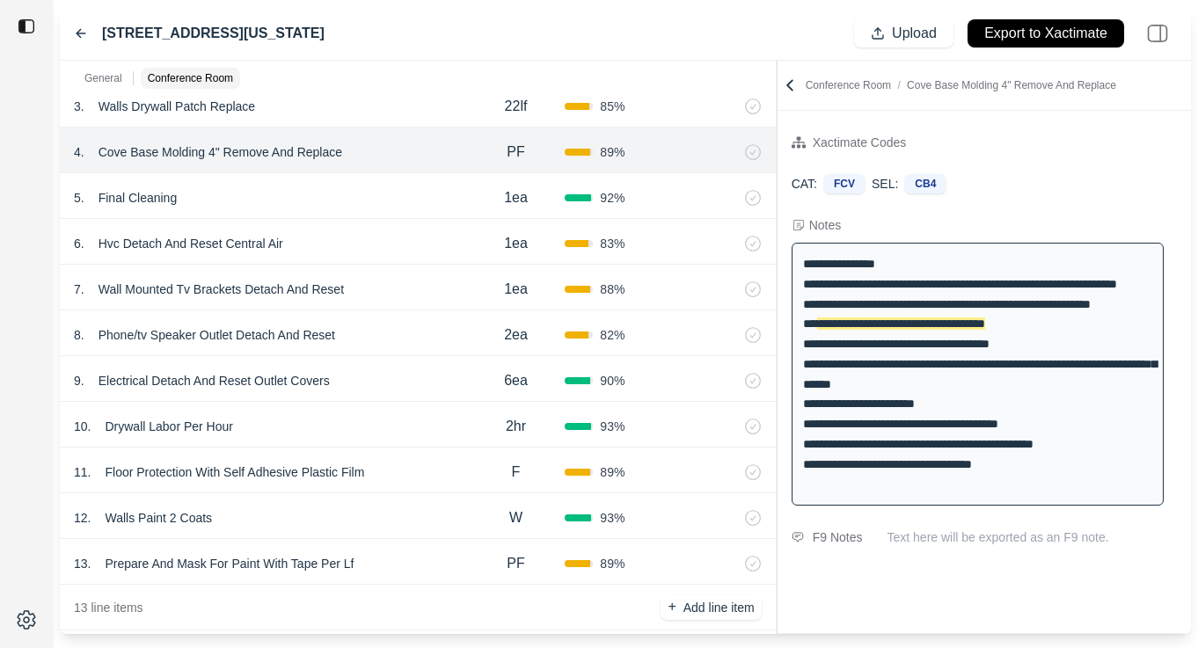
click at [416, 282] on div "7 . Wall Mounted Tv Brackets Detach And Reset" at bounding box center [270, 289] width 393 height 25
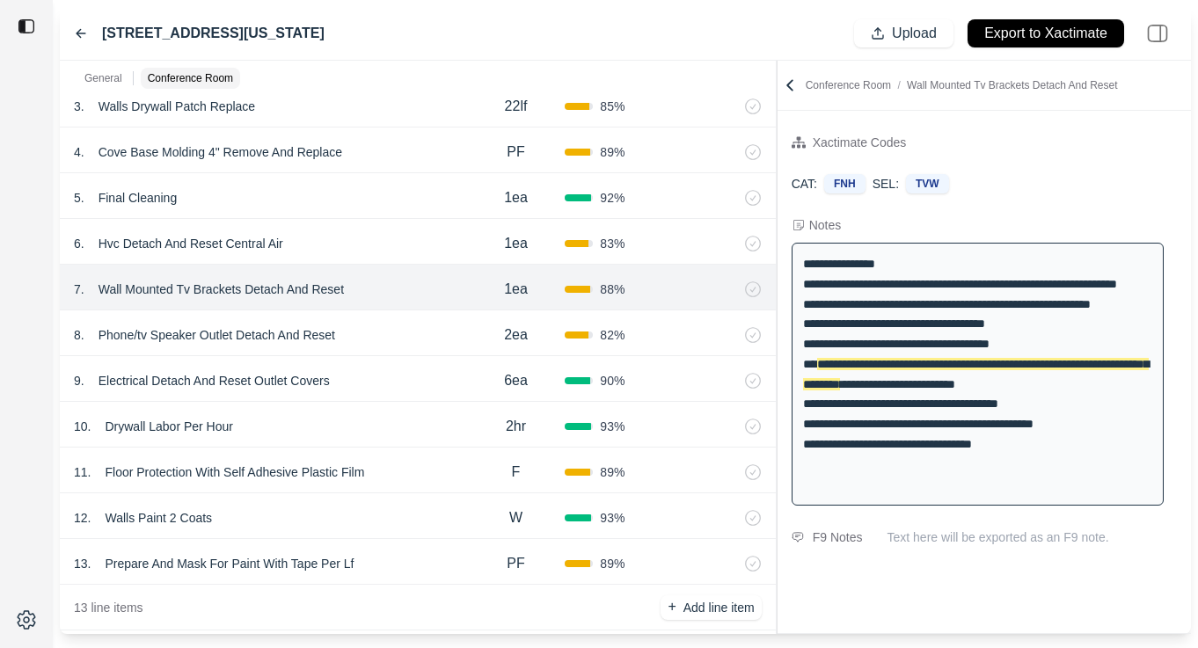
click at [406, 245] on div "6 . Hvc Detach And Reset Central Air" at bounding box center [270, 243] width 393 height 25
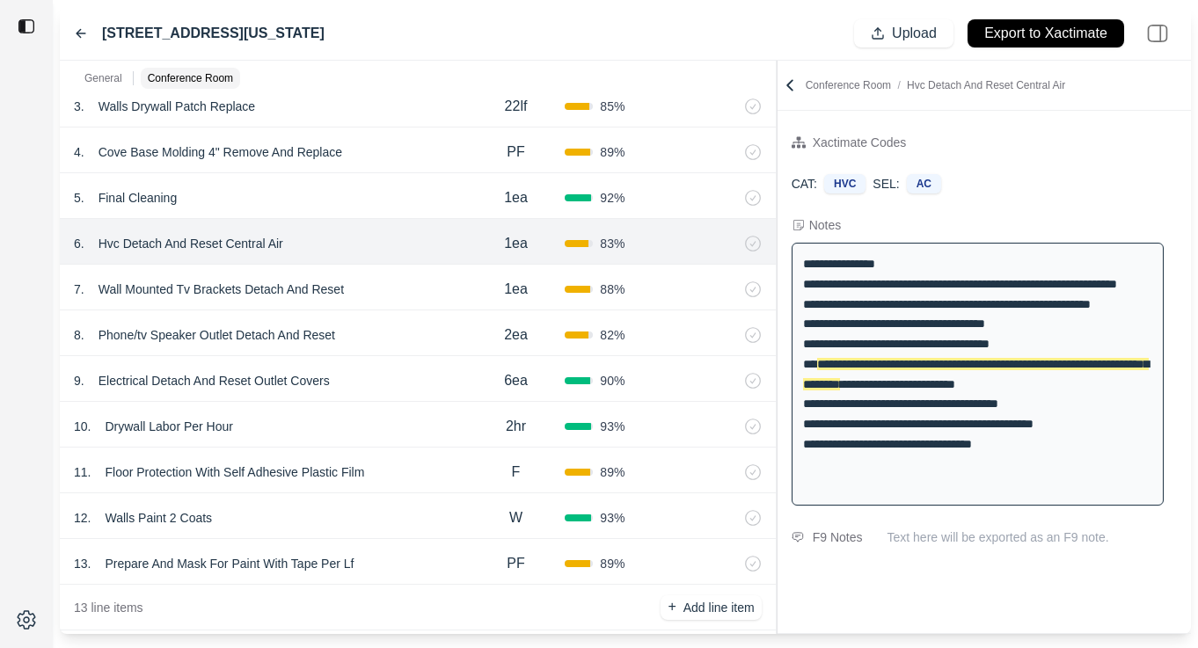
click at [420, 345] on div "8 . Phone/tv Speaker Outlet Detach And Reset" at bounding box center [270, 335] width 393 height 25
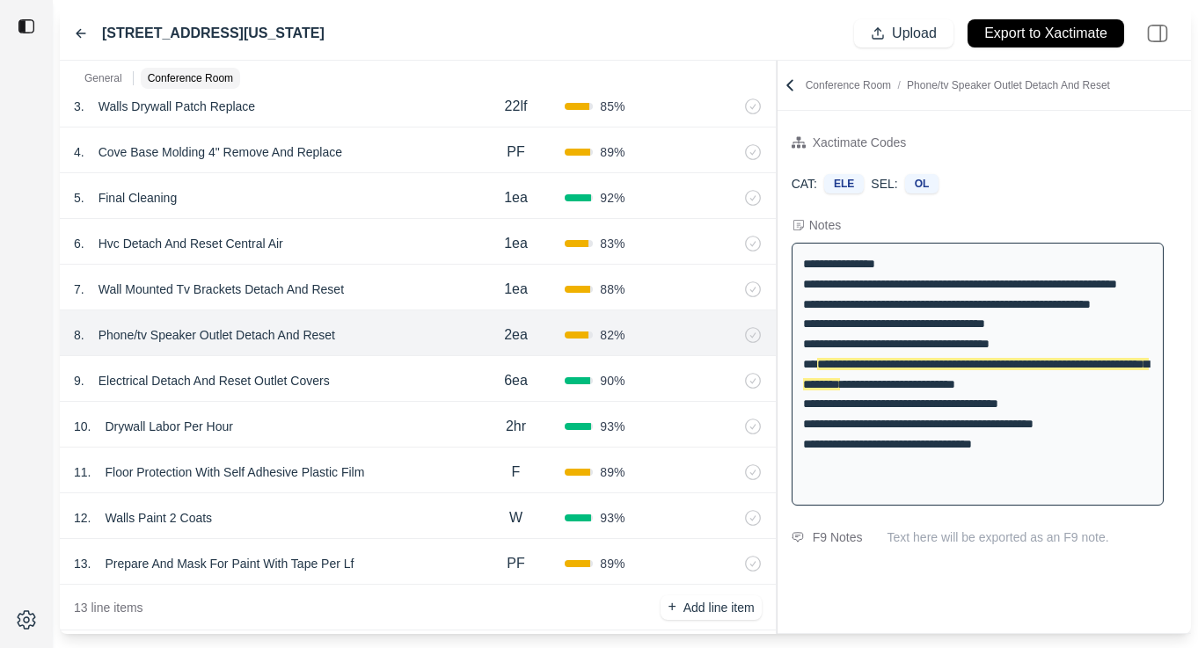
click at [198, 470] on p "Floor Protection With Self Adhesive Plastic Film" at bounding box center [235, 472] width 274 height 25
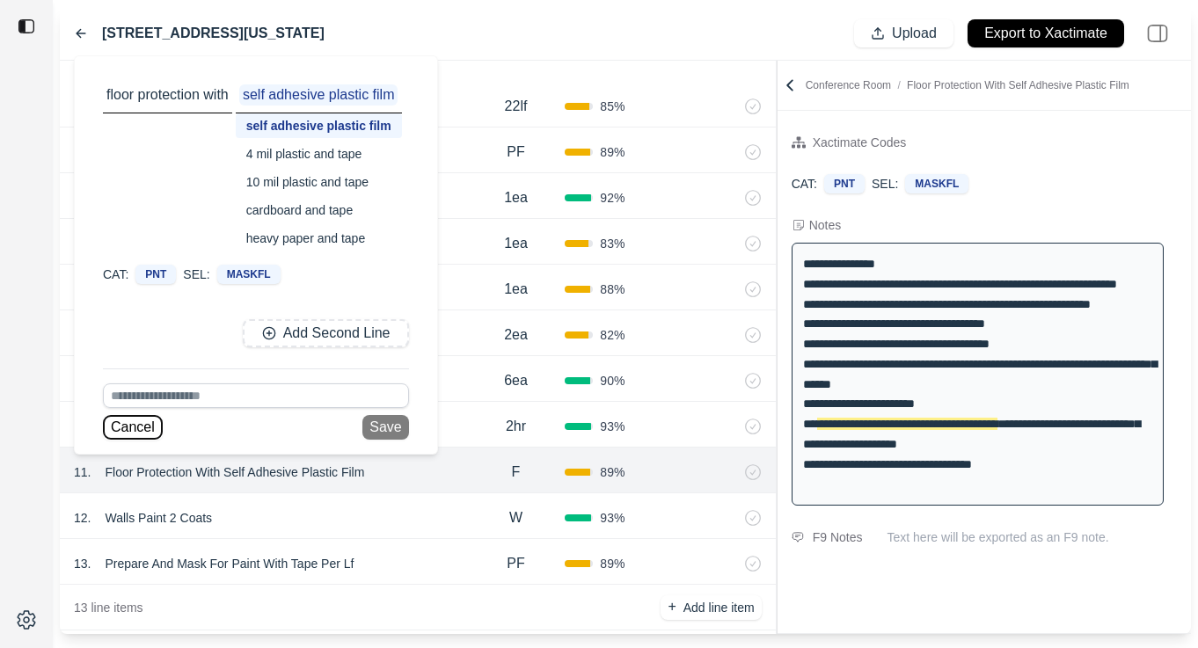
click at [148, 421] on button "Cancel" at bounding box center [133, 427] width 60 height 25
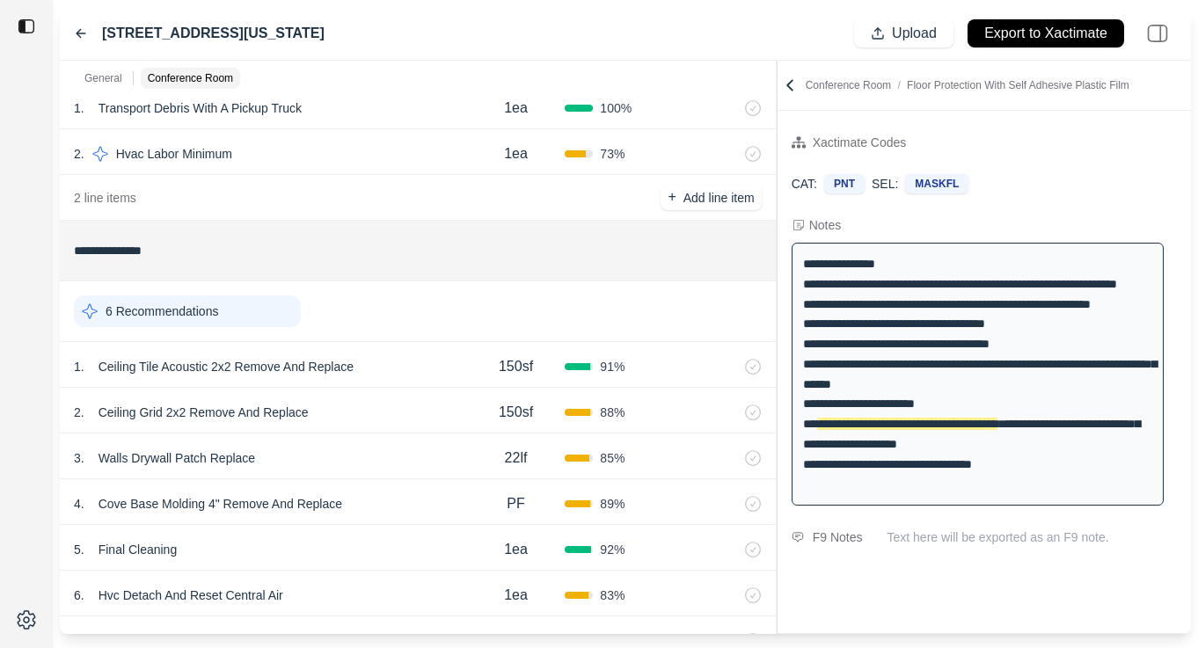
scroll to position [0, 0]
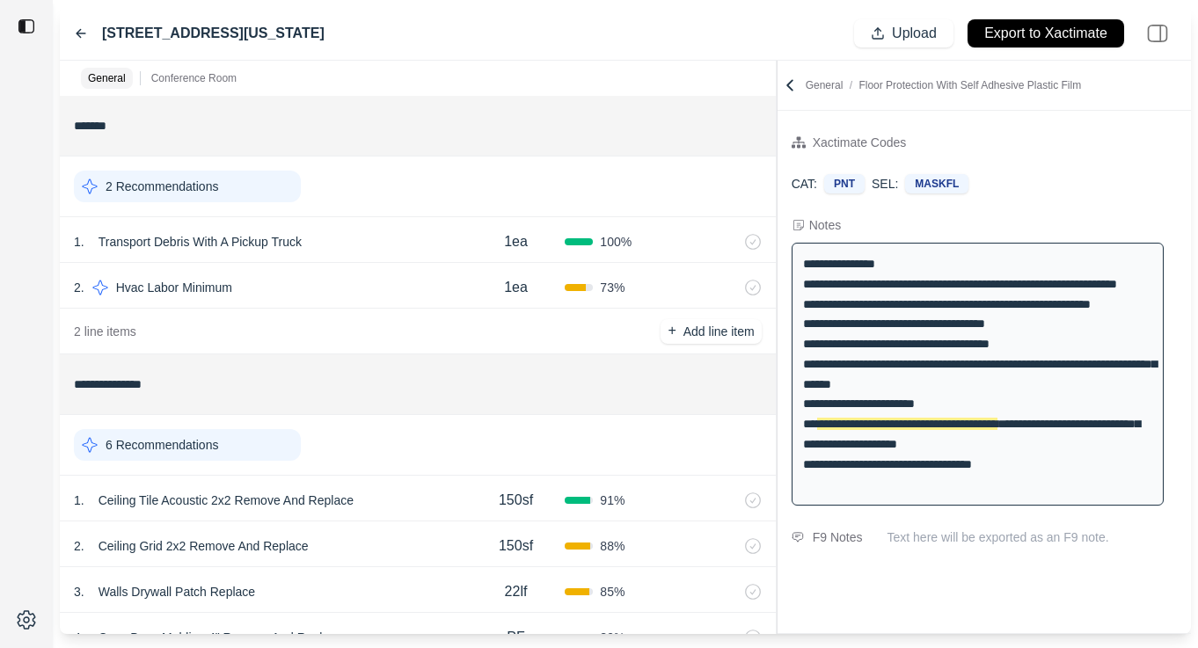
click at [77, 34] on icon at bounding box center [81, 34] width 9 height 8
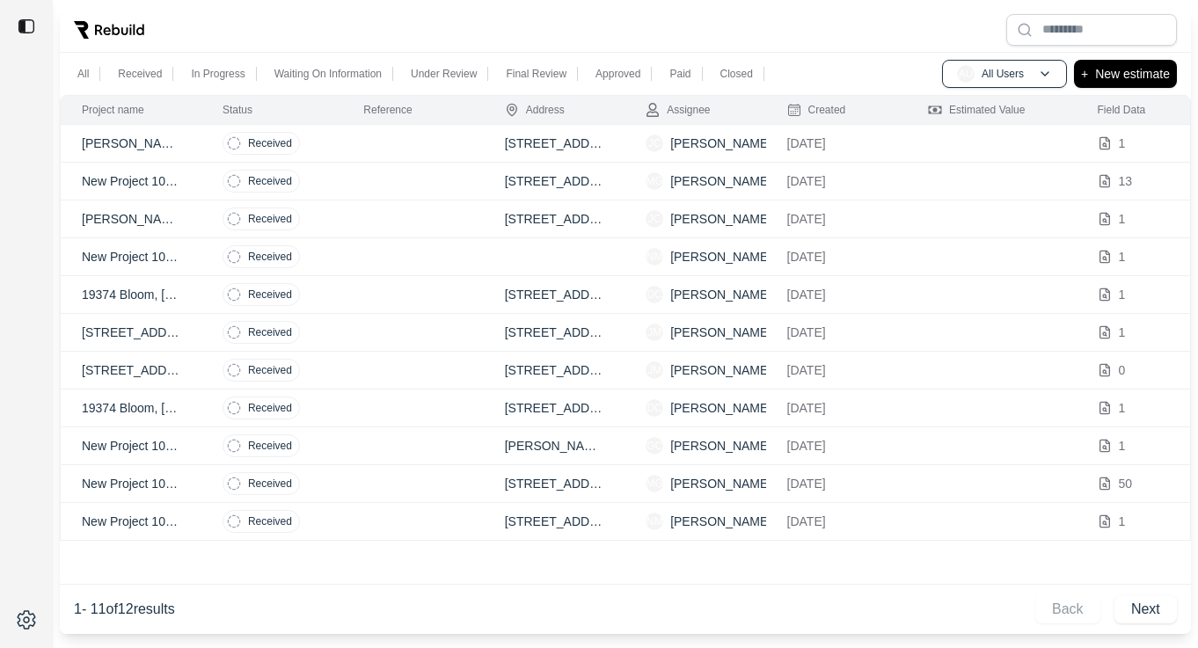
click at [178, 367] on p "[STREET_ADDRESS][US_STATE]. 48180" at bounding box center [131, 371] width 99 height 18
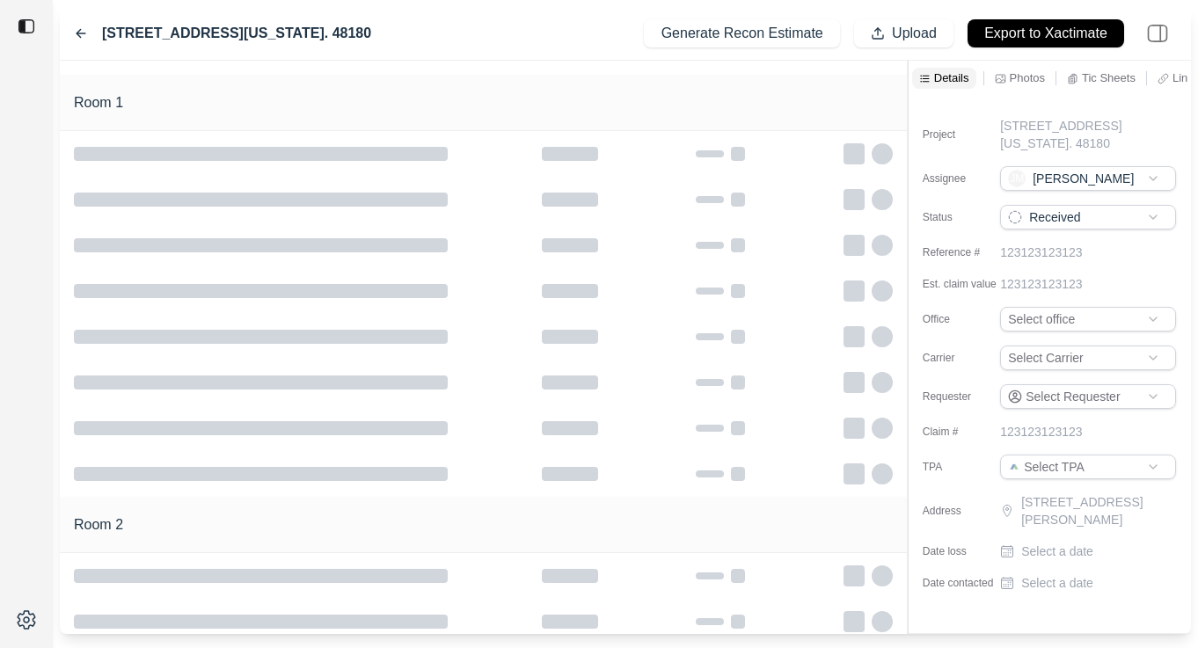
click at [80, 31] on icon at bounding box center [81, 33] width 14 height 14
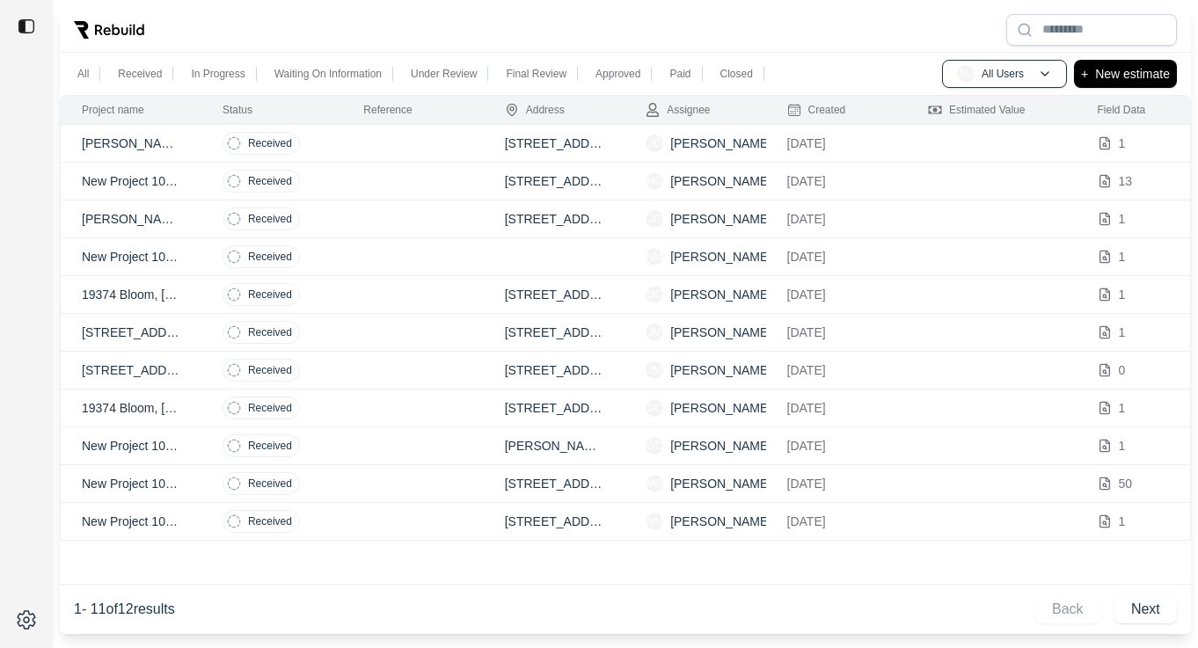
click at [197, 325] on td "[STREET_ADDRESS][US_STATE]" at bounding box center [131, 333] width 141 height 38
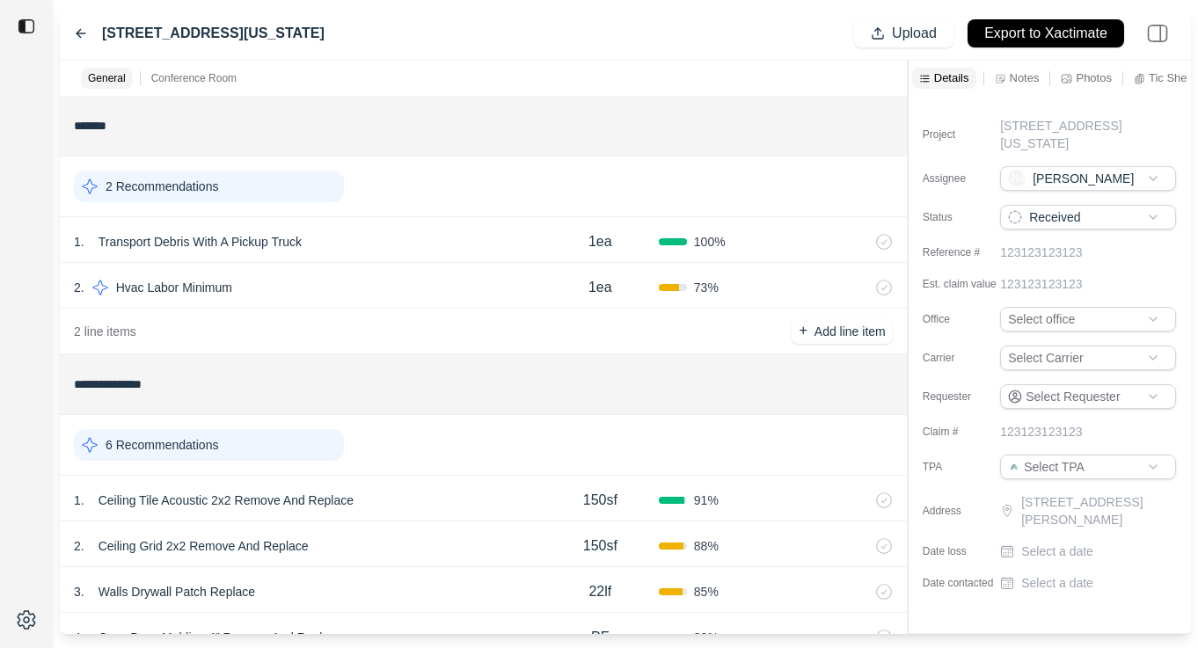
scroll to position [510, 0]
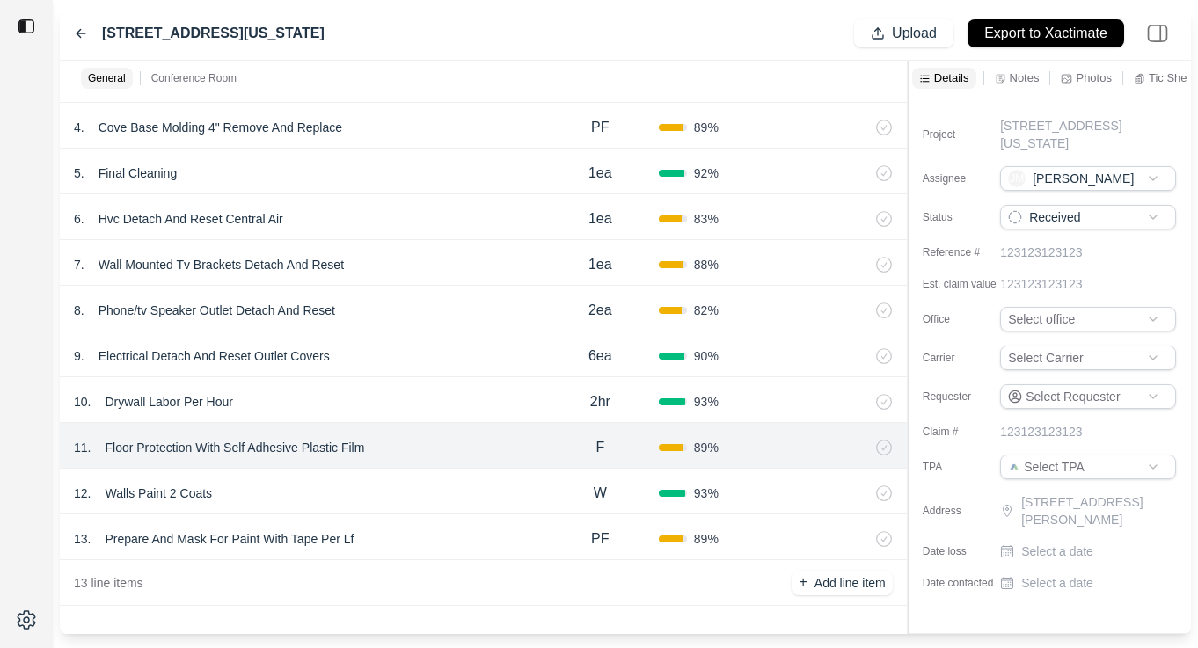
click at [73, 24] on div "6750 Monroe Boulevard, Taylor, Michigan, 48180 Upload Export to Xactimate" at bounding box center [625, 34] width 1131 height 54
click at [76, 33] on icon at bounding box center [81, 33] width 14 height 14
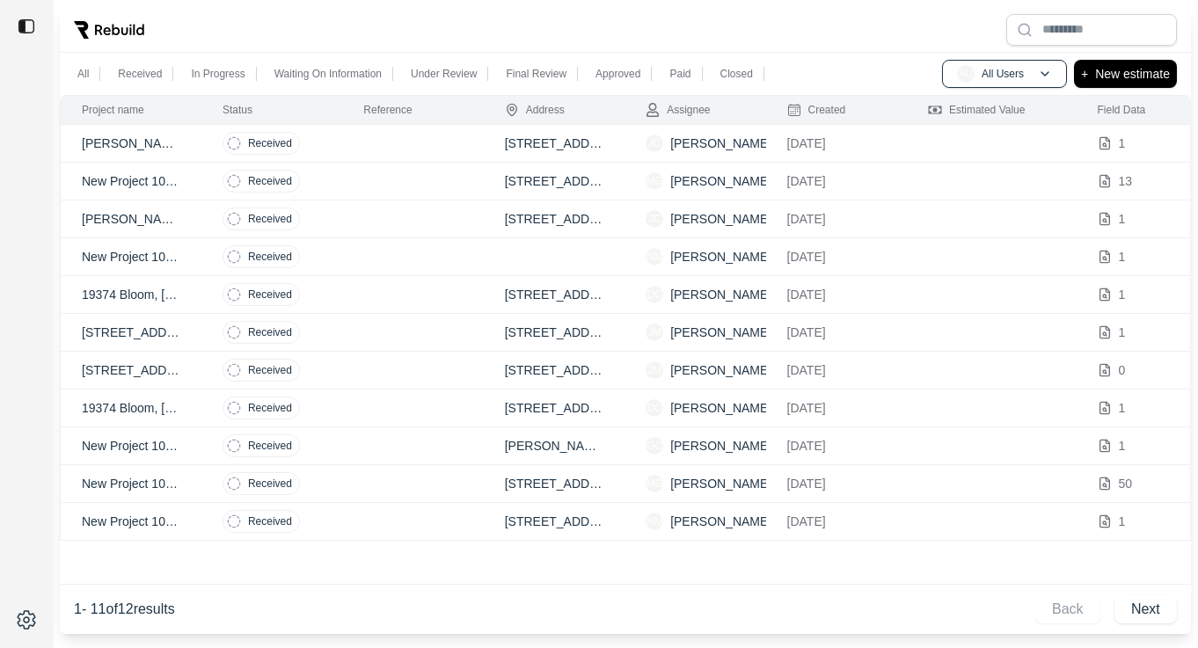
click at [188, 294] on td "19374 Bloom, [GEOGRAPHIC_DATA], [US_STATE]. Zip Code 48234." at bounding box center [131, 295] width 141 height 38
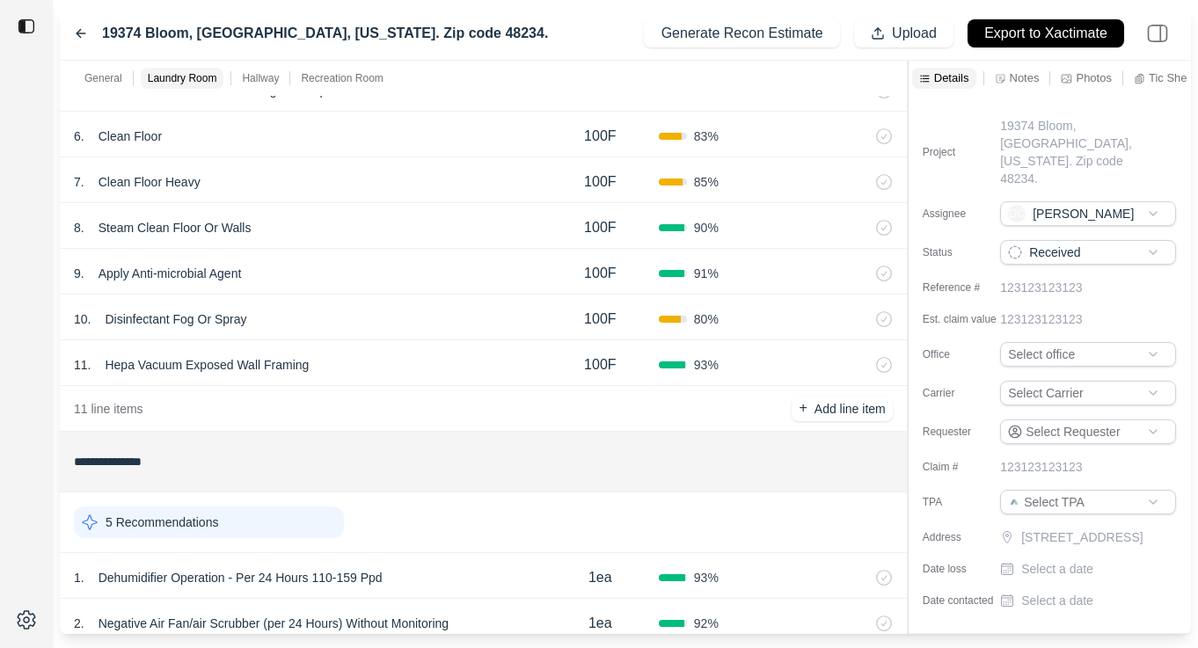
scroll to position [610, 0]
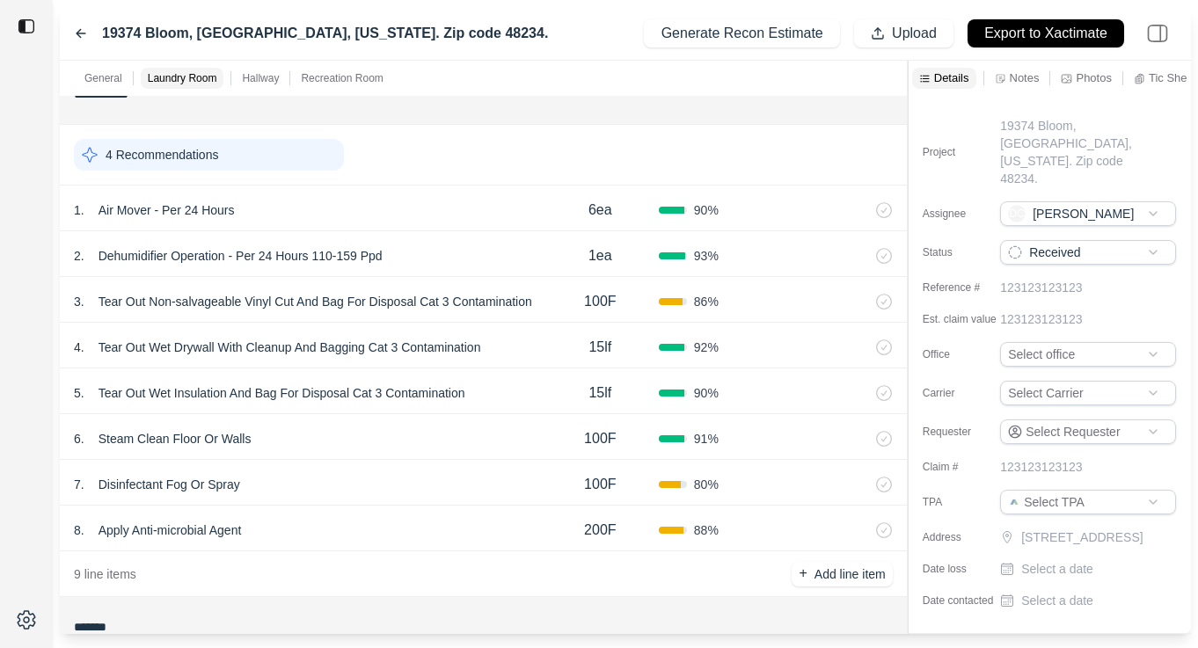
click at [79, 31] on icon at bounding box center [81, 34] width 9 height 8
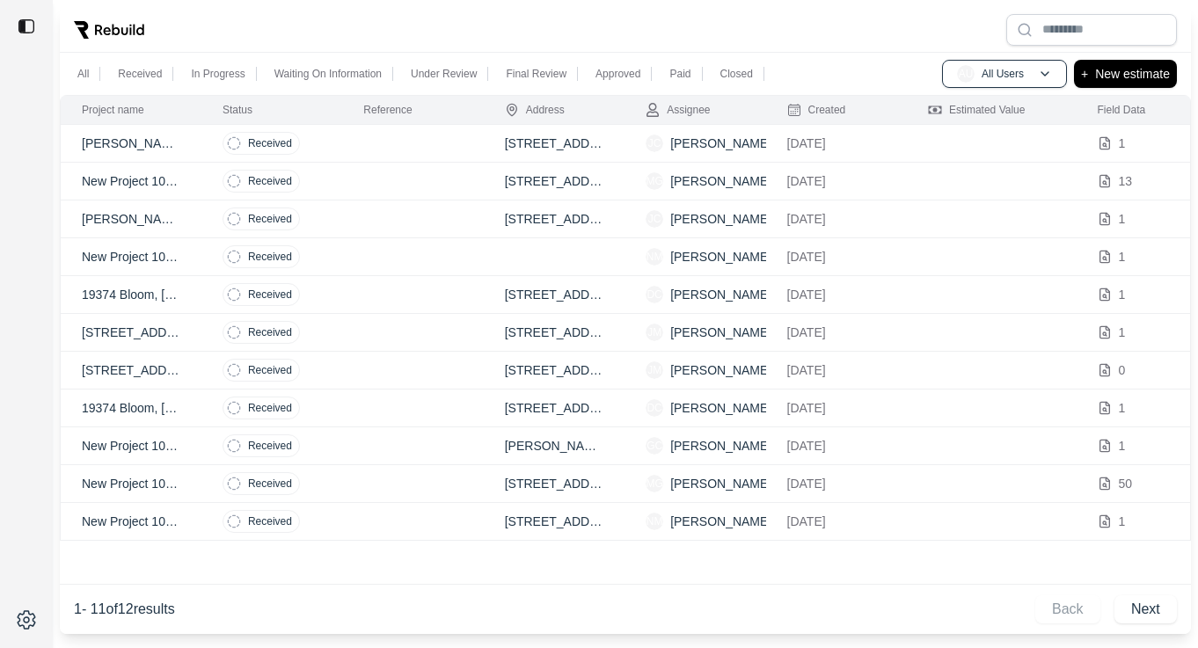
click at [186, 403] on td "19374 Bloom, [GEOGRAPHIC_DATA], [US_STATE]. Zip Code 48234." at bounding box center [131, 409] width 141 height 38
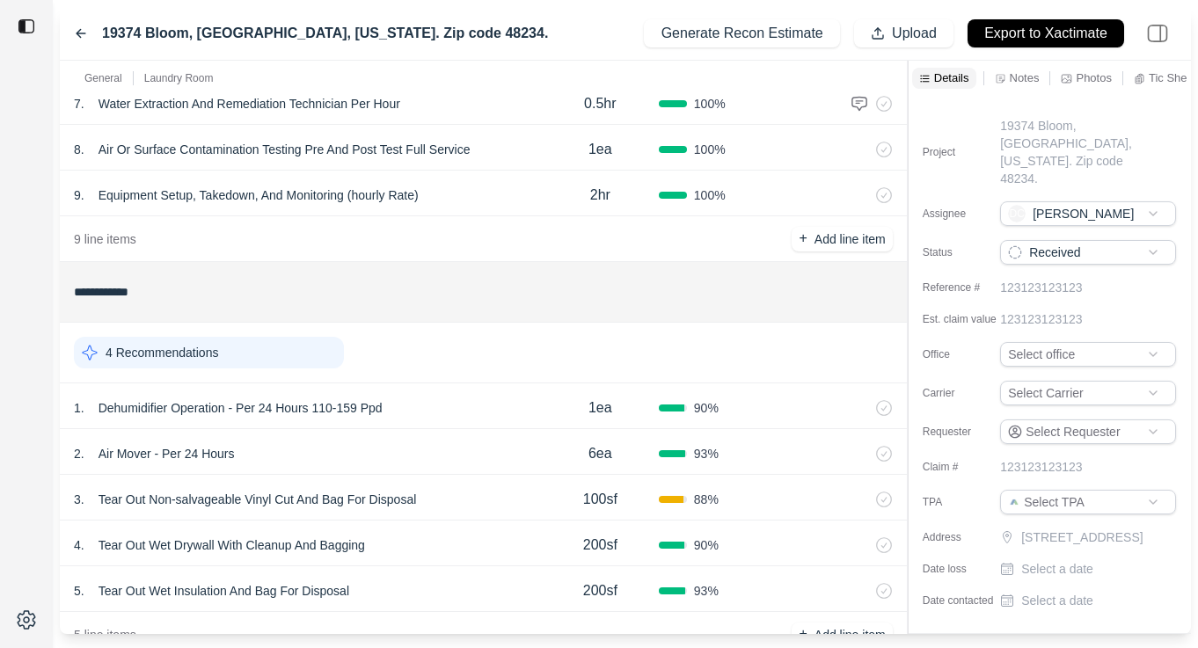
scroll to position [464, 0]
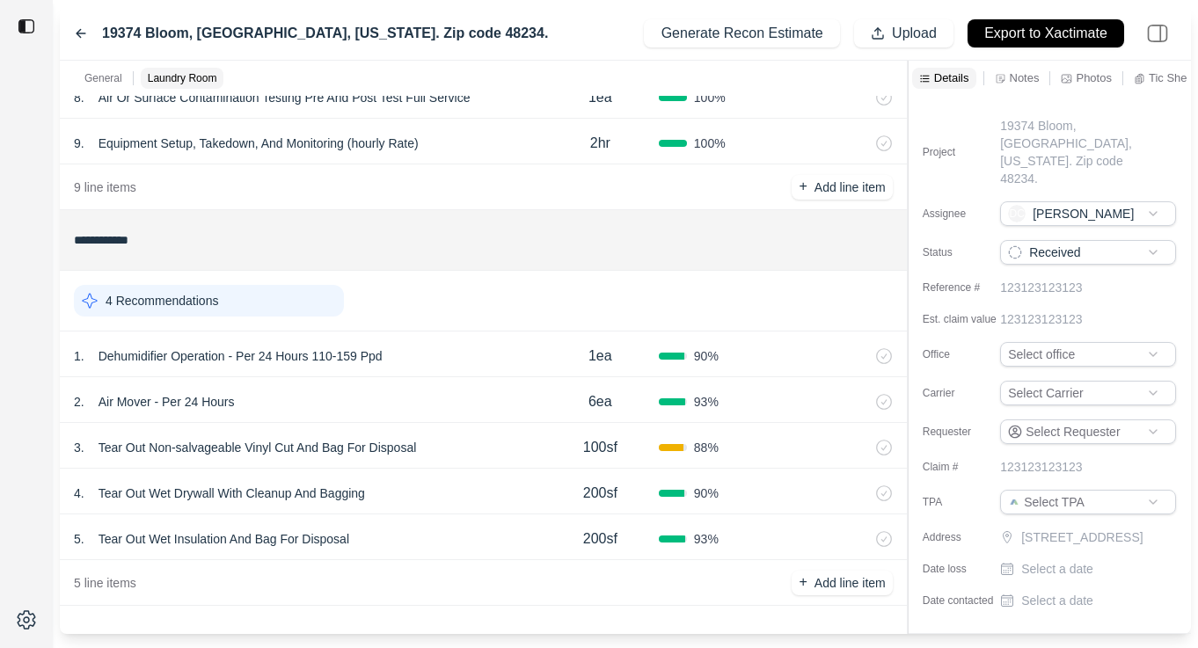
click at [1006, 77] on div "Notes" at bounding box center [1017, 78] width 52 height 21
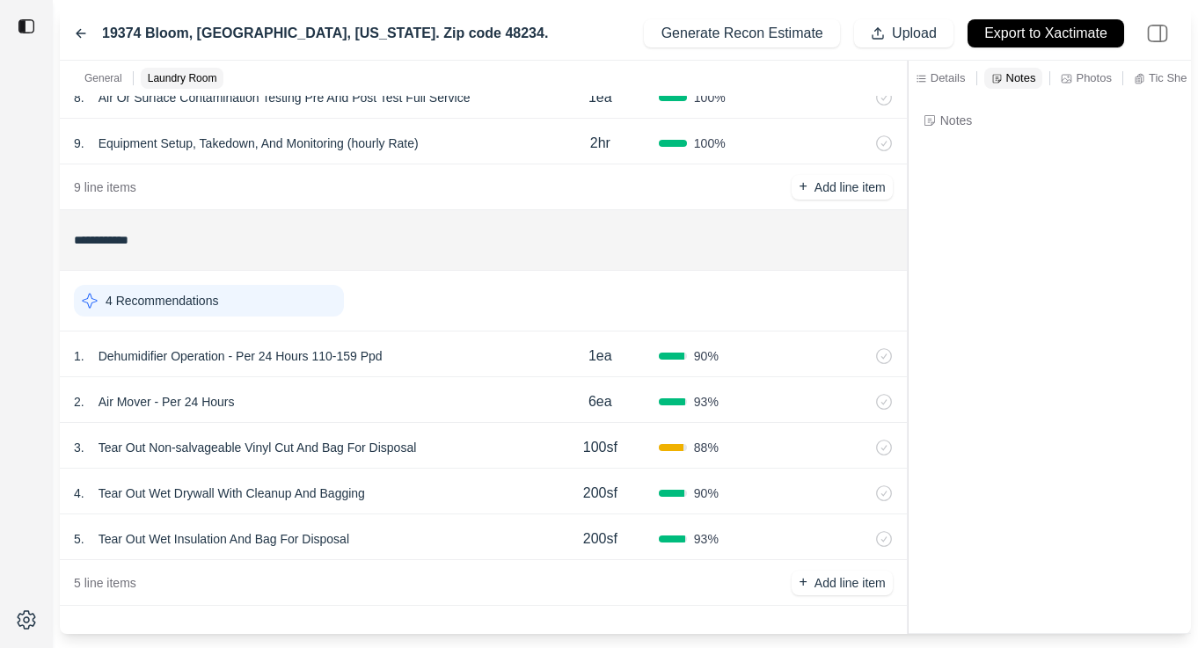
click at [526, 393] on div "2 . Air Mover - Per 24 Hours" at bounding box center [308, 402] width 468 height 25
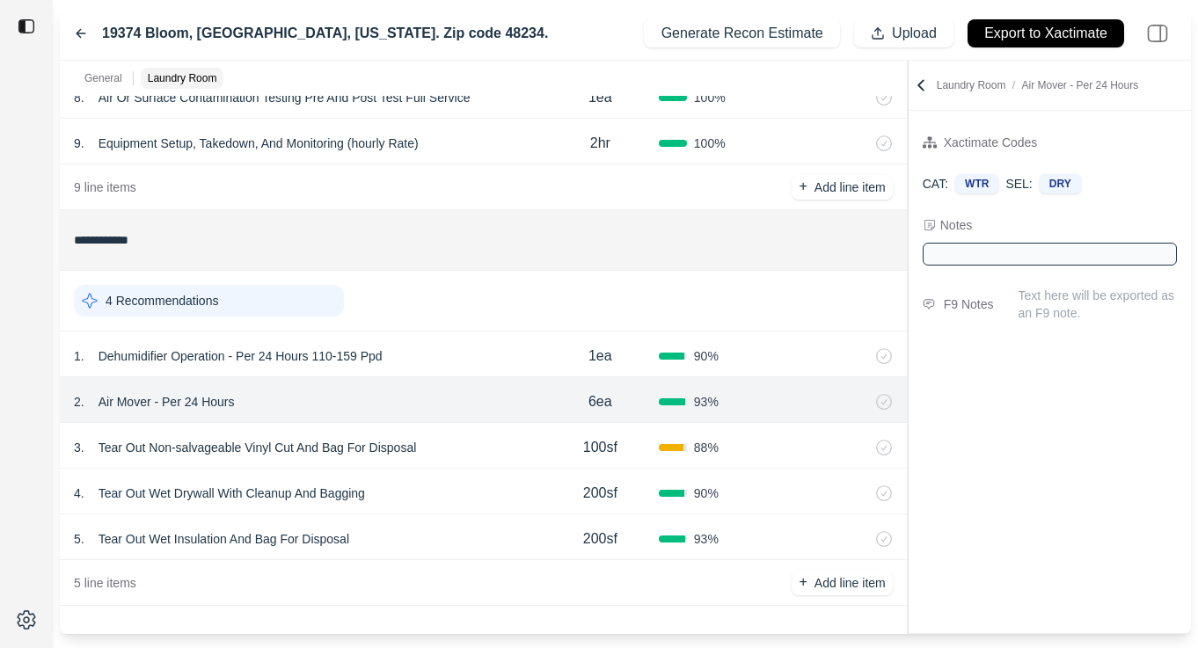
click at [81, 33] on icon at bounding box center [81, 33] width 14 height 14
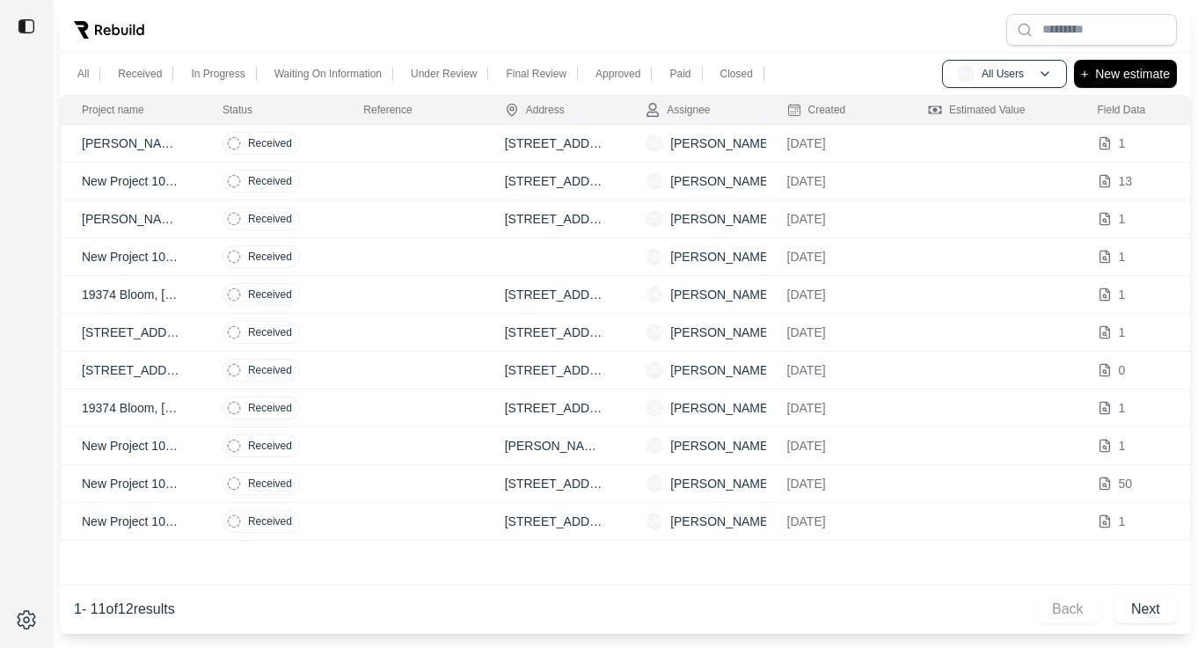
click at [178, 292] on p "19374 Bloom, [GEOGRAPHIC_DATA], [US_STATE]. Zip Code 48234." at bounding box center [131, 295] width 99 height 18
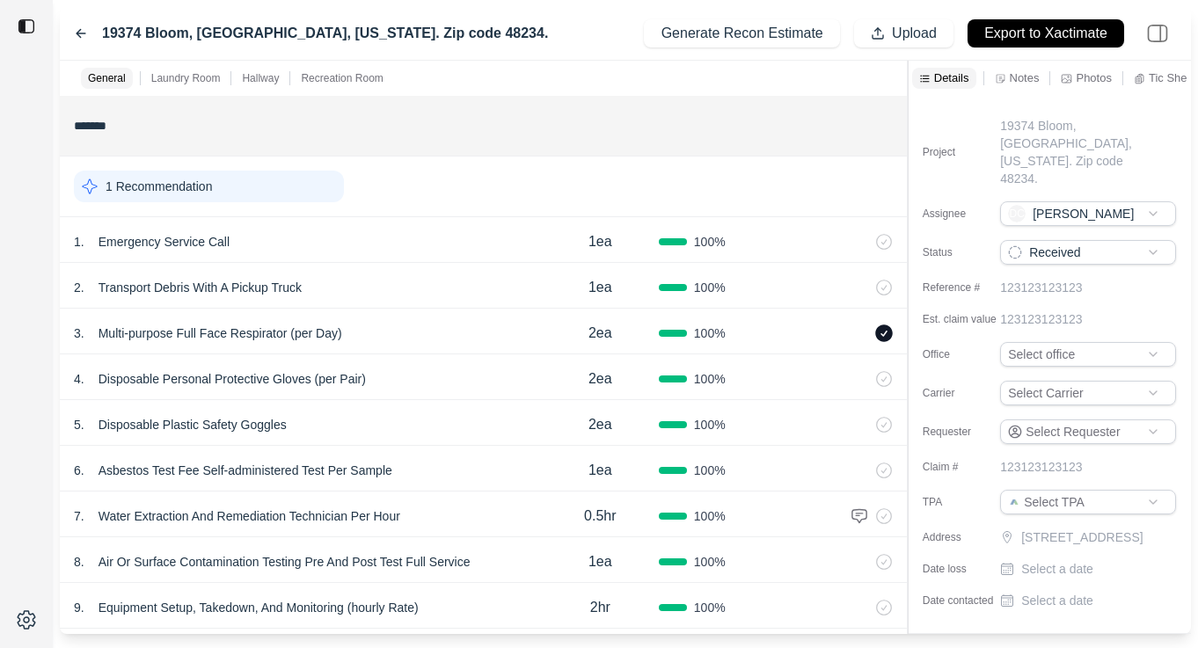
click at [441, 20] on div "19374 Bloom, Detroit, Michigan. Zip code 48234. Generate Recon Estimate Upload …" at bounding box center [625, 34] width 1131 height 54
drag, startPoint x: 429, startPoint y: 33, endPoint x: 113, endPoint y: 27, distance: 315.8
click at [113, 27] on div "19374 Bloom, Detroit, Michigan. Zip code 48234. Generate Recon Estimate Upload …" at bounding box center [625, 34] width 1131 height 54
drag, startPoint x: 98, startPoint y: 29, endPoint x: 429, endPoint y: 42, distance: 331.9
click at [429, 42] on div "19374 Bloom, Detroit, Michigan. Zip code 48234. Generate Recon Estimate Upload …" at bounding box center [625, 34] width 1131 height 54
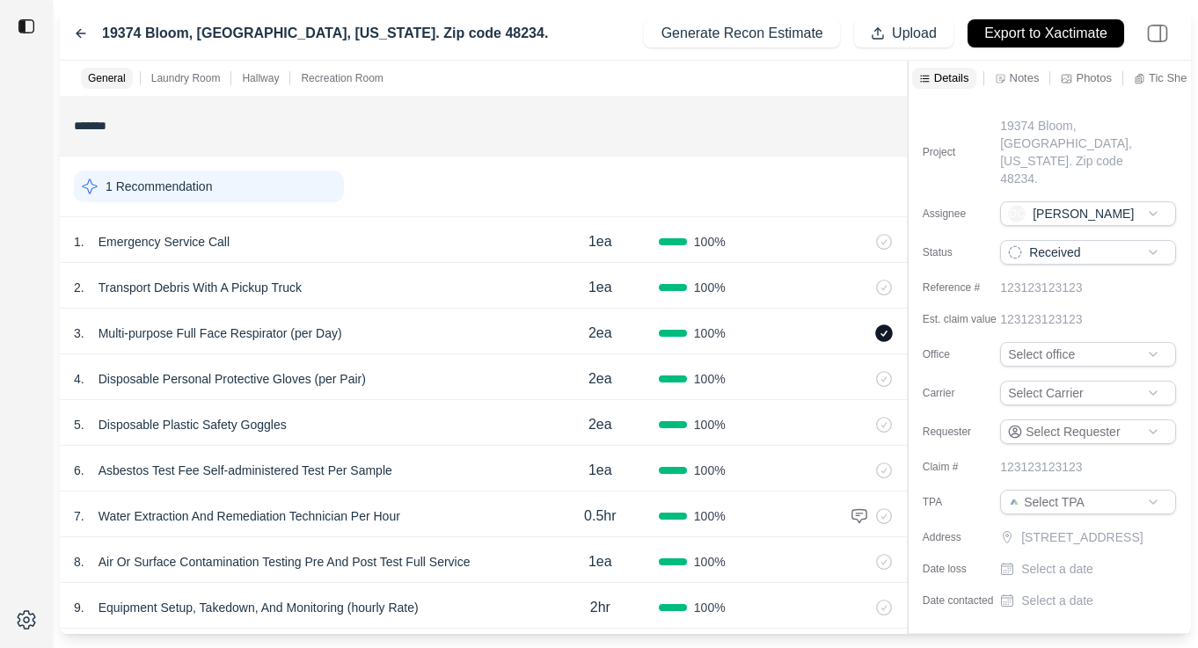
click at [69, 39] on div "19374 Bloom, Detroit, Michigan. Zip code 48234. Generate Recon Estimate Upload …" at bounding box center [625, 34] width 1131 height 54
click at [81, 34] on icon at bounding box center [81, 33] width 14 height 14
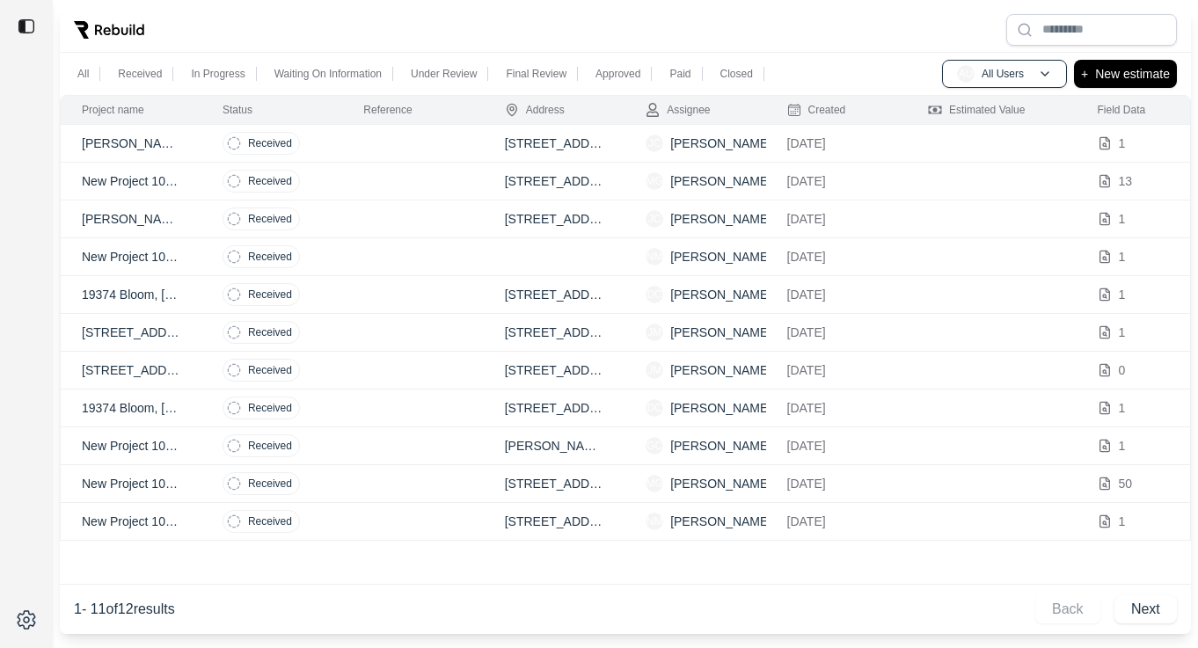
click at [200, 252] on td "New Project 1021425" at bounding box center [131, 257] width 141 height 38
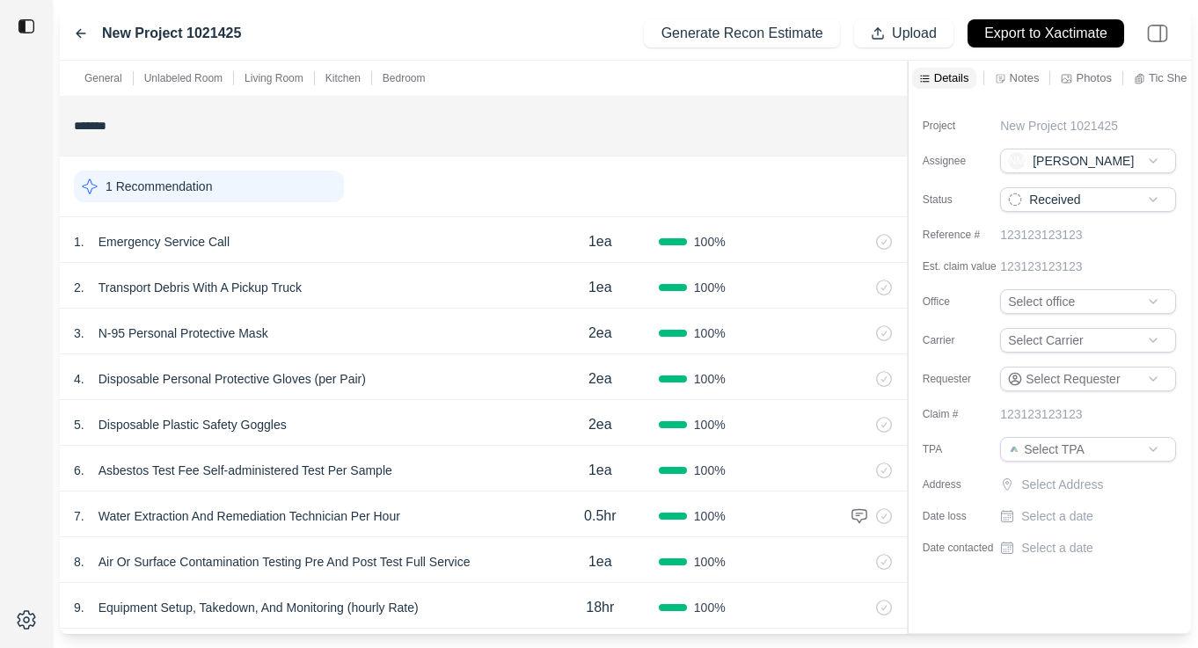
click at [1024, 77] on p "Notes" at bounding box center [1025, 77] width 30 height 15
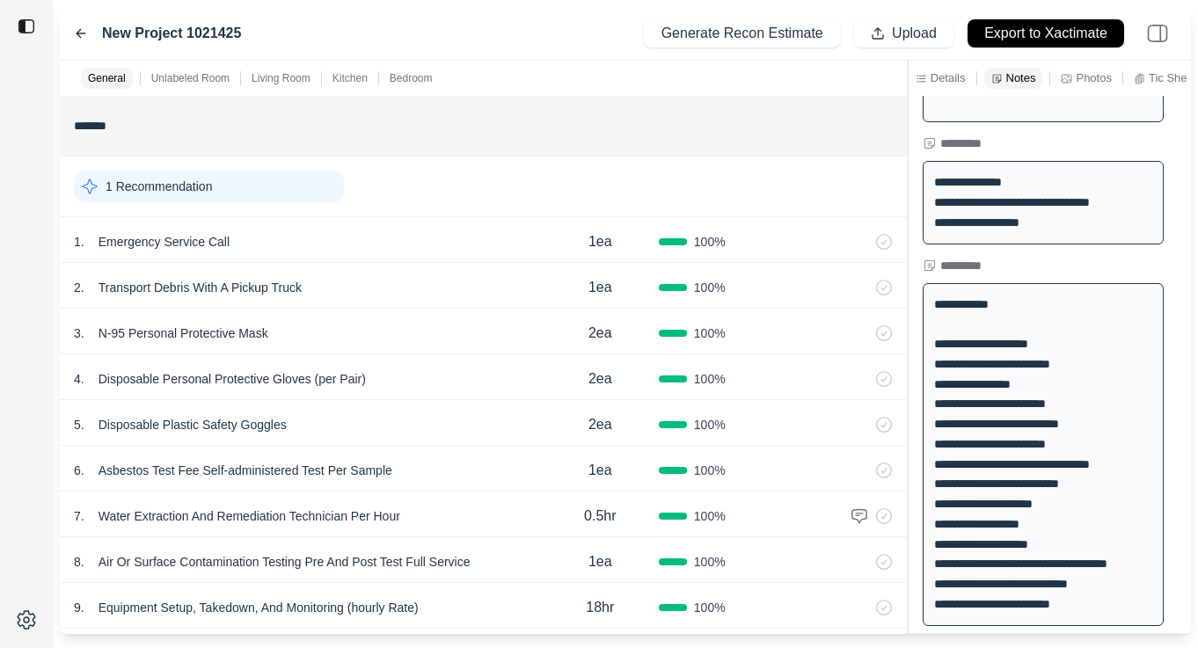
click at [80, 30] on icon at bounding box center [81, 33] width 14 height 14
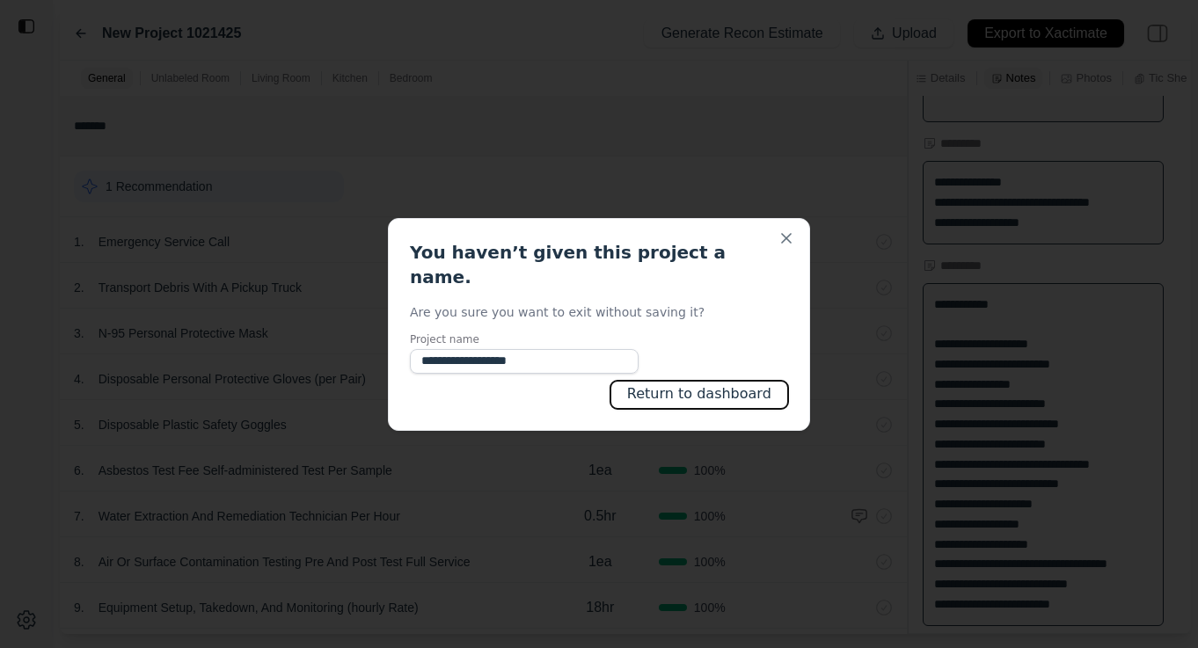
click at [683, 396] on button "Return to dashboard" at bounding box center [699, 395] width 178 height 28
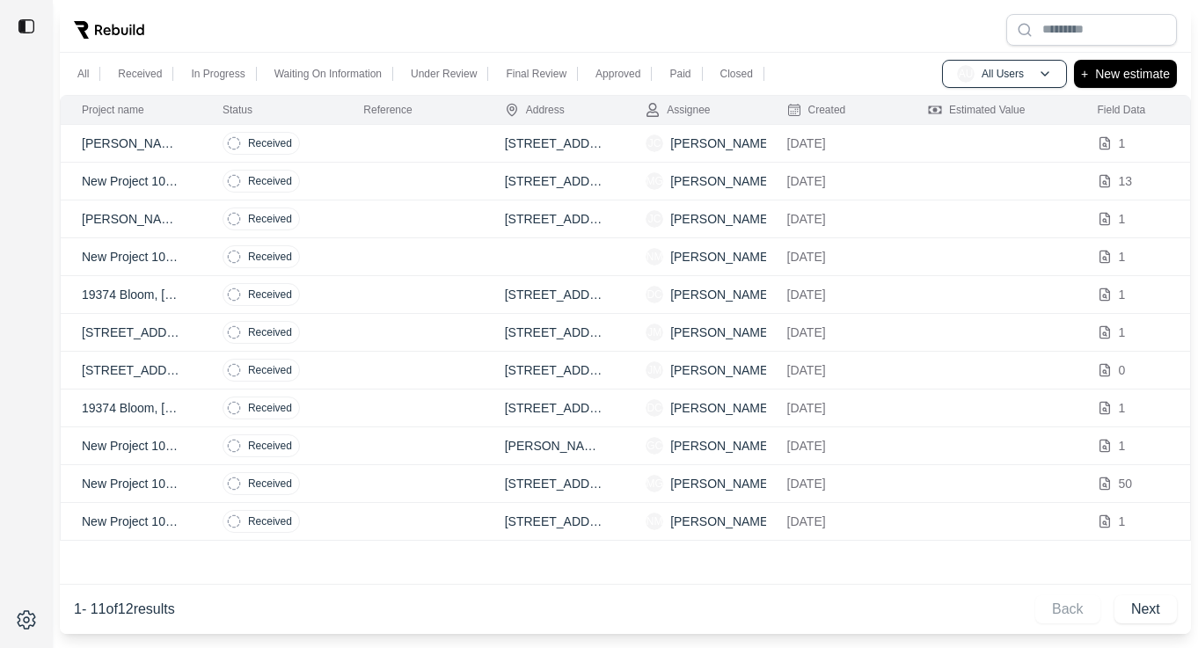
click at [390, 218] on td at bounding box center [412, 220] width 141 height 38
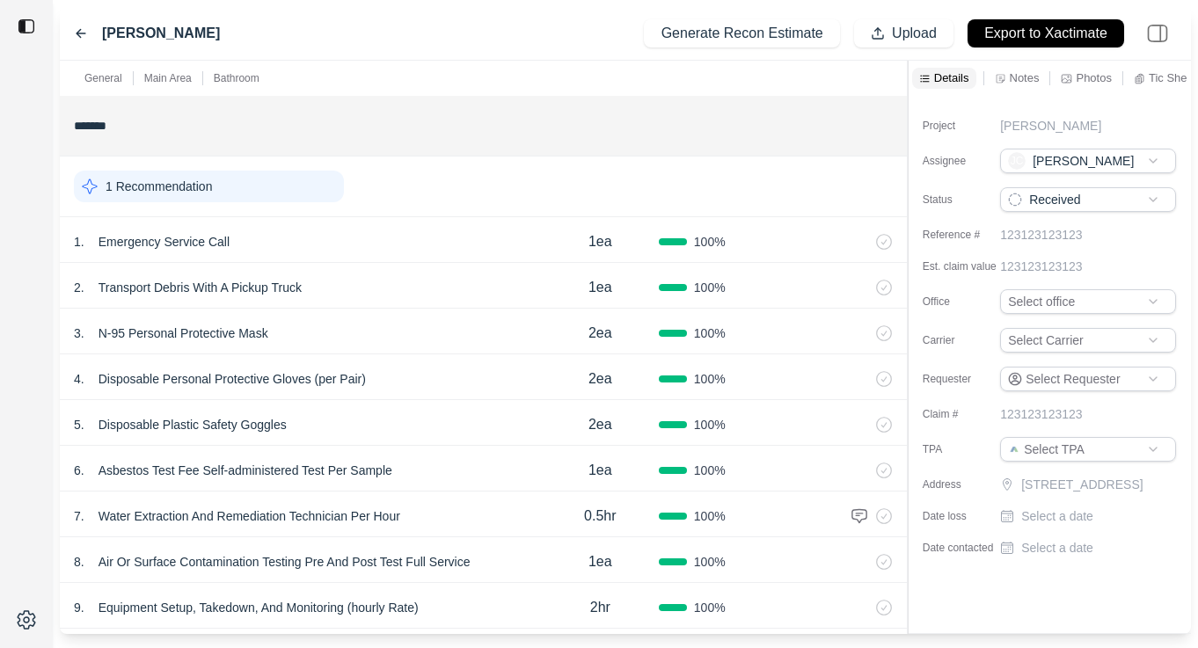
click at [1033, 87] on div "Notes" at bounding box center [1017, 78] width 52 height 21
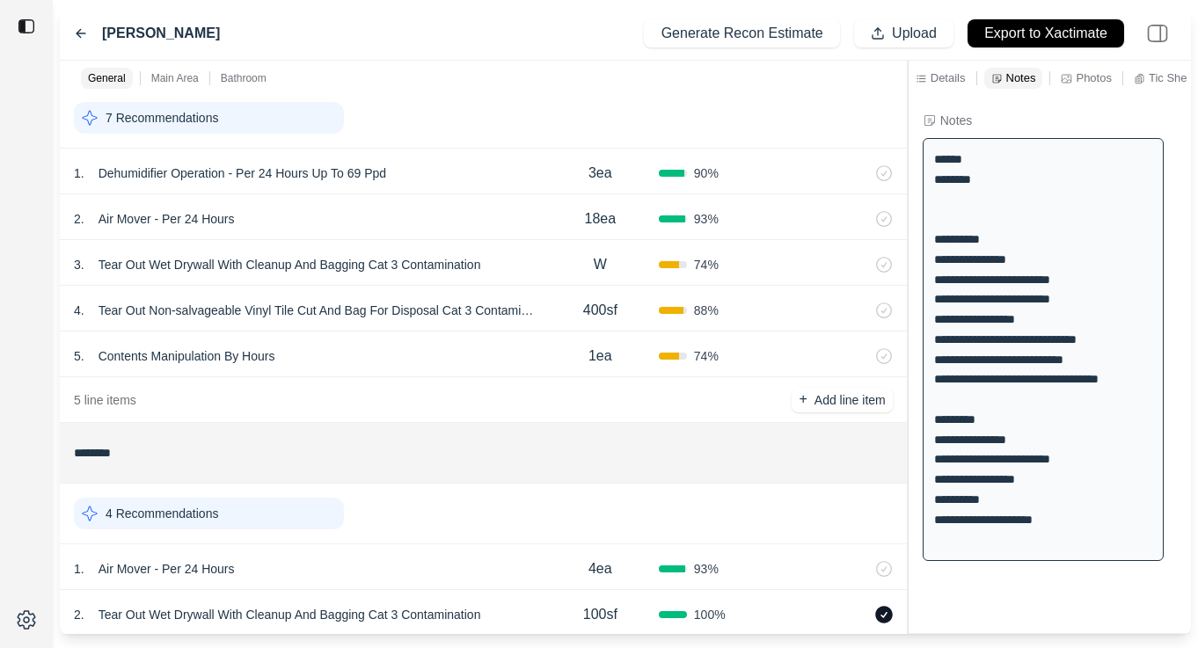
scroll to position [815, 0]
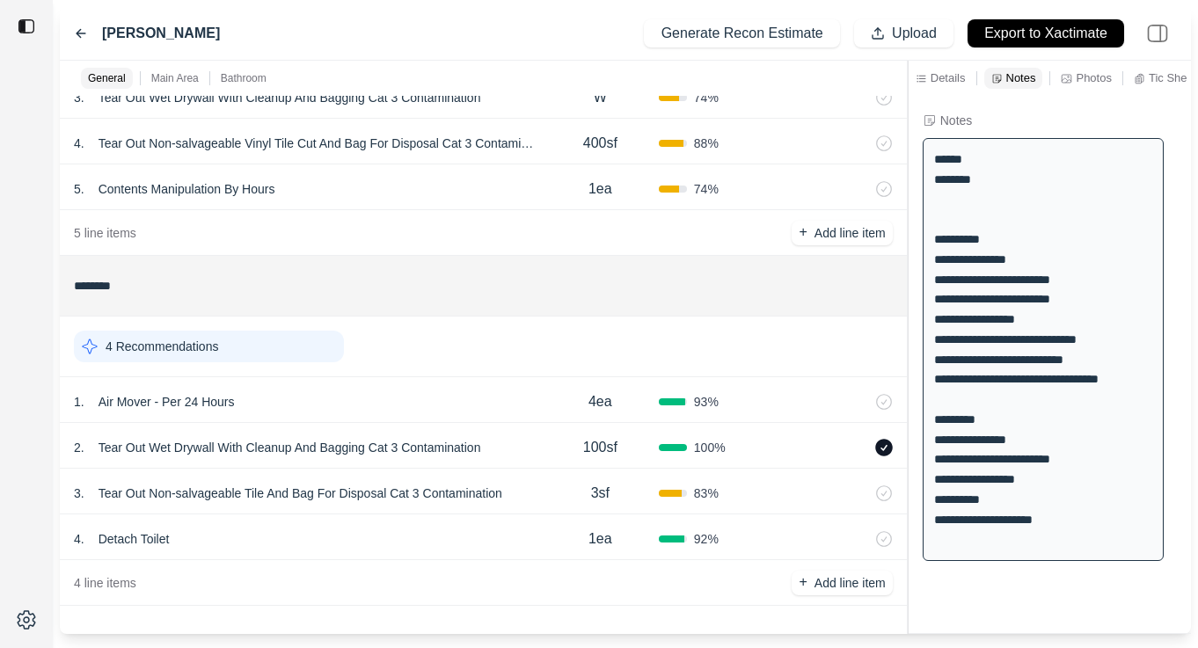
click at [352, 419] on div "1 . Air Mover - Per 24 Hours 4ea 93 %" at bounding box center [483, 400] width 847 height 46
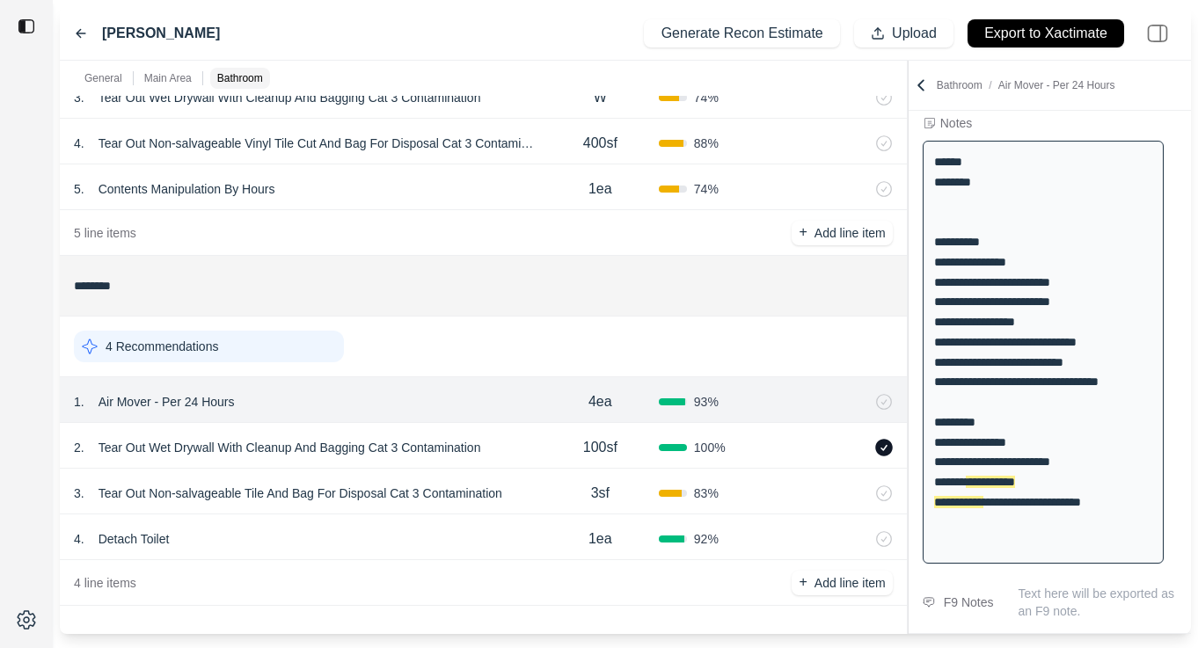
scroll to position [117, 0]
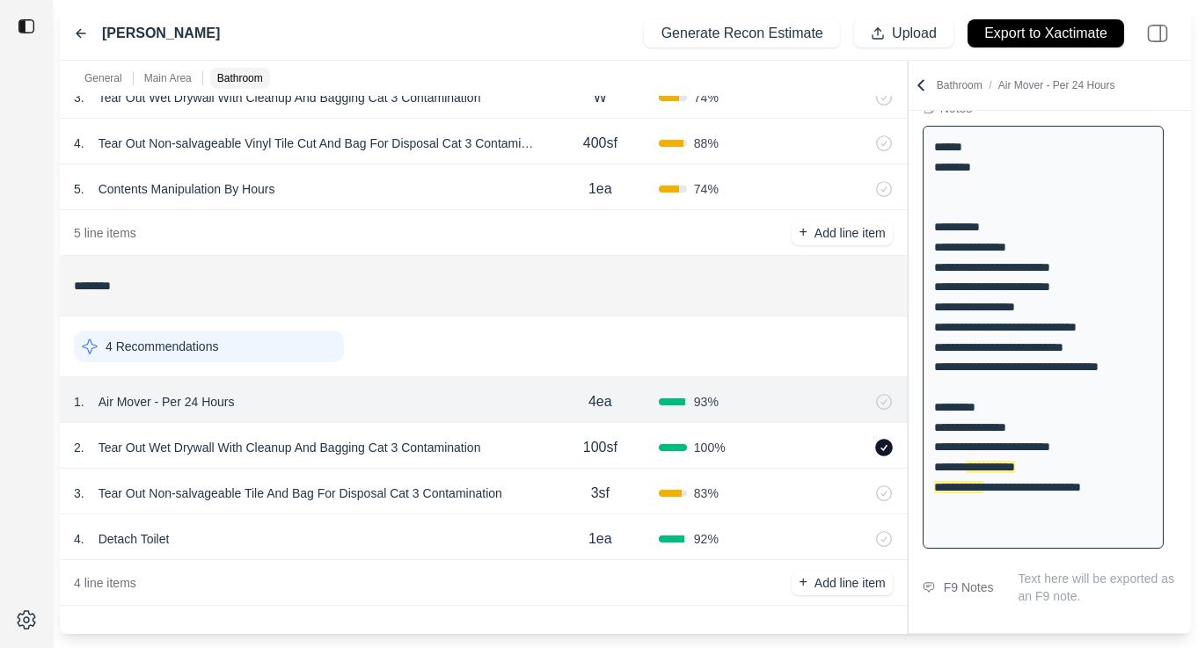
click at [526, 449] on div "2 . Tear Out Wet Drywall With Cleanup And Bagging Cat 3 Contamination" at bounding box center [308, 447] width 468 height 25
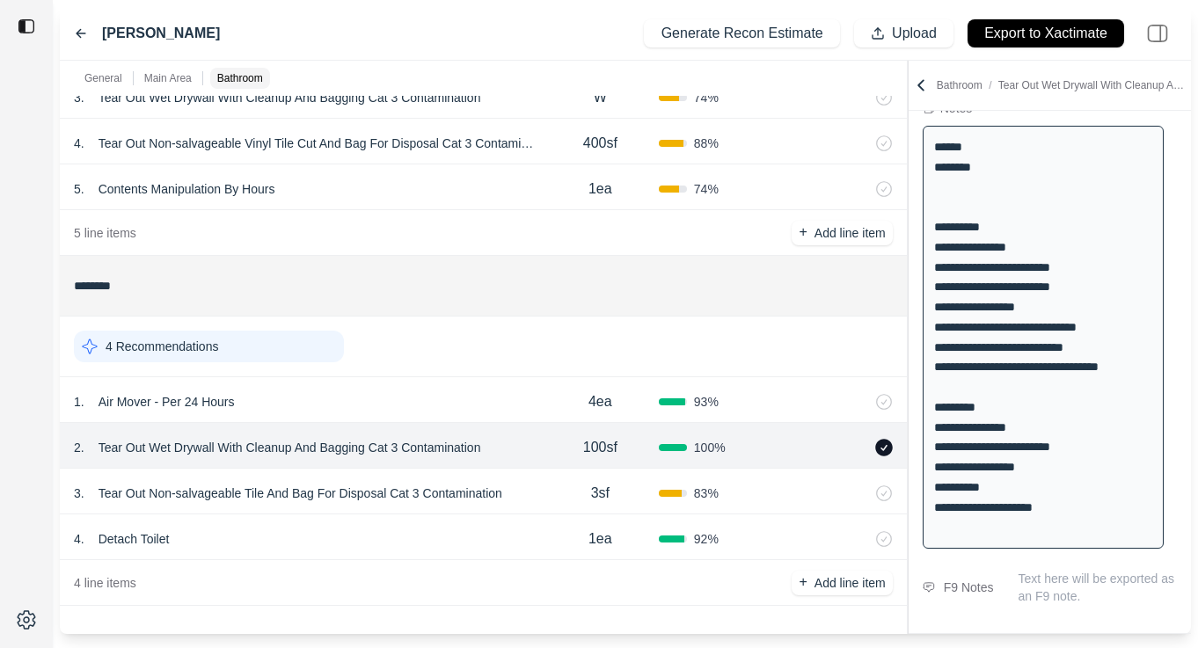
click at [525, 516] on div "4 . Detach Toilet 1ea 92 %" at bounding box center [483, 538] width 847 height 46
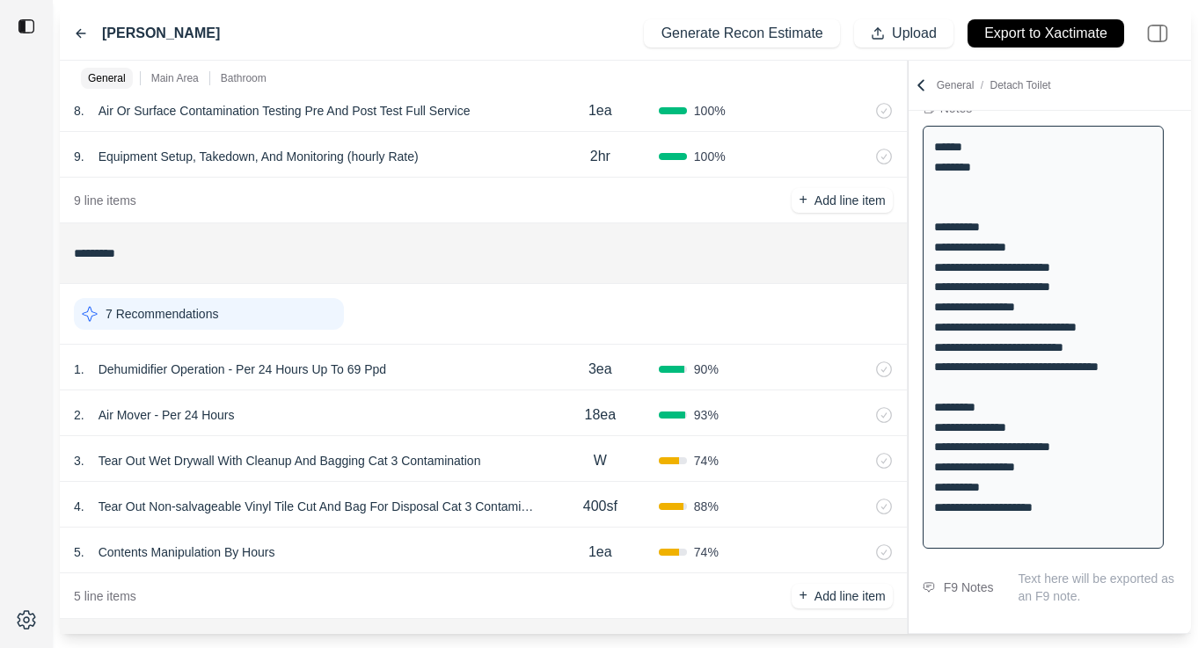
scroll to position [815, 0]
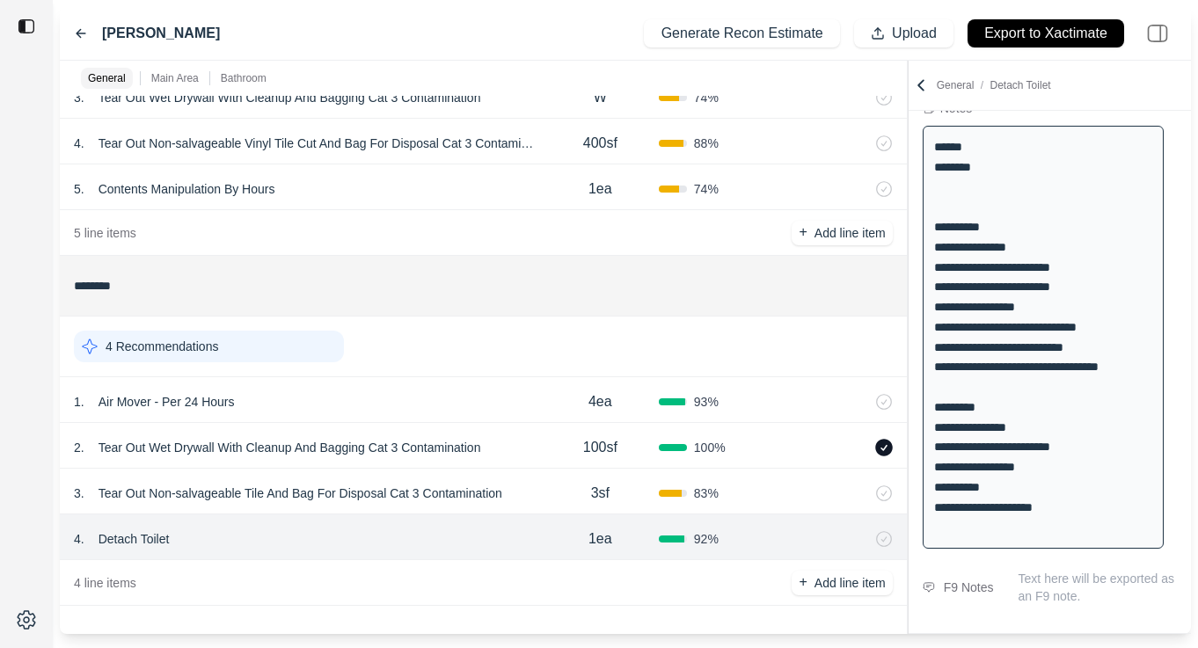
click at [476, 544] on div "4 . Detach Toilet" at bounding box center [308, 539] width 468 height 25
click at [535, 510] on div "3 . Tear Out Non-salvageable Tile And Bag For Disposal Cat 3 Contamination 3sf …" at bounding box center [483, 492] width 847 height 46
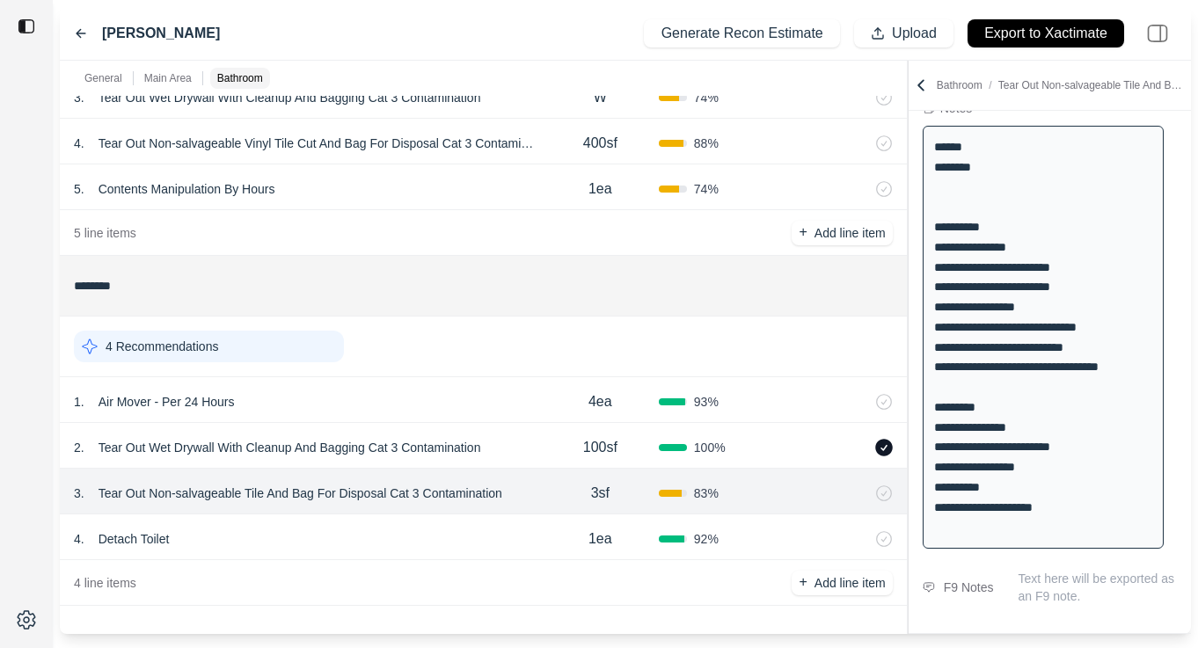
click at [551, 462] on div "100sf" at bounding box center [600, 447] width 117 height 35
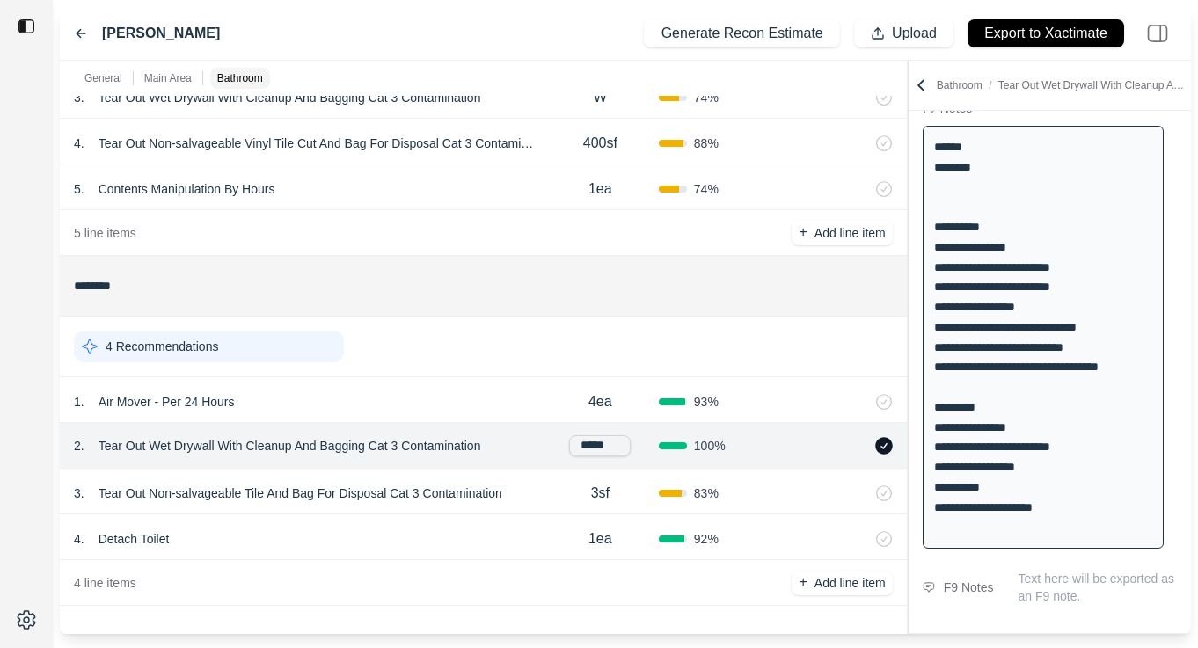
click at [521, 406] on div "1 . Air Mover - Per 24 Hours" at bounding box center [308, 402] width 468 height 25
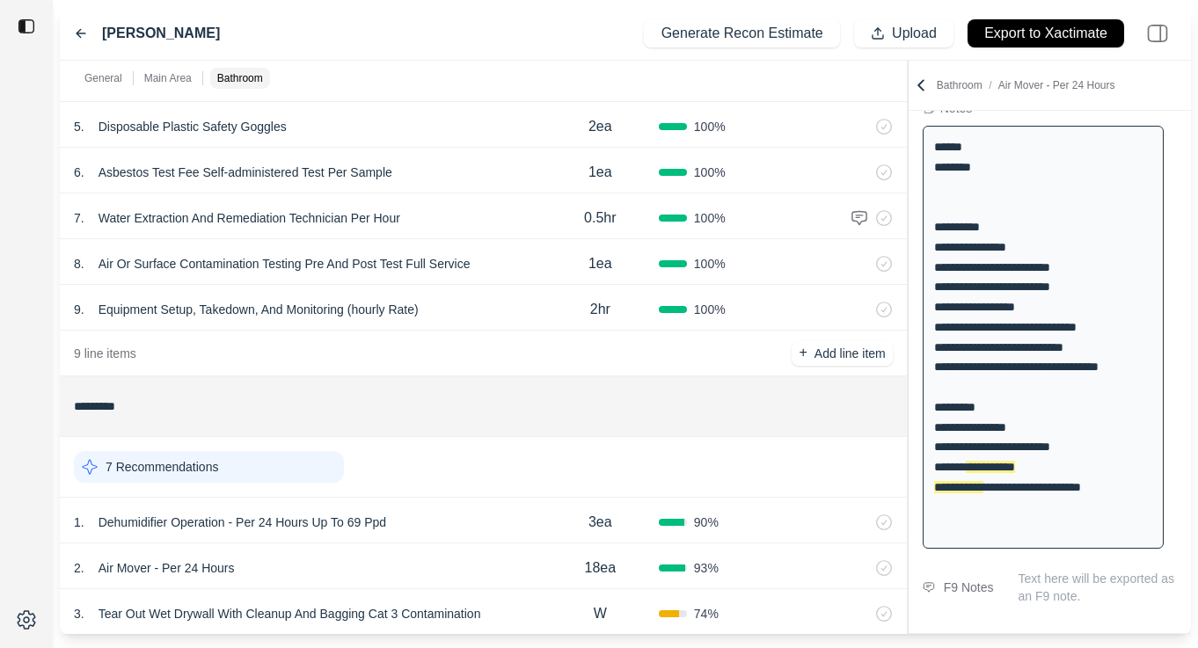
scroll to position [0, 0]
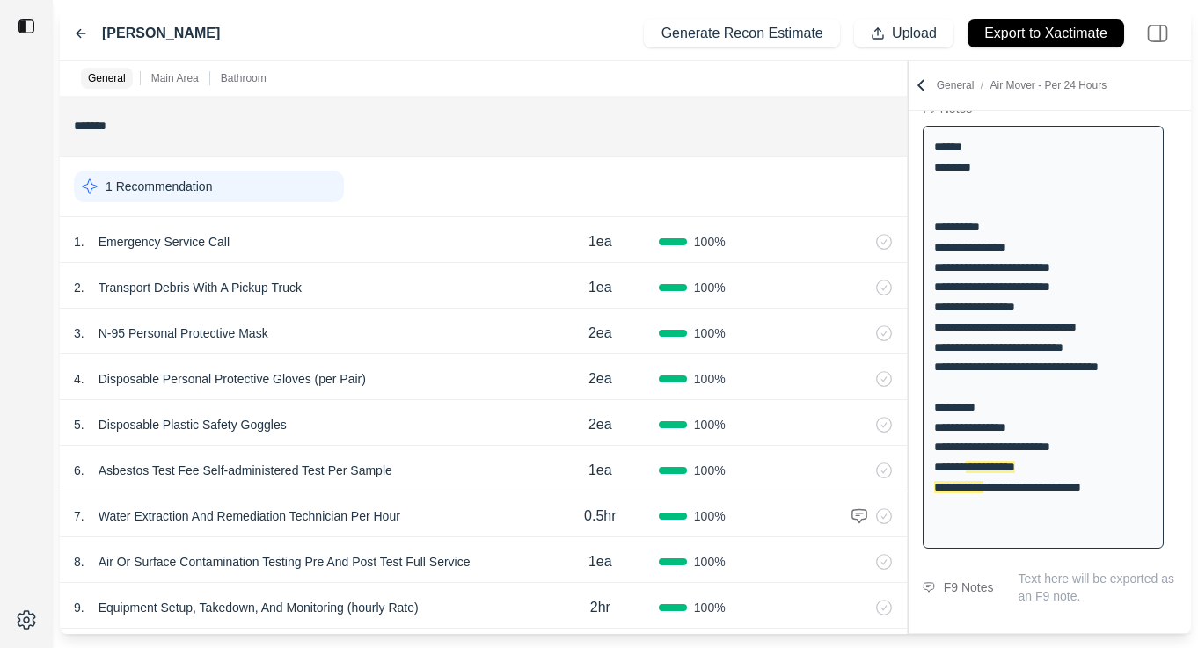
click at [76, 29] on icon at bounding box center [81, 33] width 14 height 14
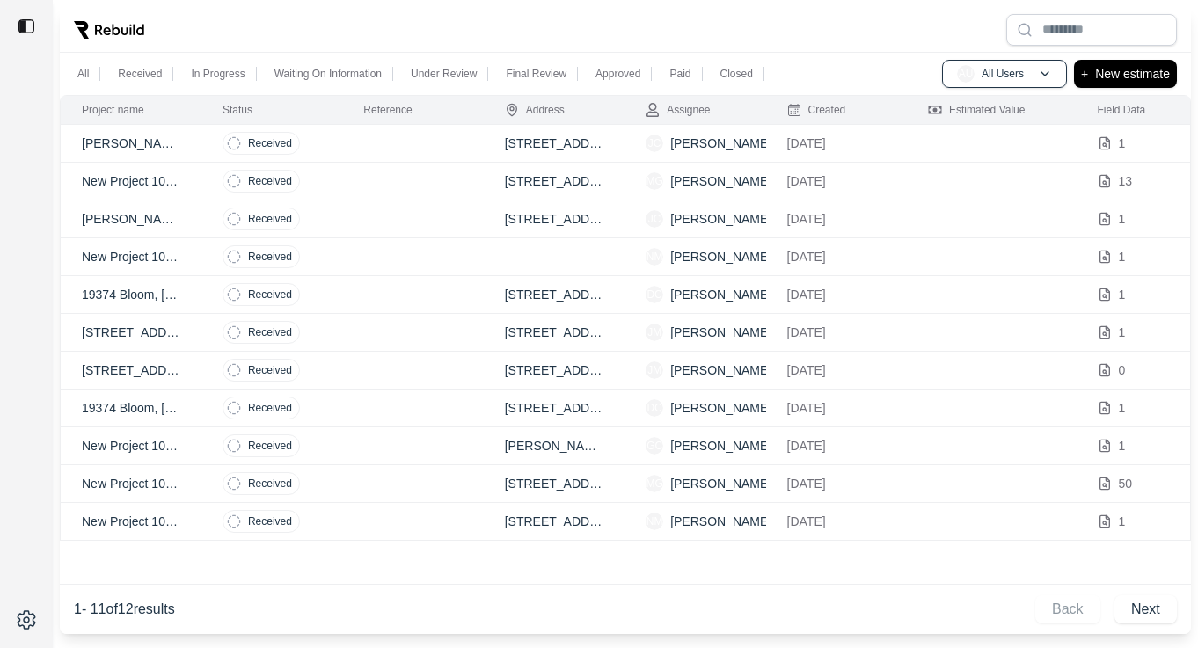
click at [394, 182] on td at bounding box center [412, 182] width 141 height 38
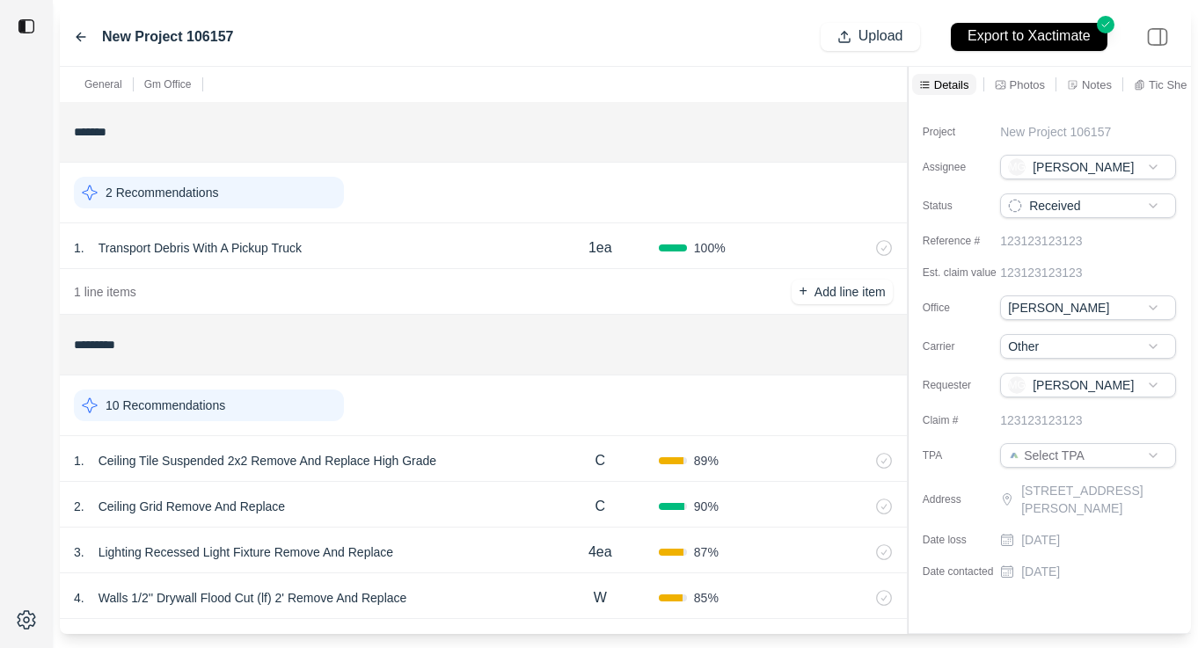
click at [1092, 84] on p "Notes" at bounding box center [1097, 84] width 30 height 15
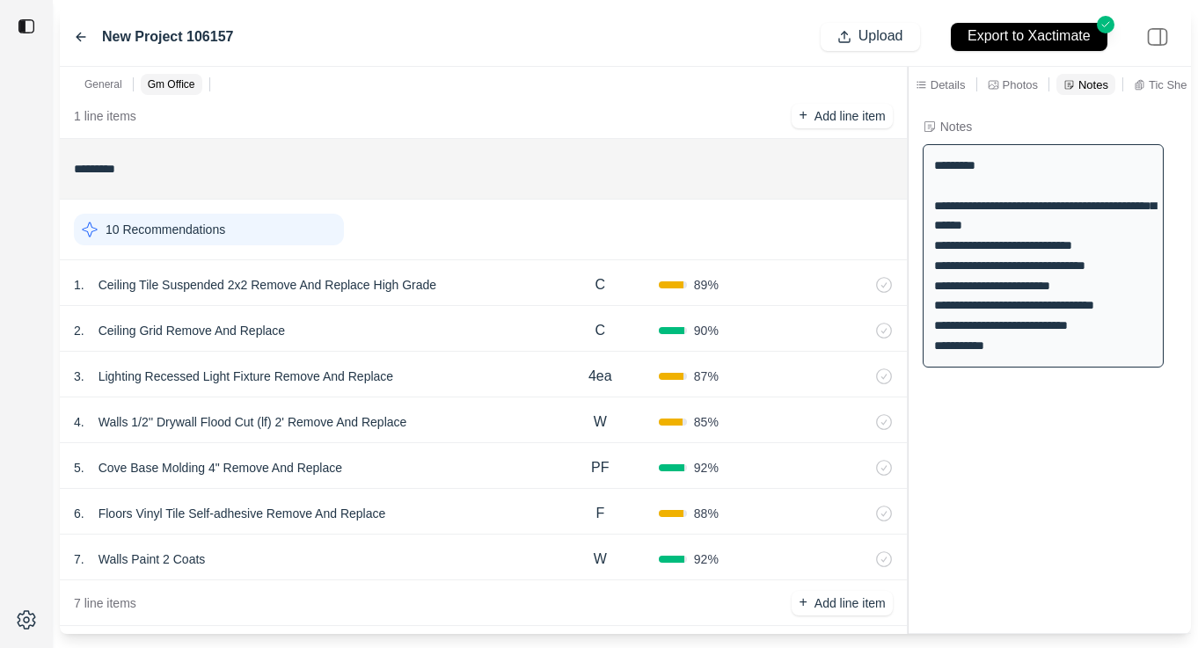
scroll to position [160, 0]
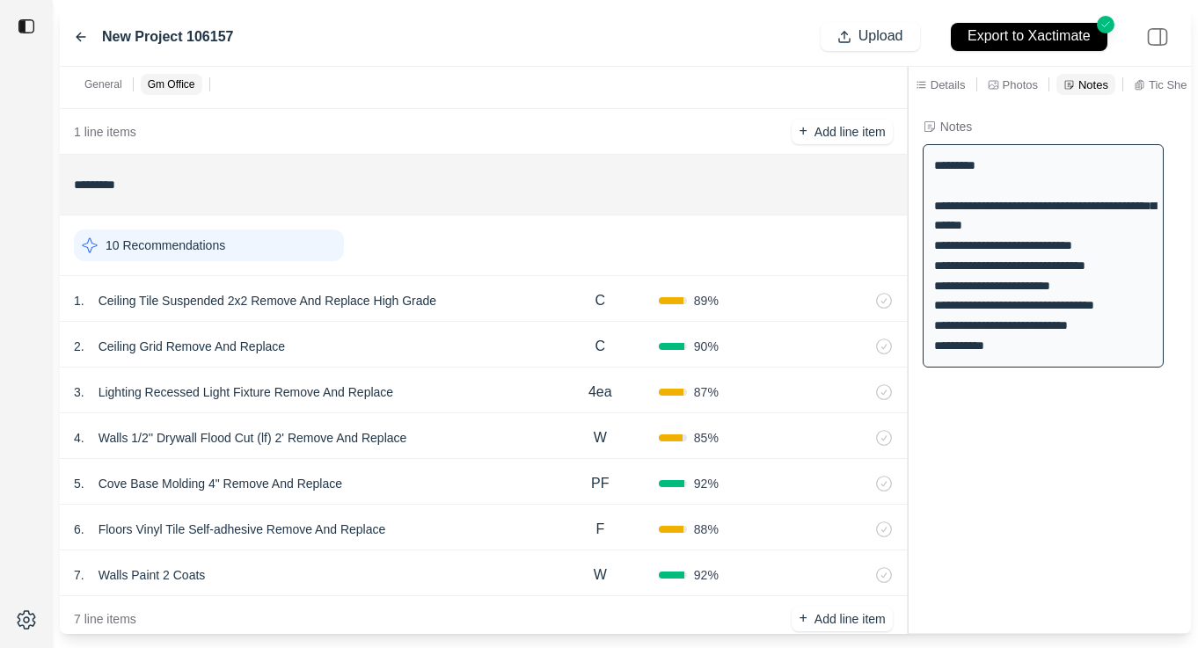
click at [491, 301] on div "1 . Ceiling Tile Suspended 2x2 Remove And Replace High Grade" at bounding box center [308, 301] width 468 height 25
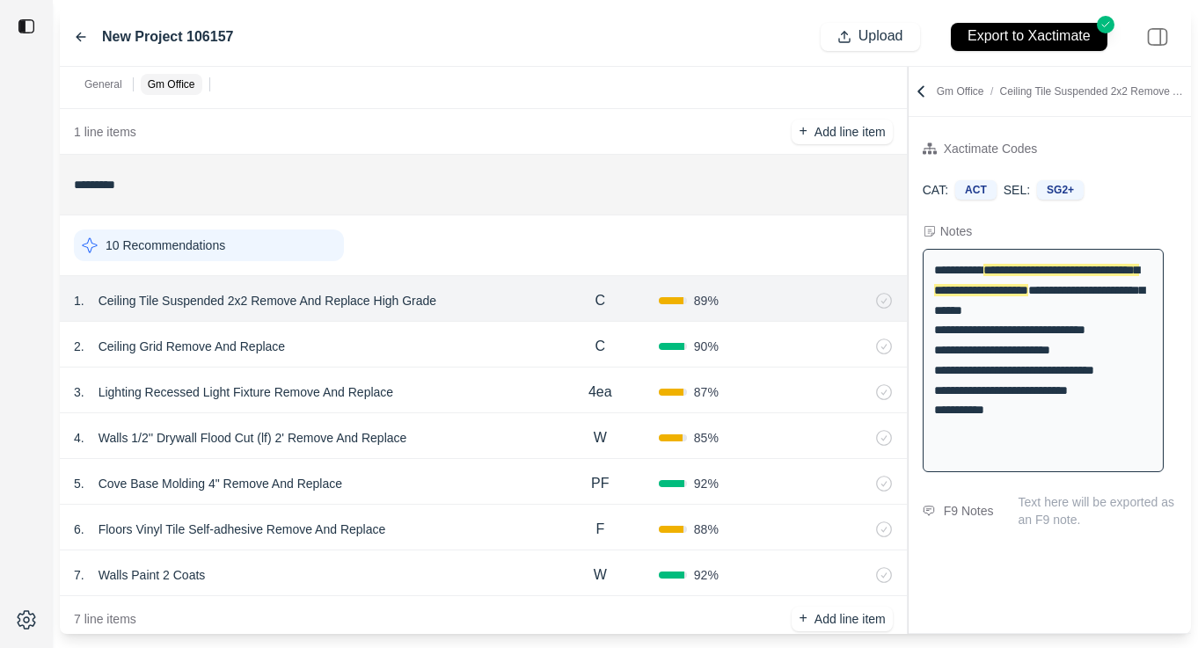
click at [470, 343] on div "2 . Ceiling Grid Remove And Replace" at bounding box center [308, 346] width 468 height 25
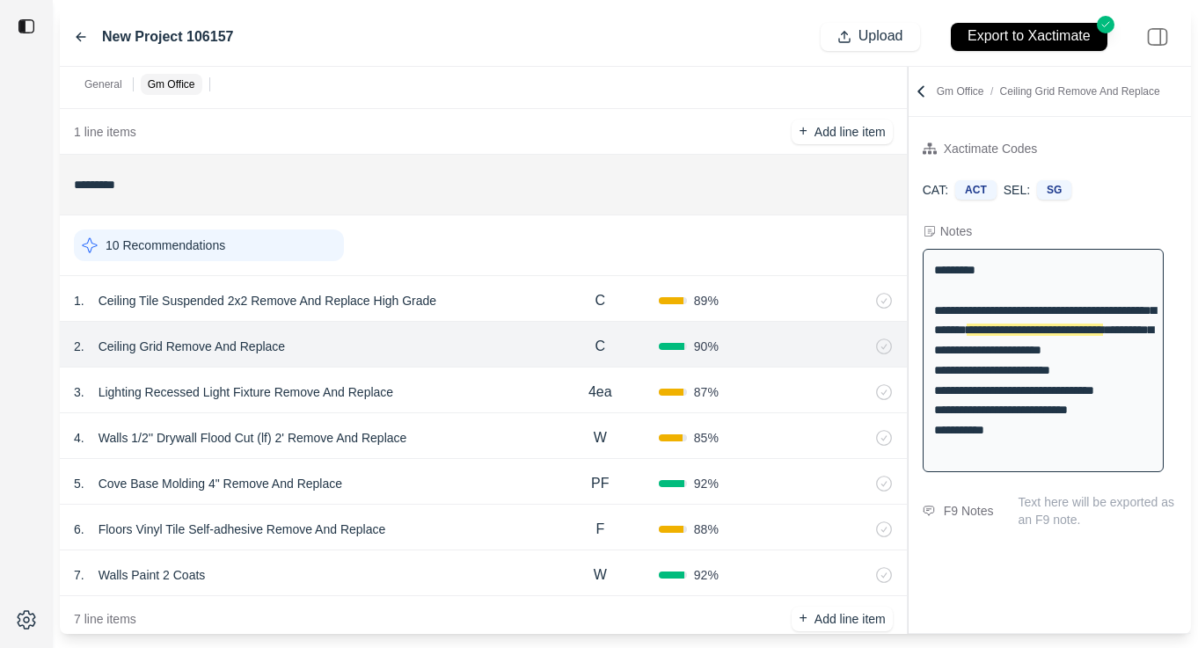
click at [467, 388] on div "3 . Lighting Recessed Light Fixture Remove And Replace" at bounding box center [308, 392] width 468 height 25
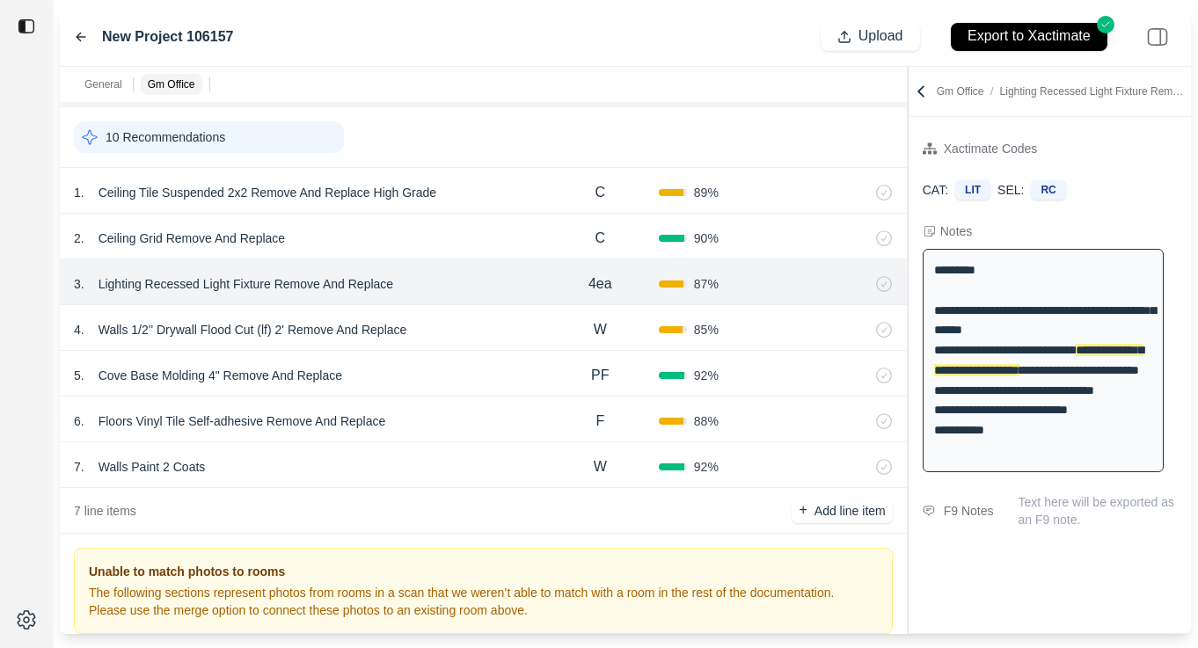
scroll to position [228, 0]
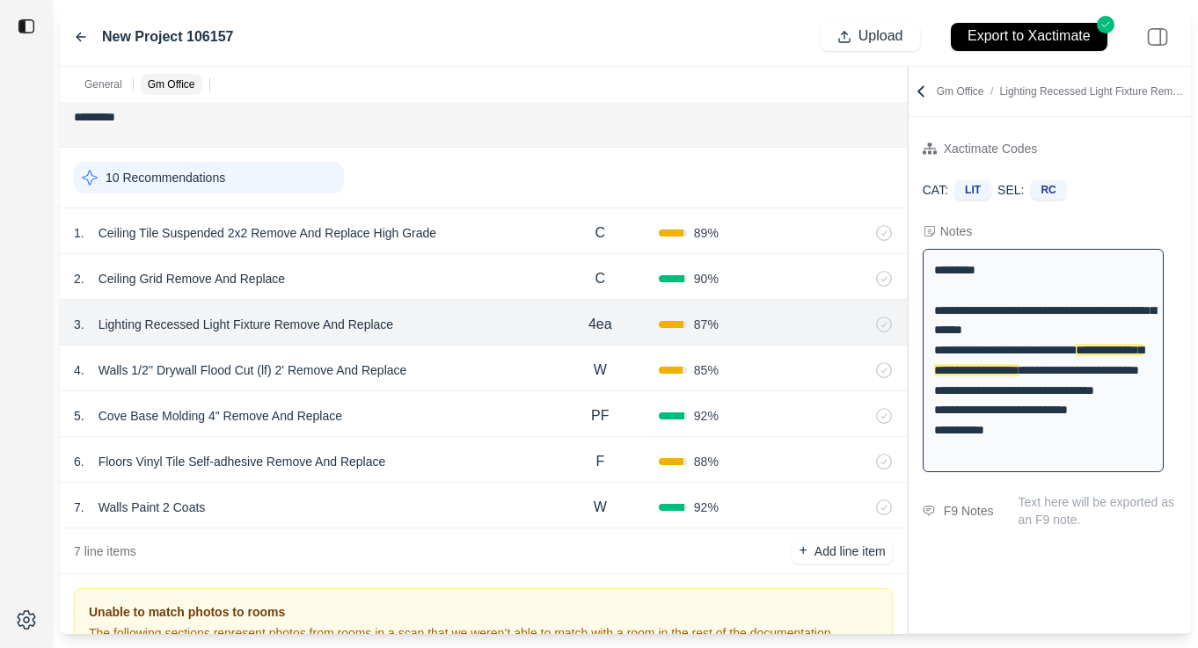
click at [83, 34] on icon at bounding box center [81, 37] width 14 height 14
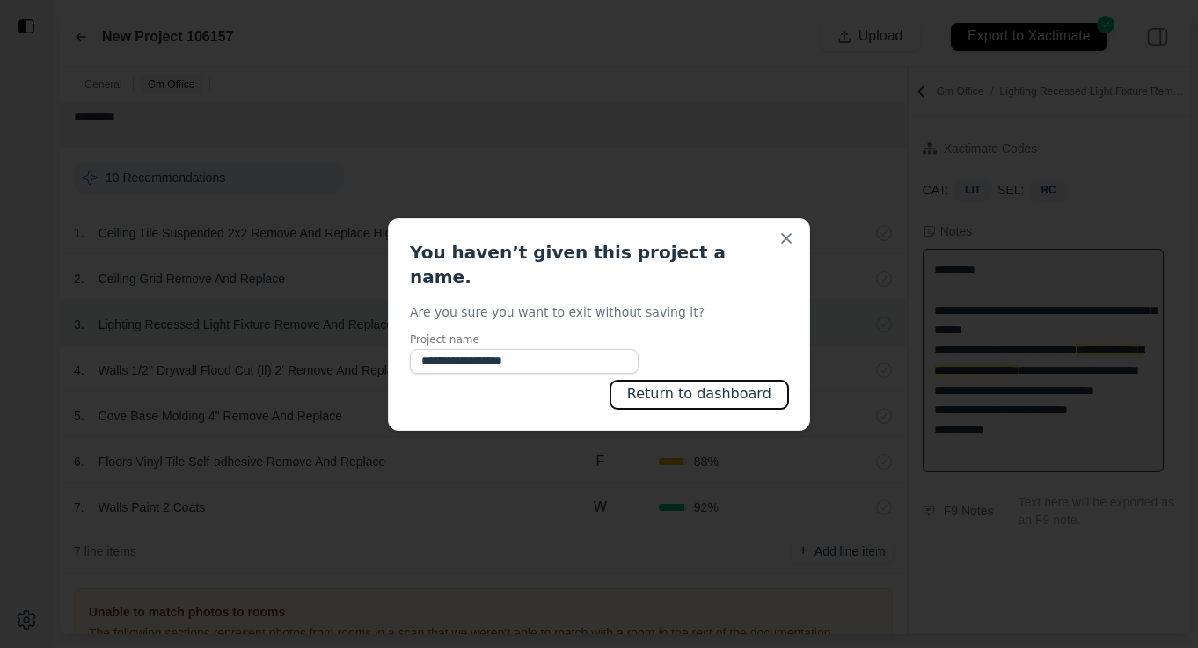
click at [752, 381] on button "Return to dashboard" at bounding box center [699, 395] width 178 height 28
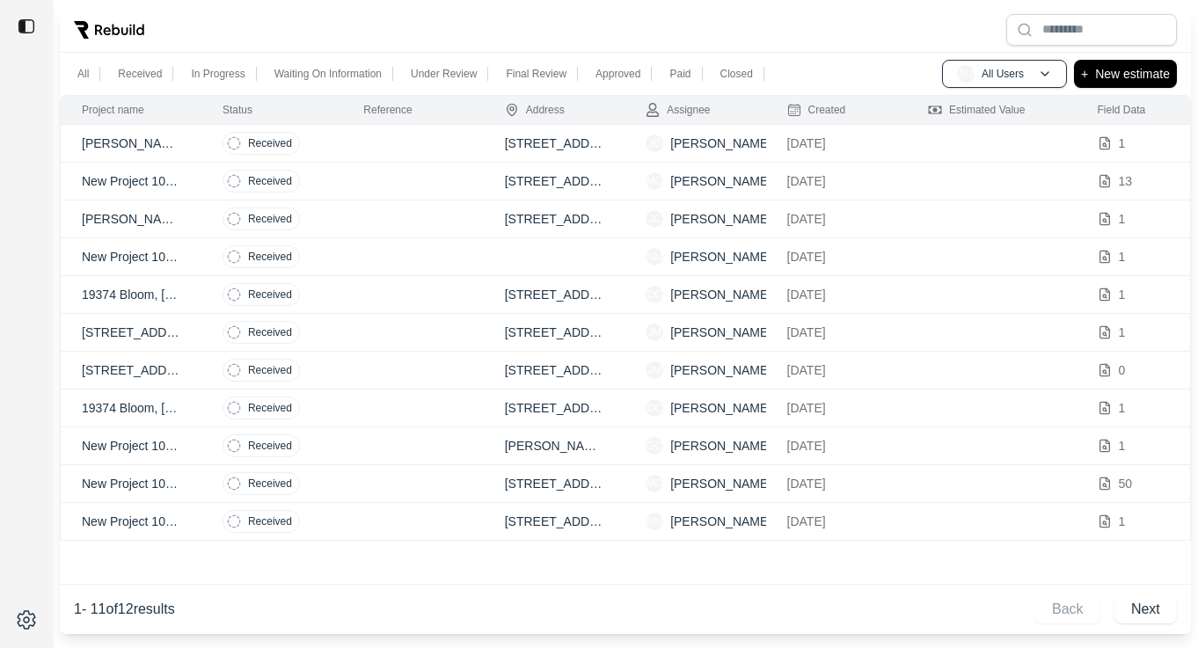
click at [355, 141] on td at bounding box center [412, 144] width 141 height 38
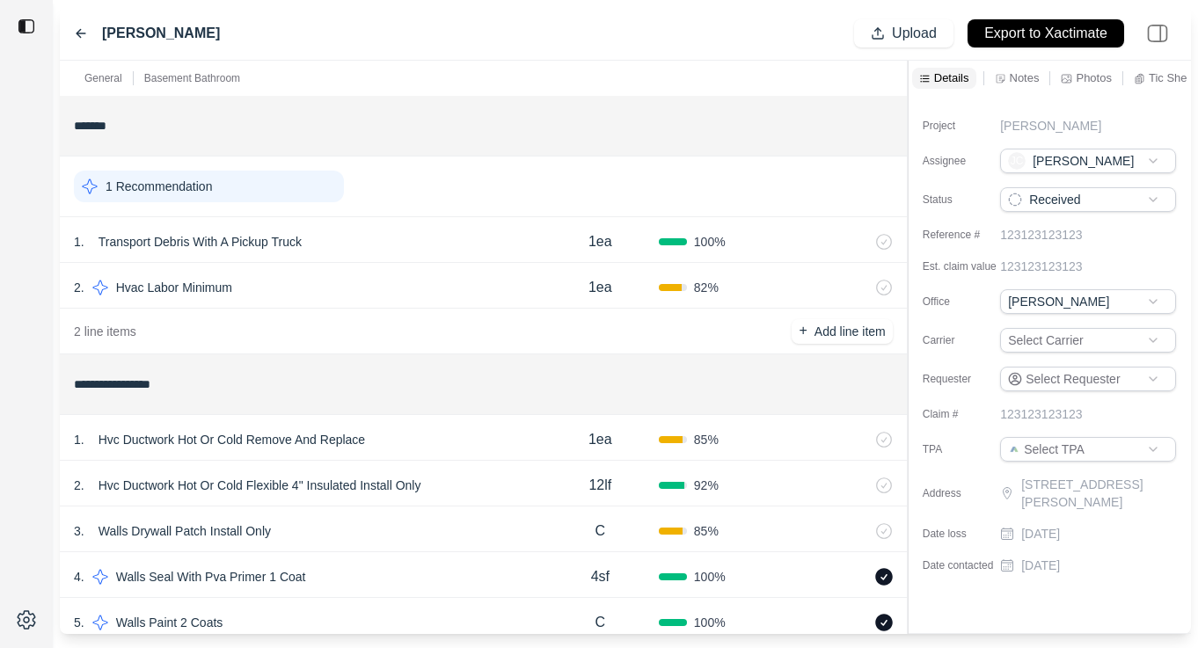
click at [1011, 78] on p "Notes" at bounding box center [1025, 77] width 30 height 15
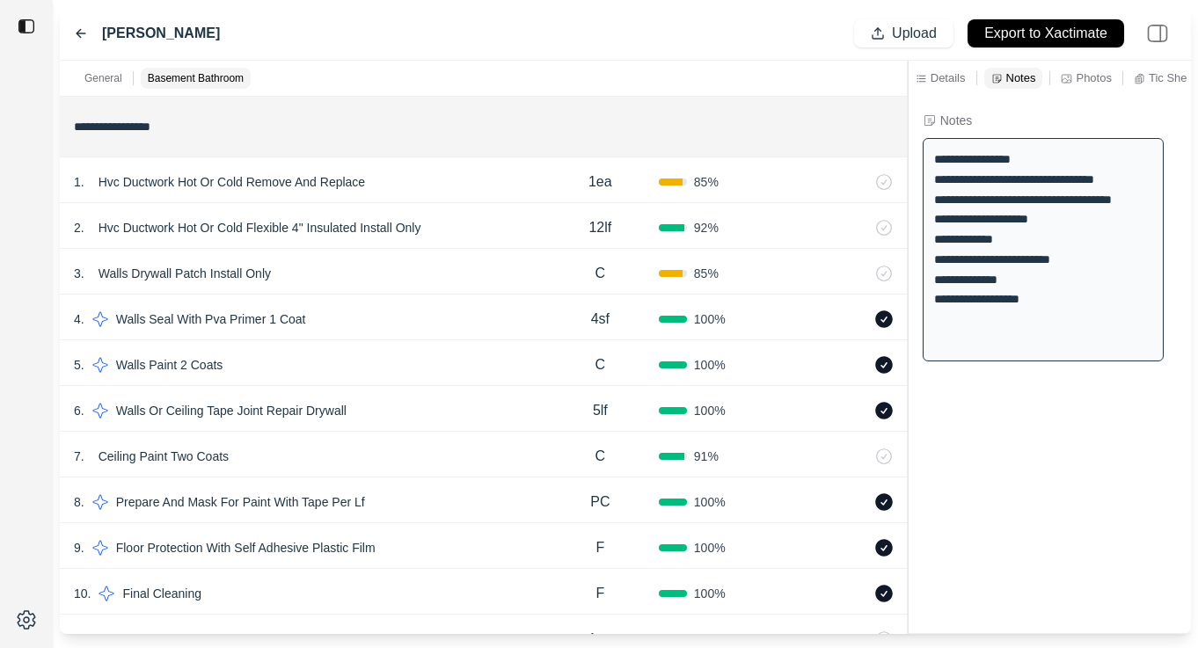
scroll to position [404, 0]
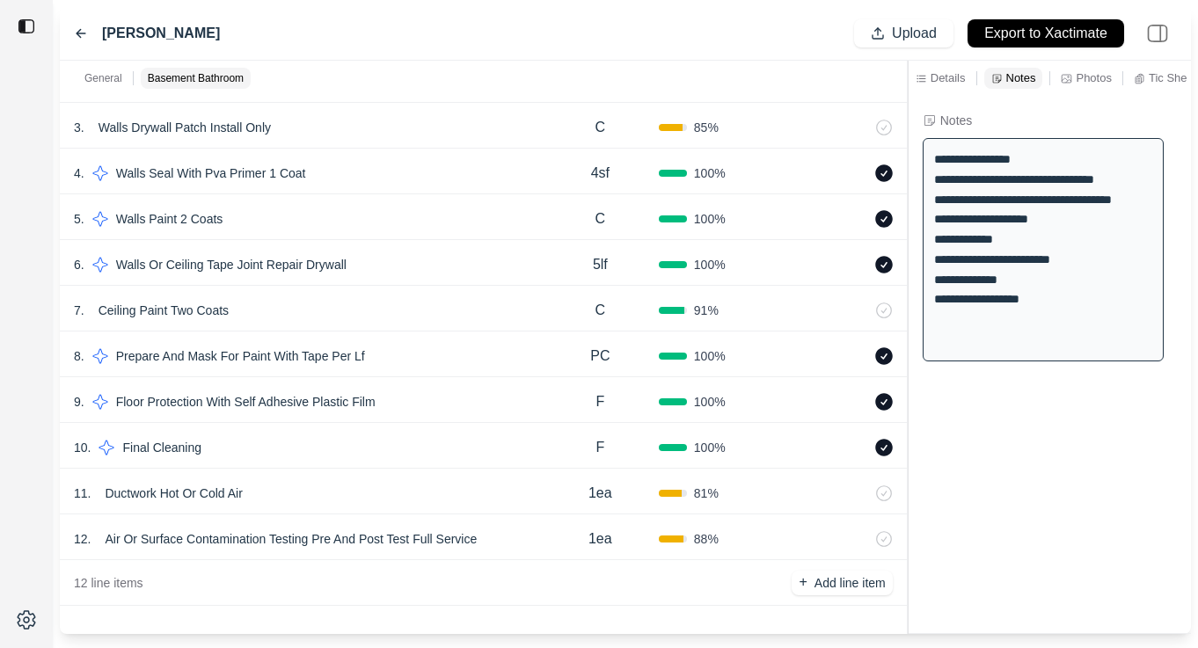
click at [80, 30] on icon at bounding box center [81, 34] width 9 height 8
